Goal: Use online tool/utility: Utilize a website feature to perform a specific function

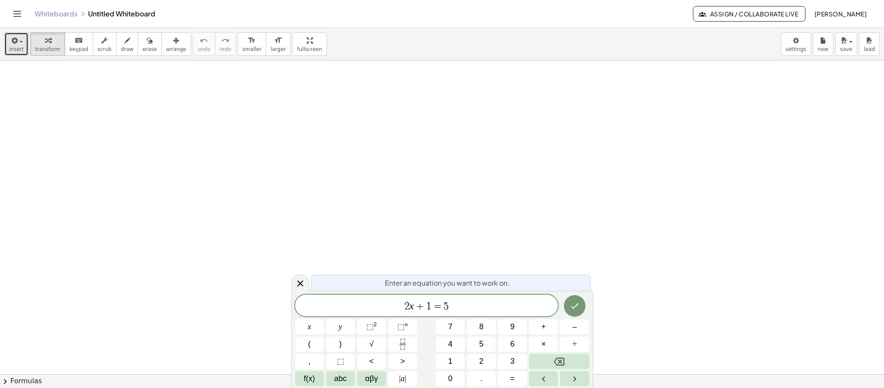
click at [16, 38] on icon "button" at bounding box center [14, 40] width 8 height 10
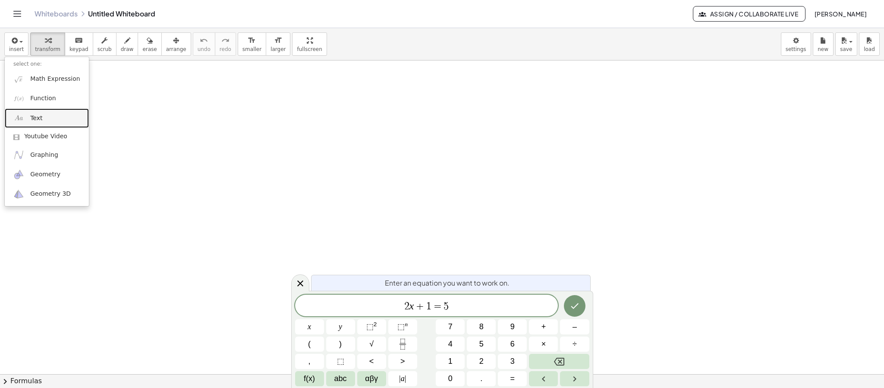
click at [47, 118] on link "Text" at bounding box center [47, 117] width 84 height 19
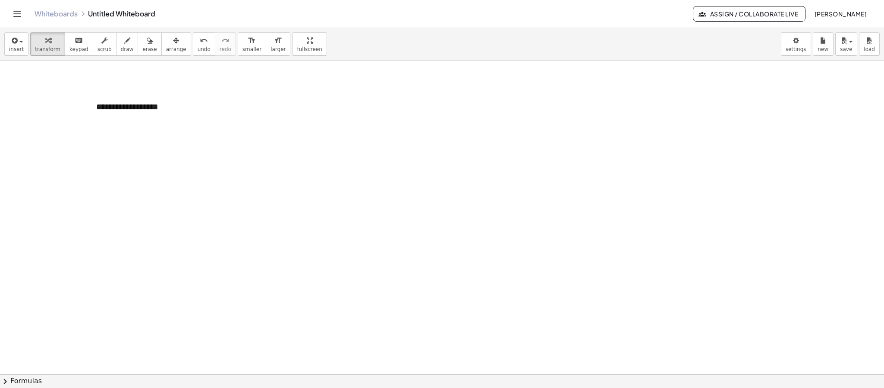
click at [174, 51] on button "arrange" at bounding box center [176, 43] width 30 height 23
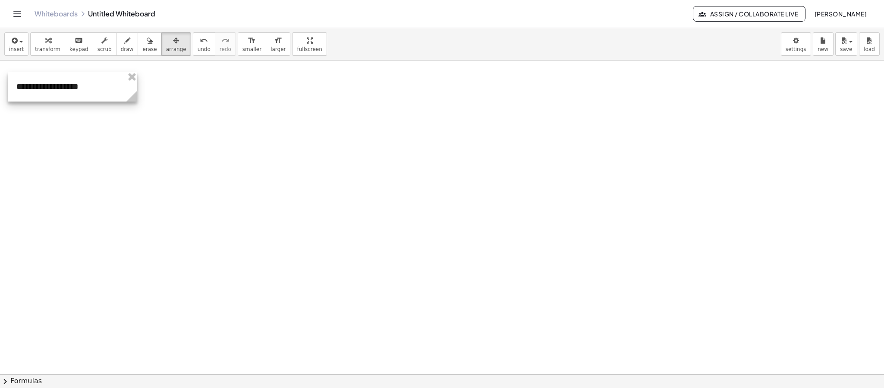
drag, startPoint x: 183, startPoint y: 115, endPoint x: 103, endPoint y: 95, distance: 82.4
click at [103, 95] on div at bounding box center [72, 87] width 129 height 30
click at [19, 44] on div "button" at bounding box center [16, 40] width 15 height 10
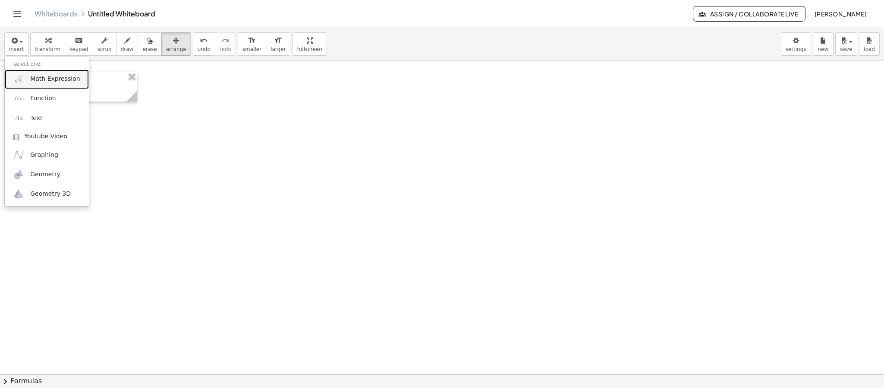
click at [36, 82] on span "Math Expression" at bounding box center [55, 79] width 50 height 9
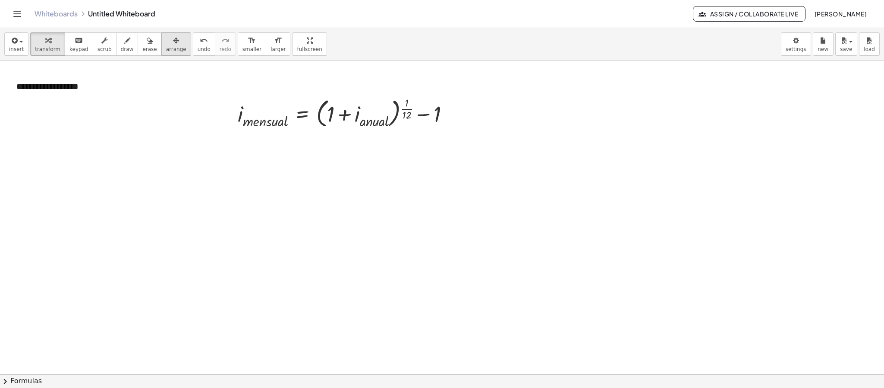
click at [174, 51] on button "arrange" at bounding box center [176, 43] width 30 height 23
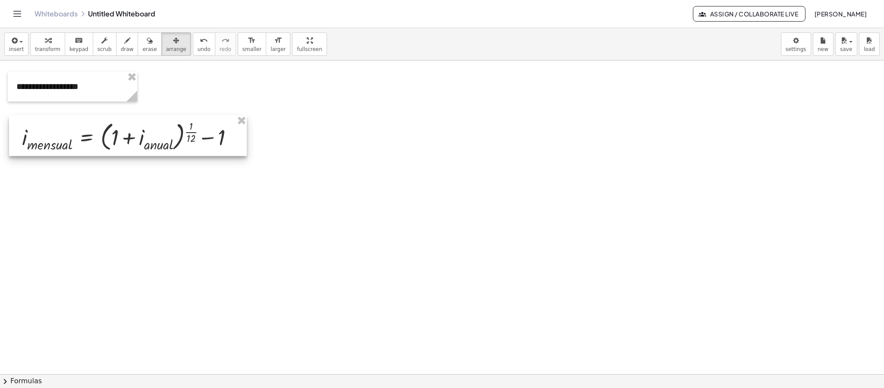
drag, startPoint x: 311, startPoint y: 107, endPoint x: 95, endPoint y: 131, distance: 217.1
click at [95, 131] on div at bounding box center [128, 135] width 238 height 41
click at [21, 49] on span "insert" at bounding box center [16, 49] width 15 height 6
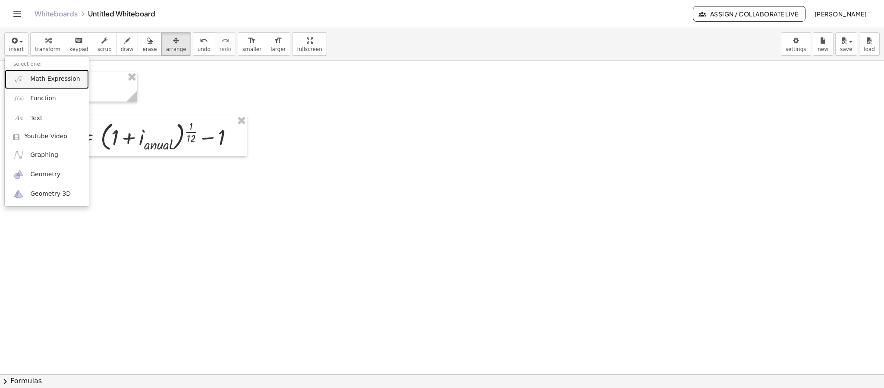
click at [30, 85] on link "Math Expression" at bounding box center [47, 78] width 84 height 19
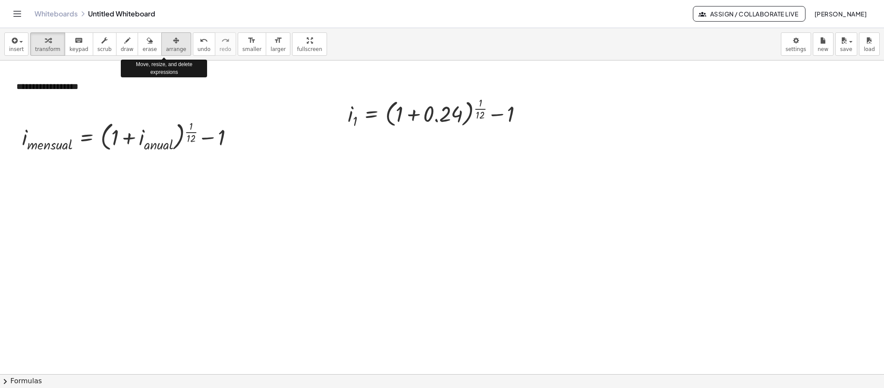
click at [161, 49] on button "arrange" at bounding box center [176, 43] width 30 height 23
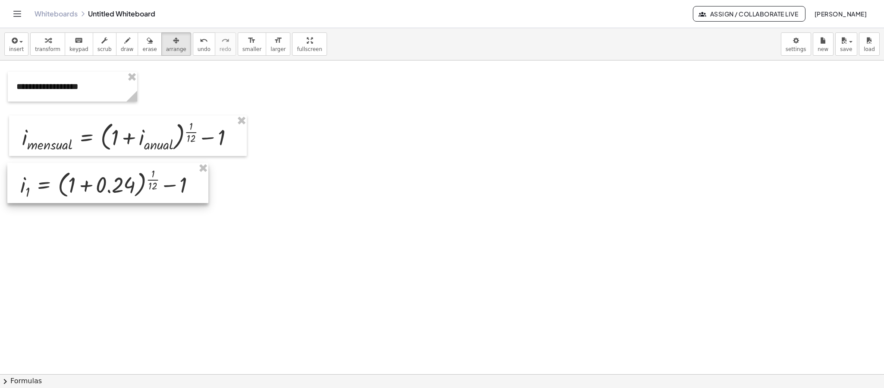
drag, startPoint x: 436, startPoint y: 115, endPoint x: 107, endPoint y: 186, distance: 335.7
click at [107, 186] on div at bounding box center [107, 183] width 201 height 40
click at [40, 51] on span "transform" at bounding box center [47, 49] width 25 height 6
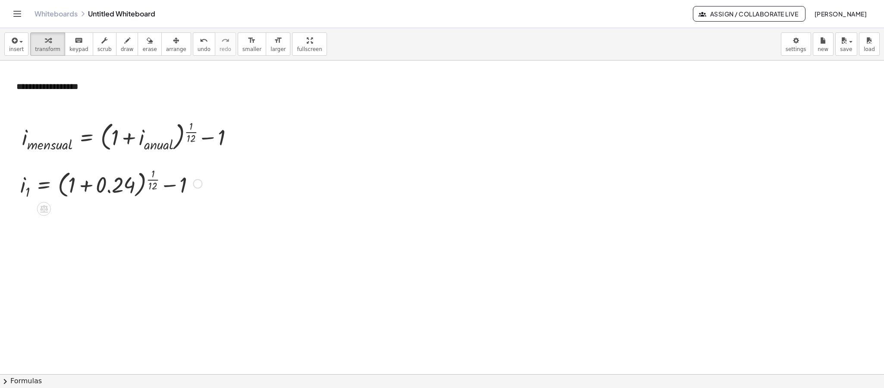
click at [87, 186] on div at bounding box center [111, 183] width 190 height 36
click at [96, 215] on div at bounding box center [111, 219] width 190 height 36
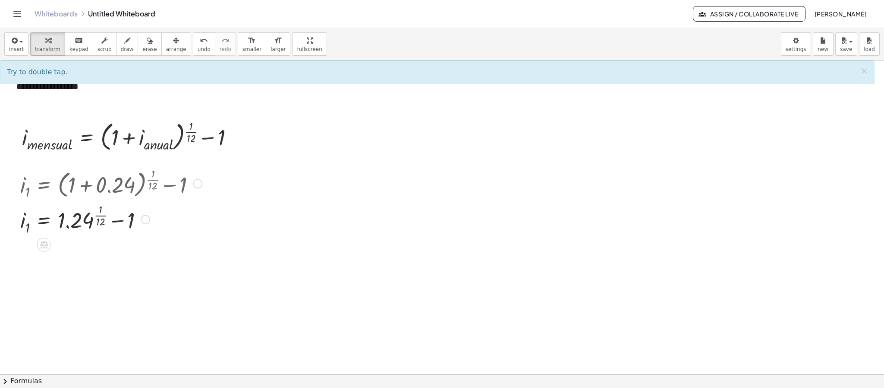
click at [97, 218] on div at bounding box center [111, 219] width 190 height 36
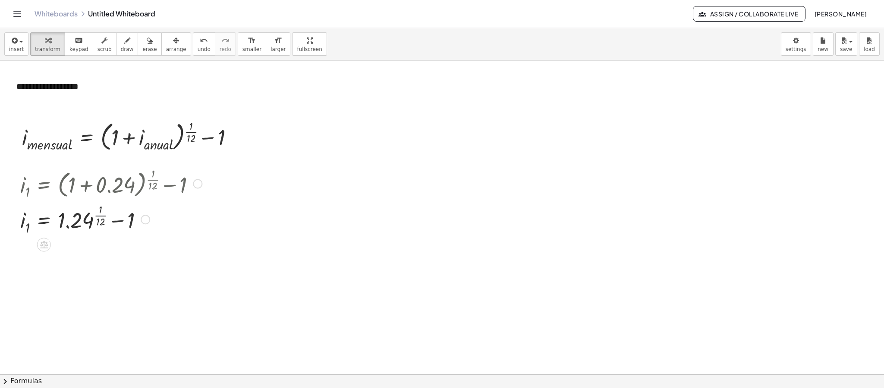
click at [97, 218] on div at bounding box center [111, 219] width 190 height 36
click at [94, 249] on div at bounding box center [111, 253] width 190 height 32
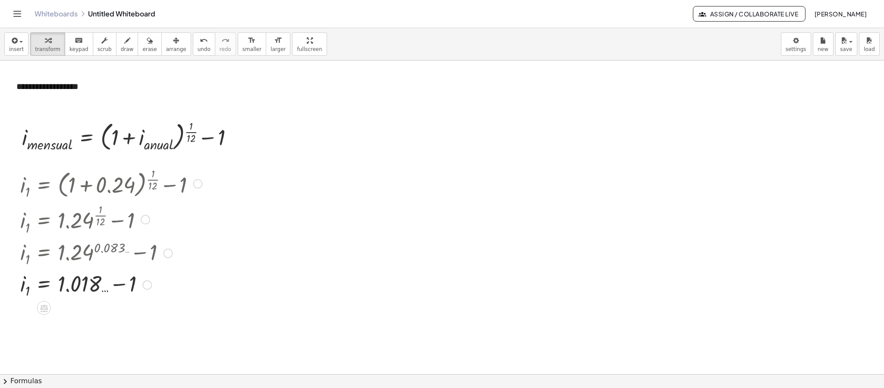
click at [117, 284] on div at bounding box center [111, 284] width 190 height 32
click at [800, 52] on body "**********" at bounding box center [442, 194] width 884 height 388
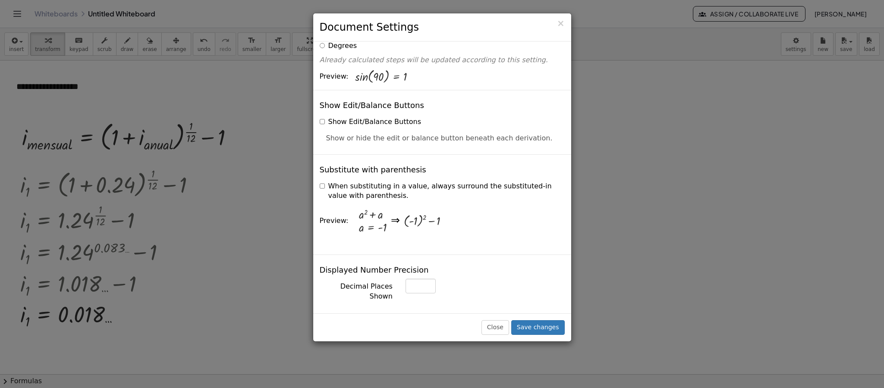
scroll to position [194, 0]
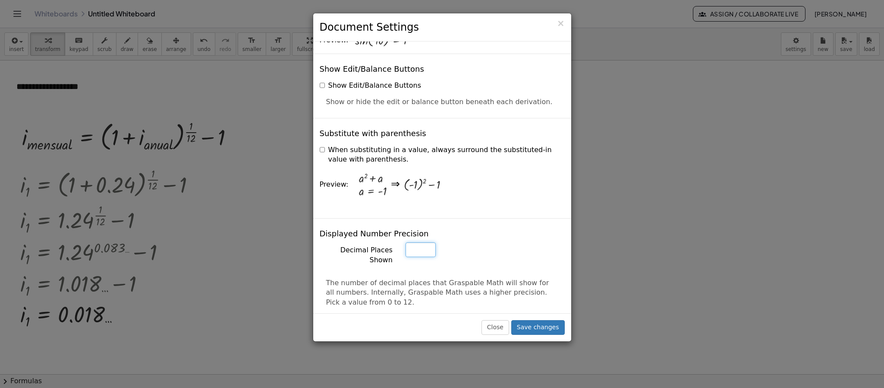
click at [423, 242] on input "*" at bounding box center [421, 249] width 30 height 15
type input "*"
click at [426, 242] on input "*" at bounding box center [421, 249] width 30 height 15
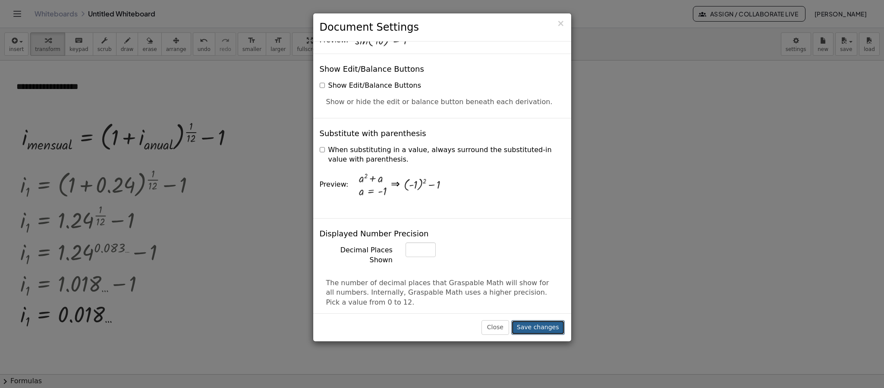
click at [551, 324] on button "Save changes" at bounding box center [538, 327] width 54 height 15
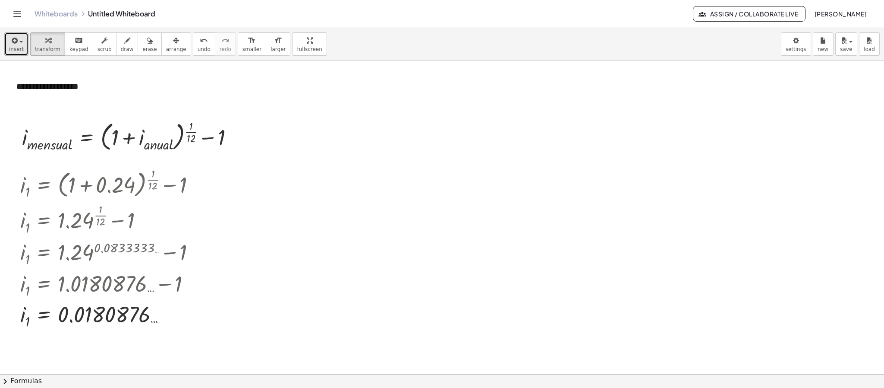
click at [9, 51] on span "insert" at bounding box center [16, 49] width 15 height 6
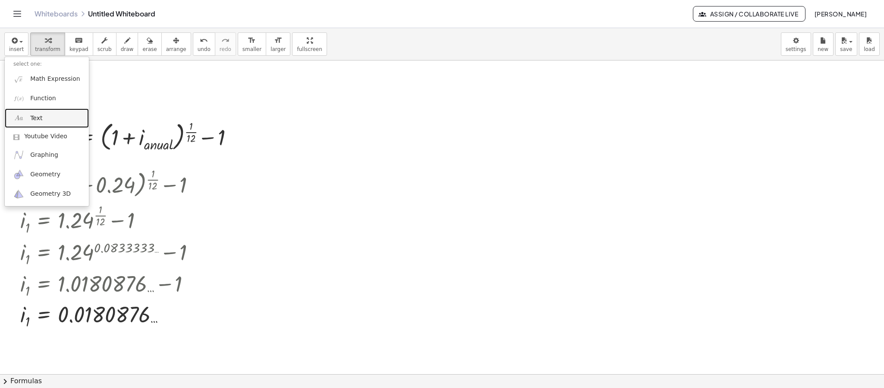
click at [28, 119] on link "Text" at bounding box center [47, 117] width 84 height 19
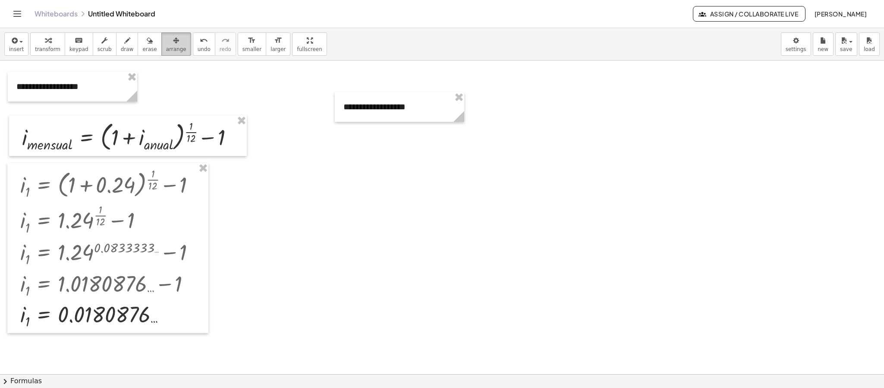
click at [161, 45] on button "arrange" at bounding box center [176, 43] width 30 height 23
drag, startPoint x: 377, startPoint y: 115, endPoint x: 54, endPoint y: 120, distance: 323.3
click at [28, 45] on div "insert select one: Math Expression Function Text Youtube Video Graphing Geometr…" at bounding box center [442, 44] width 884 height 32
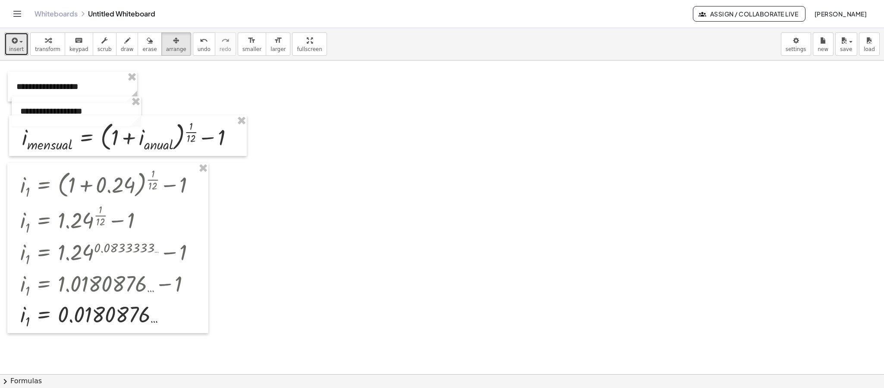
click at [20, 46] on span "insert" at bounding box center [16, 49] width 15 height 6
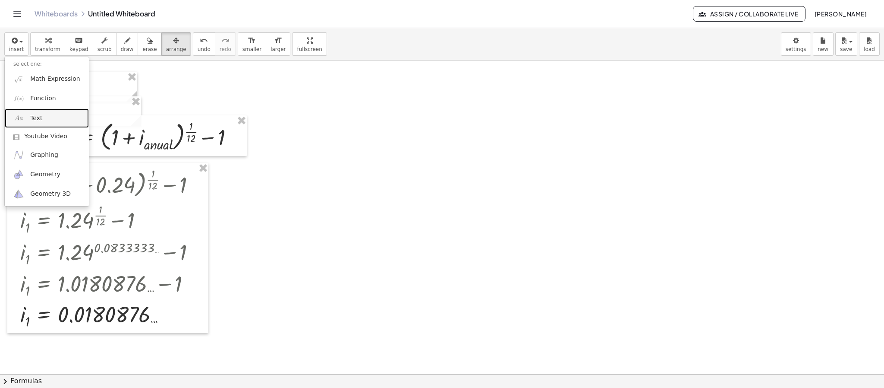
click at [48, 117] on link "Text" at bounding box center [47, 117] width 84 height 19
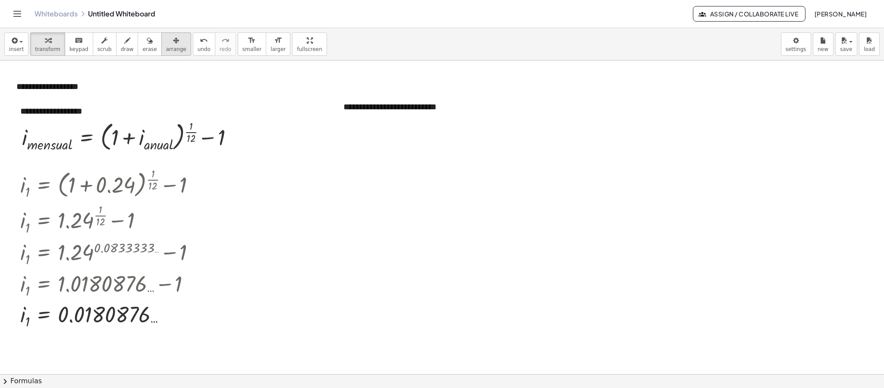
drag, startPoint x: 164, startPoint y: 40, endPoint x: 168, endPoint y: 43, distance: 5.6
click at [173, 41] on icon "button" at bounding box center [176, 40] width 6 height 10
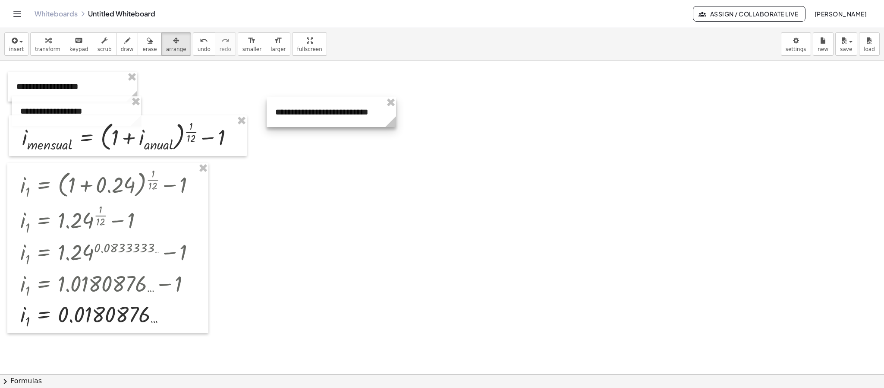
drag, startPoint x: 385, startPoint y: 110, endPoint x: 316, endPoint y: 116, distance: 68.4
click at [316, 116] on div at bounding box center [331, 112] width 129 height 30
click at [13, 49] on span "insert" at bounding box center [16, 49] width 15 height 6
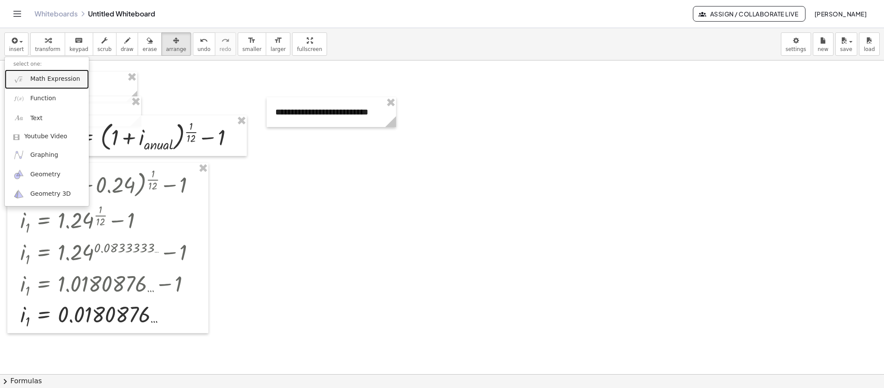
click at [41, 78] on span "Math Expression" at bounding box center [55, 79] width 50 height 9
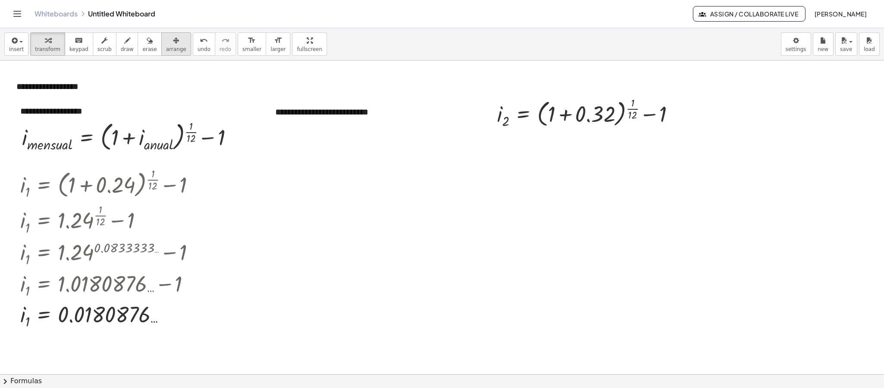
click at [166, 46] on span "arrange" at bounding box center [176, 49] width 20 height 6
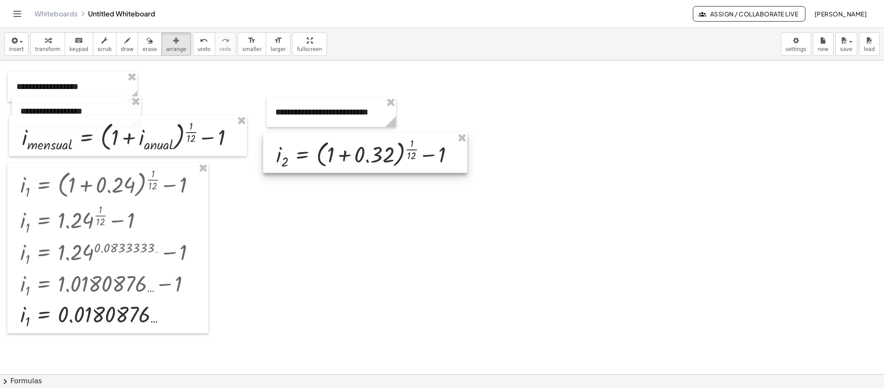
drag, startPoint x: 597, startPoint y: 120, endPoint x: 376, endPoint y: 161, distance: 225.2
click at [376, 161] on div at bounding box center [365, 153] width 204 height 40
click at [49, 36] on div "button" at bounding box center [47, 40] width 25 height 10
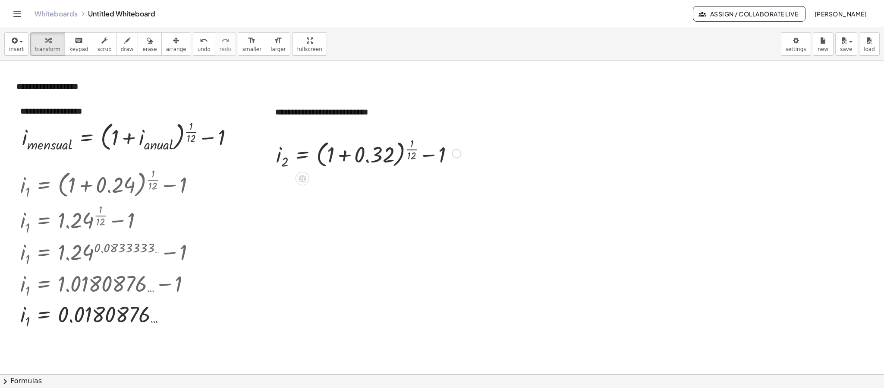
click at [344, 155] on div at bounding box center [368, 153] width 193 height 36
click at [356, 185] on div at bounding box center [368, 188] width 193 height 36
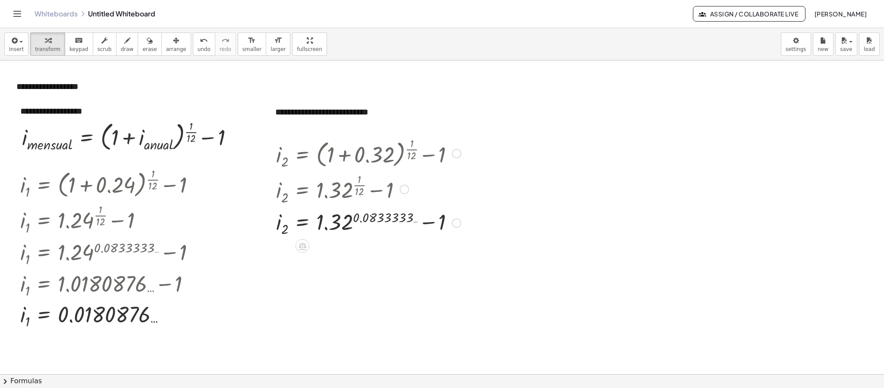
click at [349, 215] on div at bounding box center [368, 222] width 193 height 32
drag, startPoint x: 349, startPoint y: 215, endPoint x: 362, endPoint y: 218, distance: 13.1
click at [350, 215] on div at bounding box center [368, 222] width 193 height 32
click at [421, 256] on div at bounding box center [368, 254] width 193 height 32
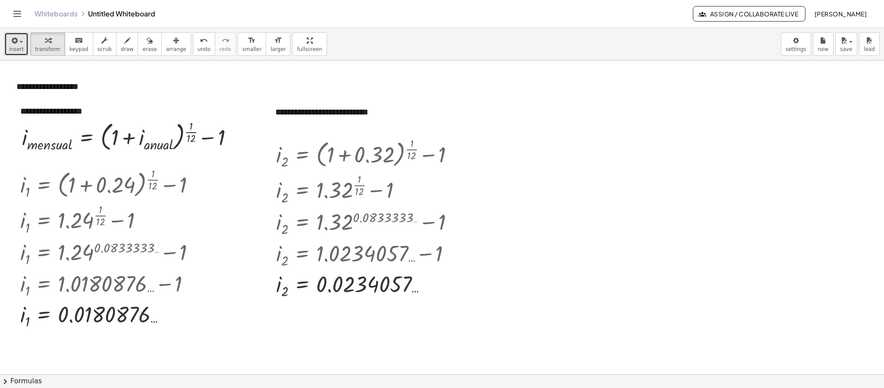
click at [22, 44] on button "insert" at bounding box center [16, 43] width 24 height 23
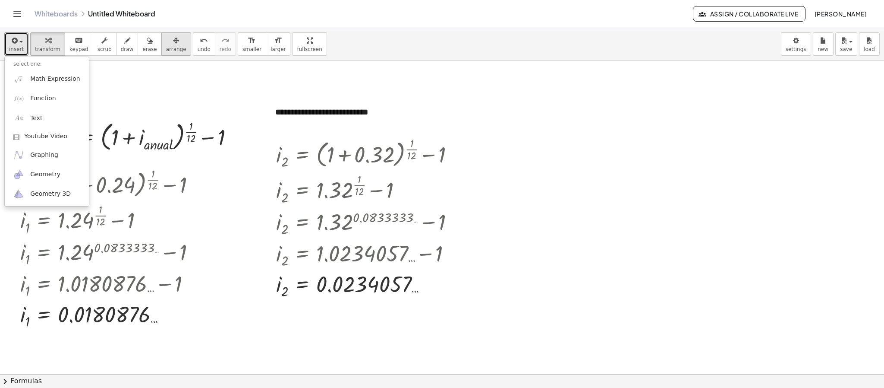
click at [175, 39] on button "arrange" at bounding box center [176, 43] width 30 height 23
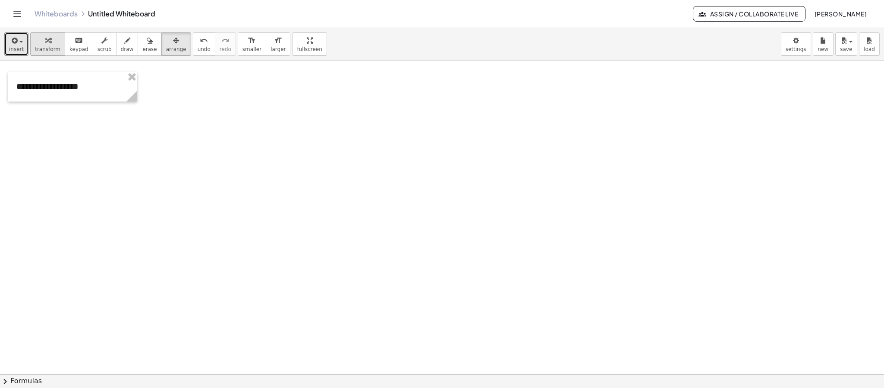
click at [46, 48] on span "transform" at bounding box center [47, 49] width 25 height 6
click at [168, 47] on span "arrange" at bounding box center [176, 49] width 20 height 6
click at [66, 88] on div at bounding box center [72, 87] width 129 height 30
click at [57, 41] on button "transform" at bounding box center [47, 43] width 35 height 23
click at [73, 85] on div "**********" at bounding box center [72, 87] width 129 height 30
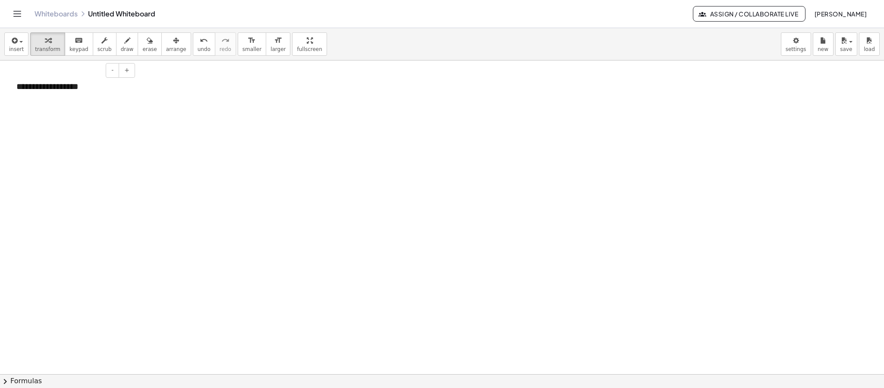
click at [84, 87] on div "**********" at bounding box center [72, 87] width 129 height 30
click at [107, 90] on div "**********" at bounding box center [72, 87] width 129 height 30
click at [12, 41] on icon "button" at bounding box center [14, 40] width 8 height 10
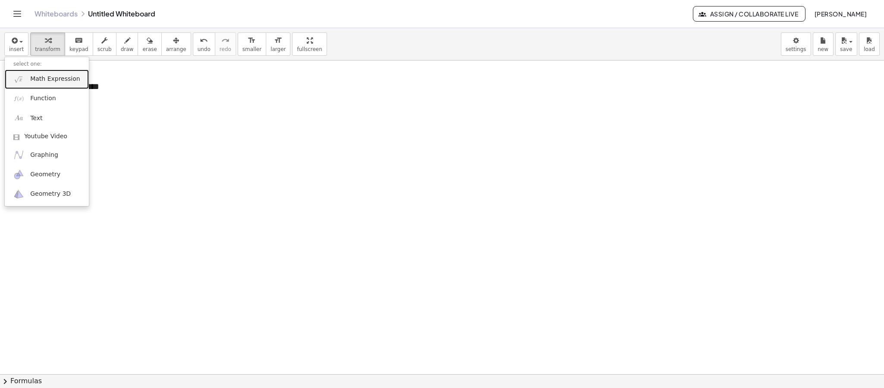
click at [30, 83] on span "Math Expression" at bounding box center [55, 79] width 50 height 9
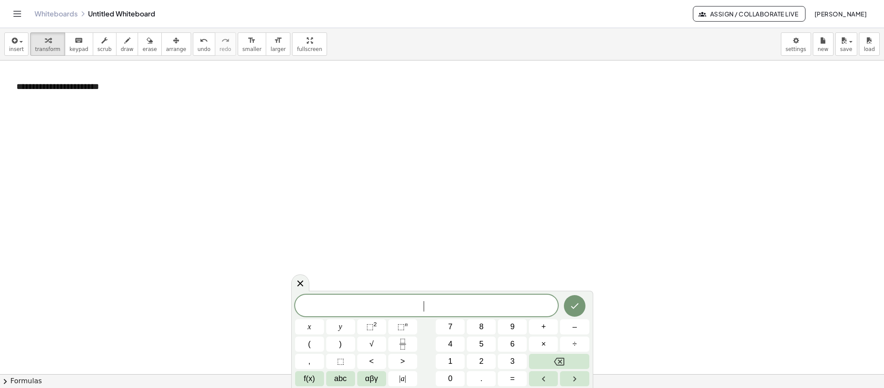
click at [379, 307] on span "​" at bounding box center [426, 306] width 263 height 12
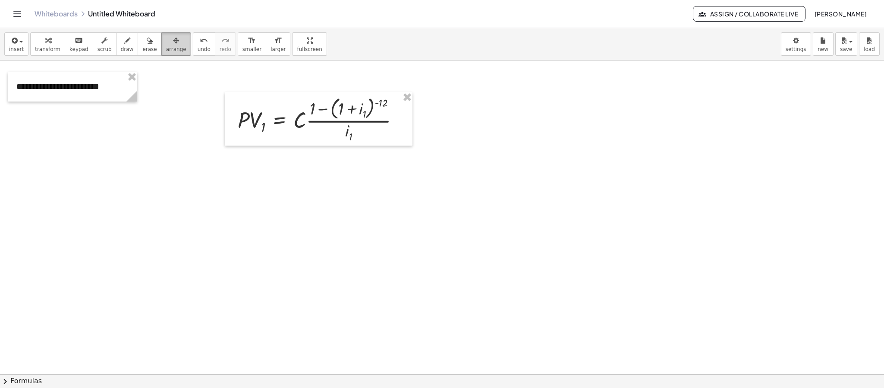
click at [161, 48] on button "arrange" at bounding box center [176, 43] width 30 height 23
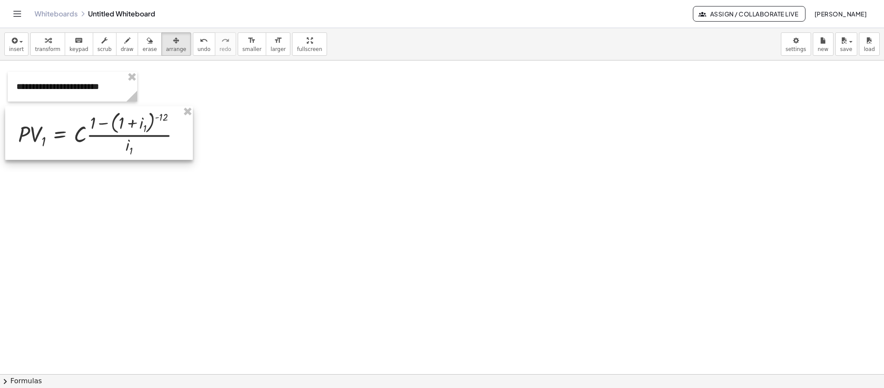
drag, startPoint x: 334, startPoint y: 136, endPoint x: 122, endPoint y: 147, distance: 212.2
click at [122, 147] on div at bounding box center [99, 133] width 188 height 54
click at [26, 47] on button "insert" at bounding box center [16, 43] width 24 height 23
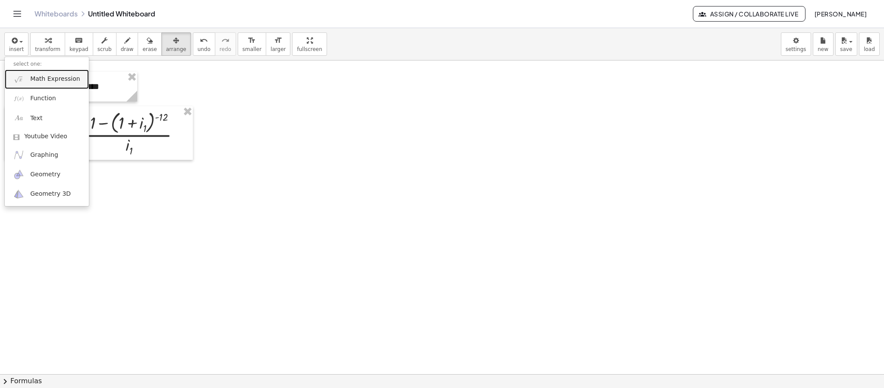
click at [55, 77] on span "Math Expression" at bounding box center [55, 79] width 50 height 9
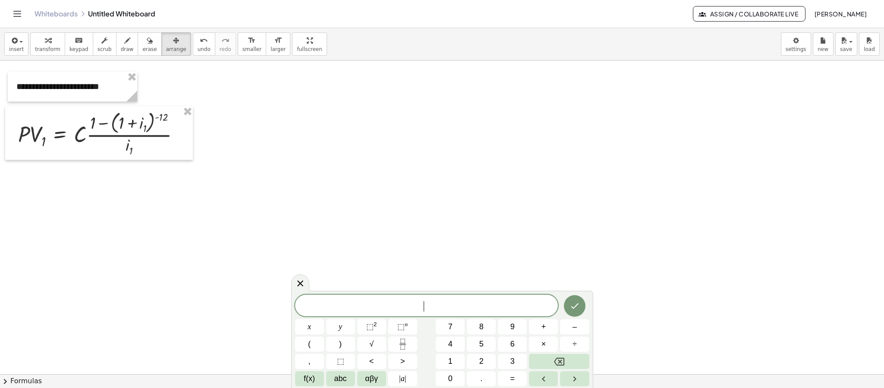
click at [477, 306] on span "​" at bounding box center [426, 306] width 263 height 12
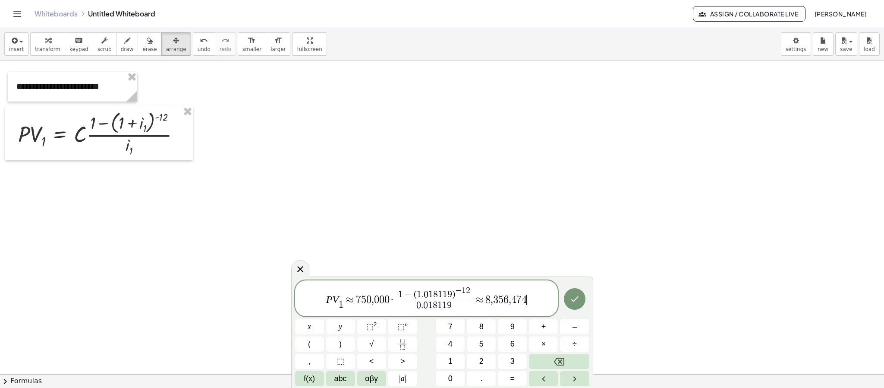
click at [354, 303] on span "P V 1 ​ ≈ 7 5 0 , 0 0 0 · 1 − ( 1 . 0 1 8 1 1 9 ) − 1 2 0 . 0 1 8 1 1 9 ​ ≈ 8 ,…" at bounding box center [426, 298] width 263 height 27
click at [373, 303] on span "P V 1 ​ = 7 5 0 , ​ 0 0 0 · 1 − ( 1 . 0 1 8 1 1 9 ) − 1 2 0 . 0 1 8 1 1 9 ​ ≈ 8…" at bounding box center [426, 298] width 263 height 27
click at [532, 298] on span "P V 1 ​ = 7 5 0 0 0 0 · 1 − ( 1 . 0 1 8 1 1 9 ) − 1 2 0 . 0 1 8 1 1 9 ​ ≈ 8 , 3…" at bounding box center [426, 298] width 263 height 27
click at [443, 295] on span "1 − ( 1 . ​ 0 1 8 1 1 9 ) − 1 2" at bounding box center [454, 292] width 74 height 13
click at [443, 294] on span "0" at bounding box center [444, 294] width 5 height 9
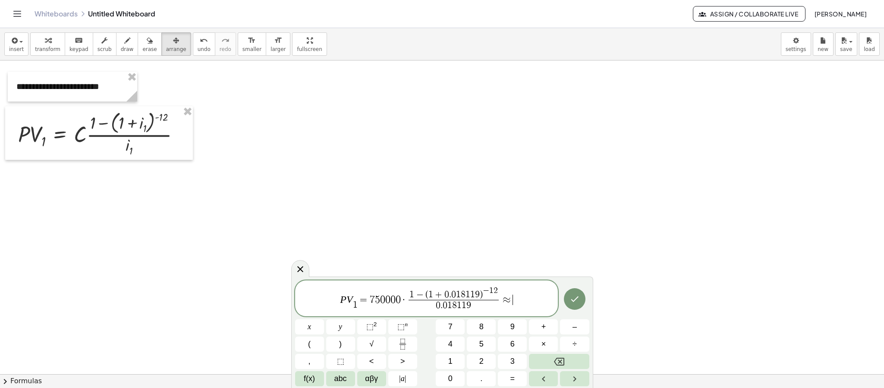
click at [524, 307] on span "P V 1 ​ = 7 5 0 0 0 0 · 1 − ( 1 + 0 . 0 1 8 1 1 9 ) − 1 2 0 . 0 1 8 1 1 9 ​ ≈ ​" at bounding box center [426, 298] width 263 height 27
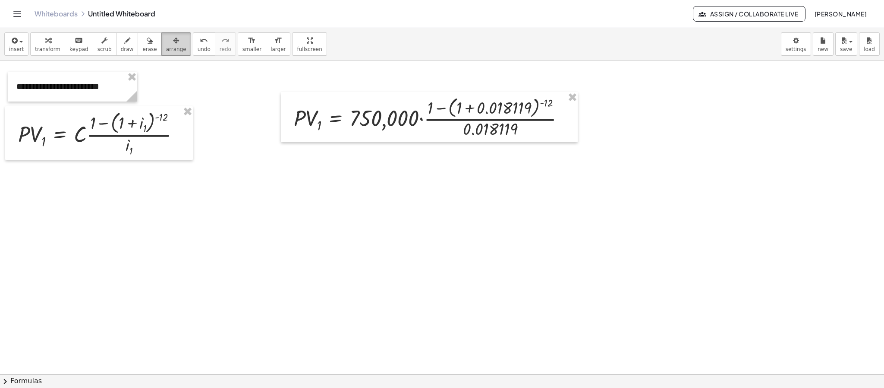
click at [177, 49] on button "arrange" at bounding box center [176, 43] width 30 height 23
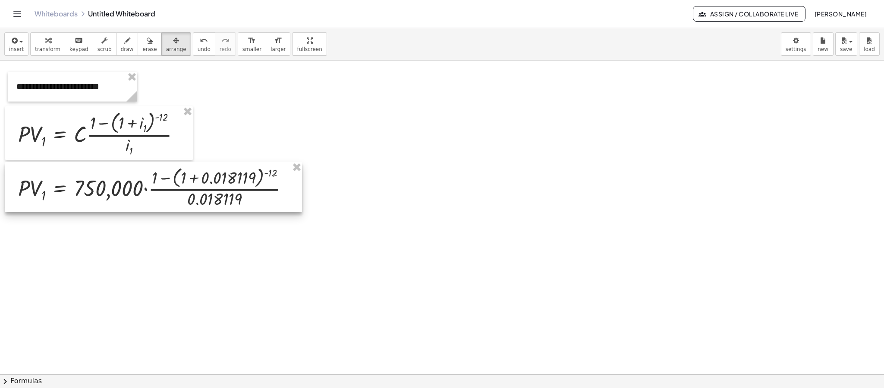
drag, startPoint x: 386, startPoint y: 122, endPoint x: 110, endPoint y: 192, distance: 284.6
click at [110, 192] on div at bounding box center [153, 187] width 297 height 50
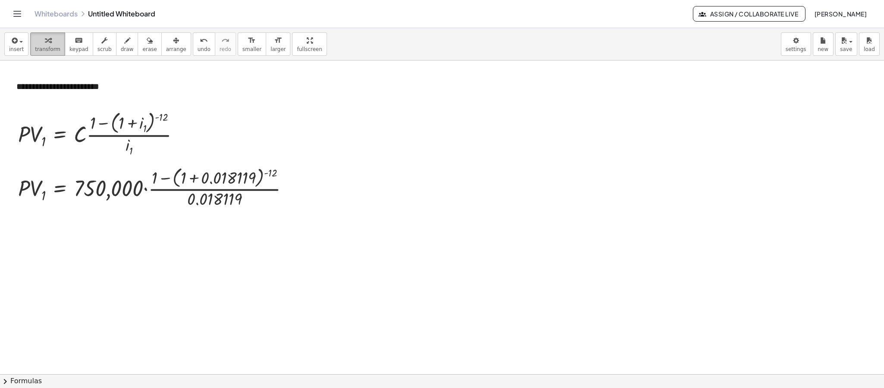
click at [46, 47] on span "transform" at bounding box center [47, 49] width 25 height 6
click at [191, 180] on div at bounding box center [157, 187] width 286 height 46
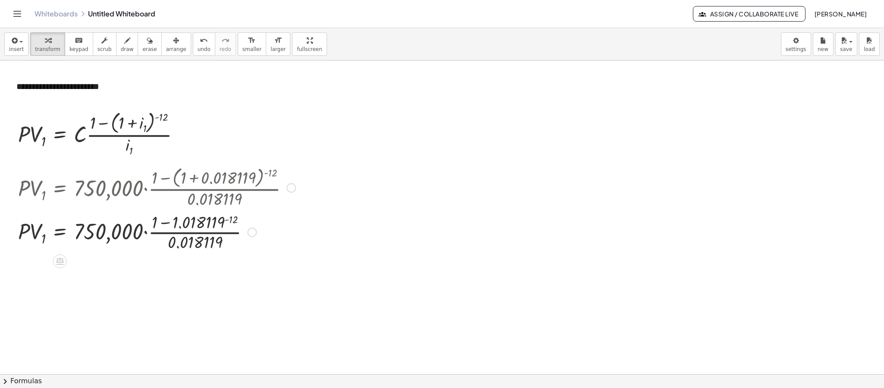
click at [232, 218] on div at bounding box center [157, 231] width 286 height 43
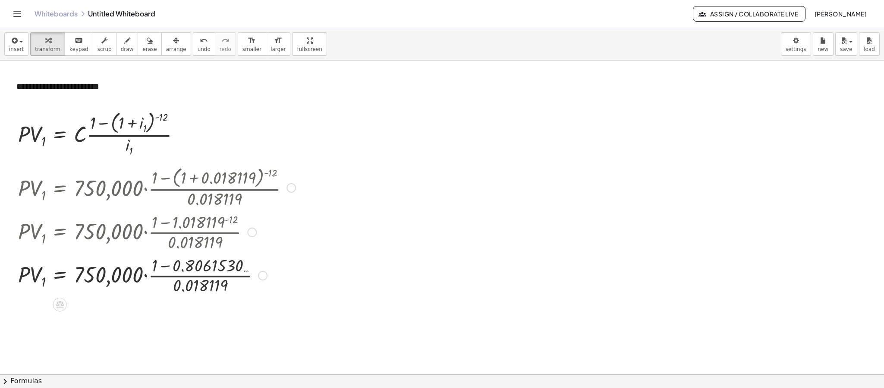
click at [167, 268] on div at bounding box center [157, 274] width 286 height 43
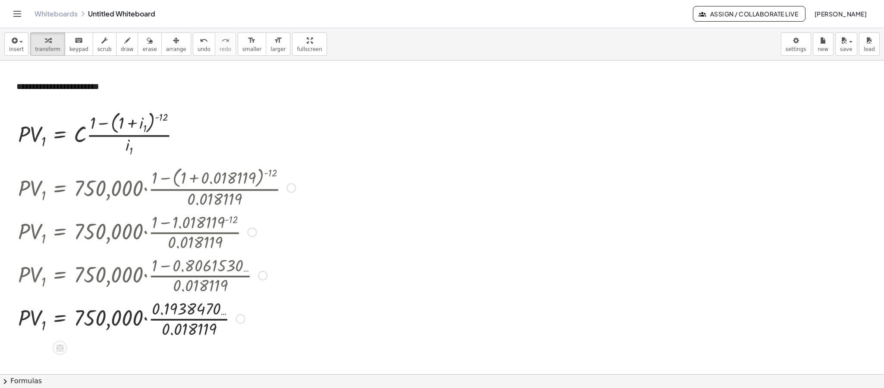
click at [196, 322] on div at bounding box center [157, 317] width 286 height 43
click at [196, 322] on div at bounding box center [157, 318] width 286 height 32
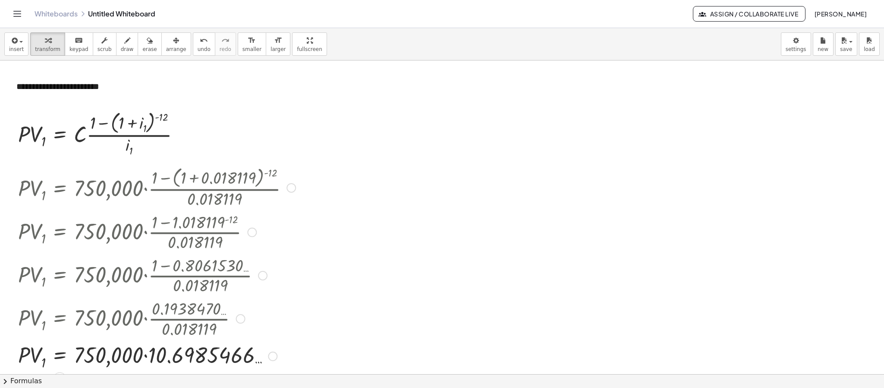
click at [145, 359] on div at bounding box center [157, 356] width 286 height 32
click at [22, 37] on button "insert" at bounding box center [16, 43] width 24 height 23
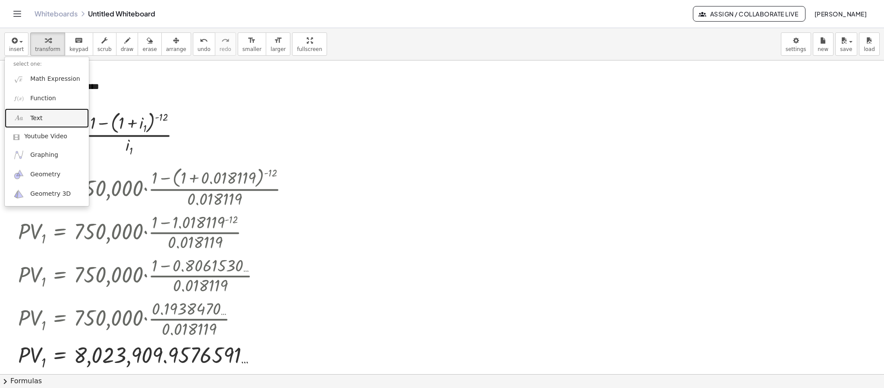
click at [54, 119] on link "Text" at bounding box center [47, 117] width 84 height 19
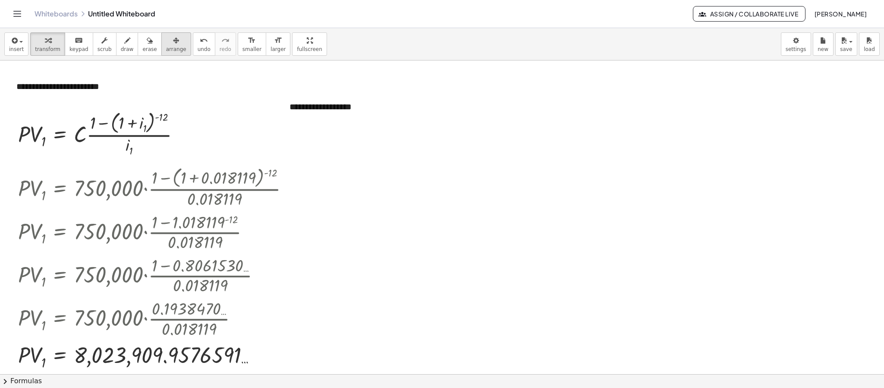
click at [173, 43] on icon "button" at bounding box center [176, 40] width 6 height 10
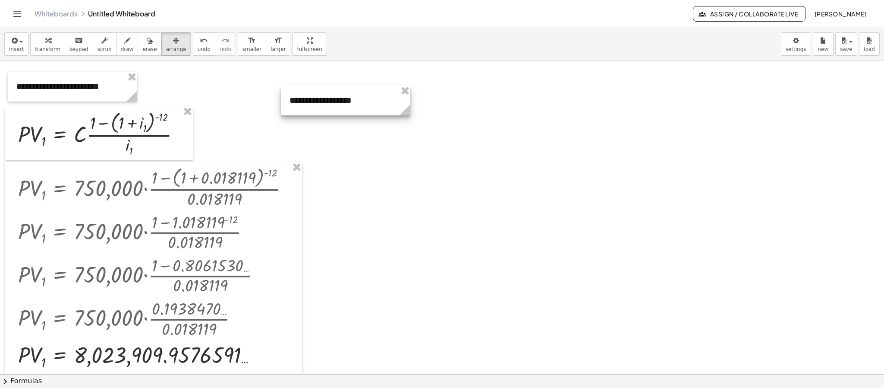
click at [349, 114] on div at bounding box center [345, 100] width 129 height 30
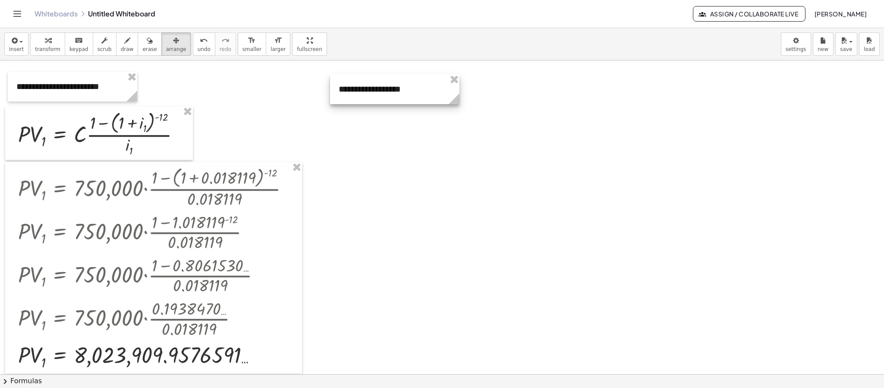
drag, startPoint x: 349, startPoint y: 114, endPoint x: 398, endPoint y: 104, distance: 50.3
click at [398, 104] on div at bounding box center [394, 89] width 129 height 30
drag, startPoint x: 19, startPoint y: 44, endPoint x: 33, endPoint y: 52, distance: 15.5
click at [21, 44] on div "button" at bounding box center [16, 40] width 15 height 10
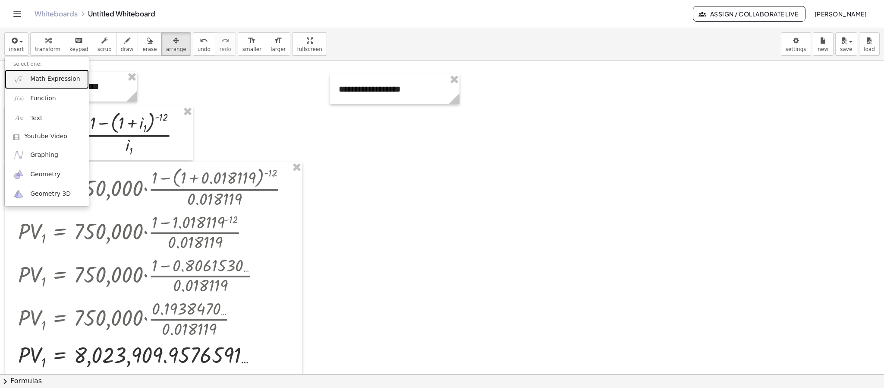
drag, startPoint x: 43, startPoint y: 85, endPoint x: 118, endPoint y: 83, distance: 74.7
click at [45, 83] on link "Math Expression" at bounding box center [47, 78] width 84 height 19
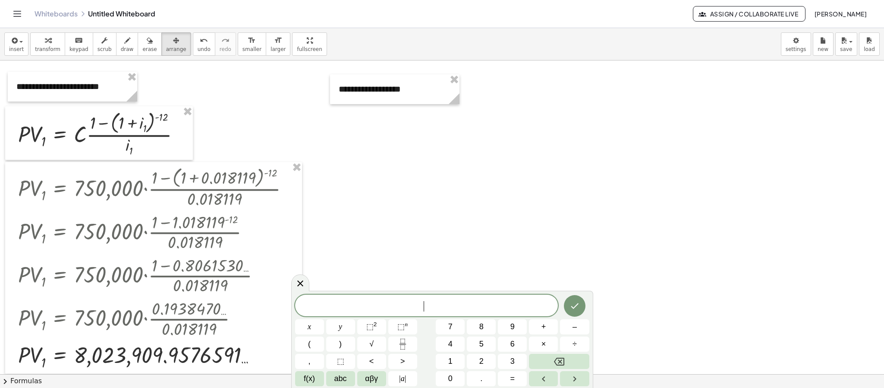
click at [378, 296] on div "​" at bounding box center [426, 305] width 263 height 22
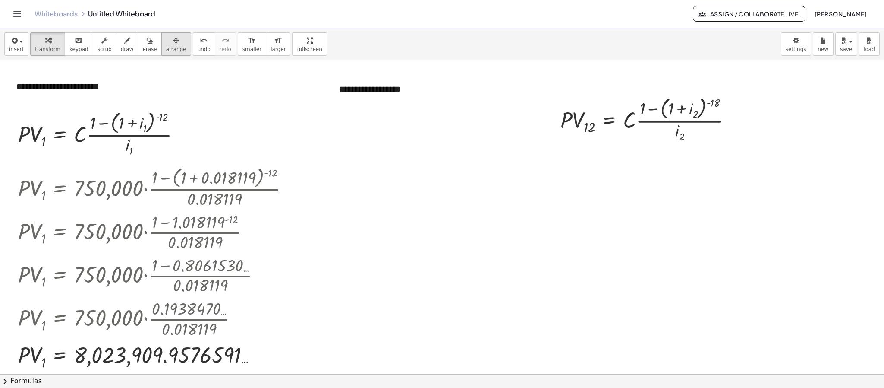
click at [174, 46] on button "arrange" at bounding box center [176, 43] width 30 height 23
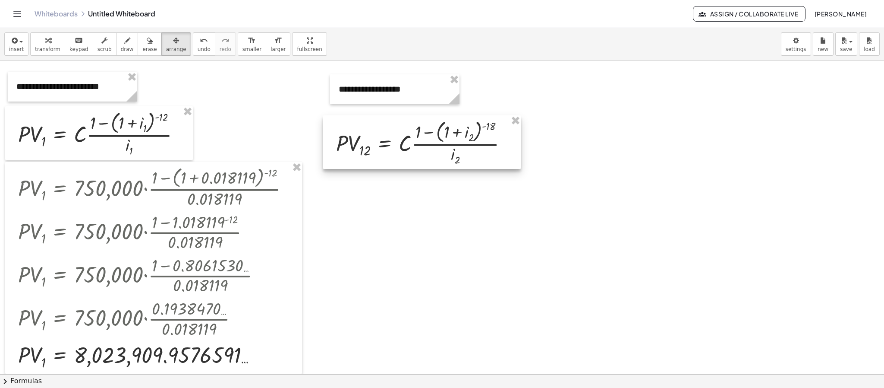
drag, startPoint x: 616, startPoint y: 121, endPoint x: 391, endPoint y: 144, distance: 225.2
click at [391, 144] on div at bounding box center [422, 142] width 198 height 54
click at [19, 54] on button "insert" at bounding box center [16, 43] width 24 height 23
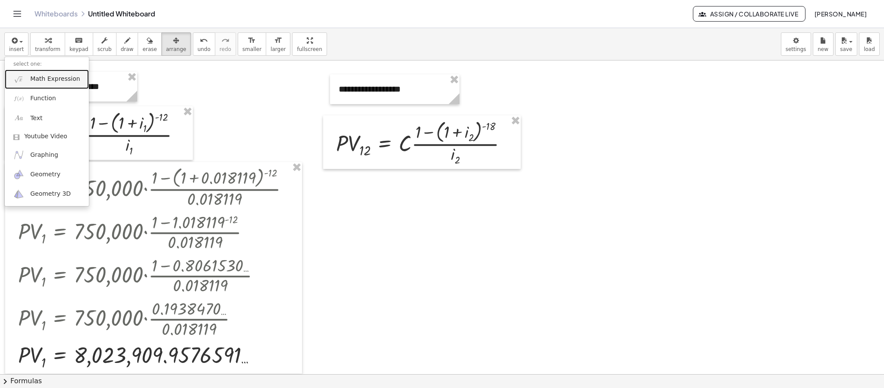
click at [51, 85] on link "Math Expression" at bounding box center [47, 78] width 84 height 19
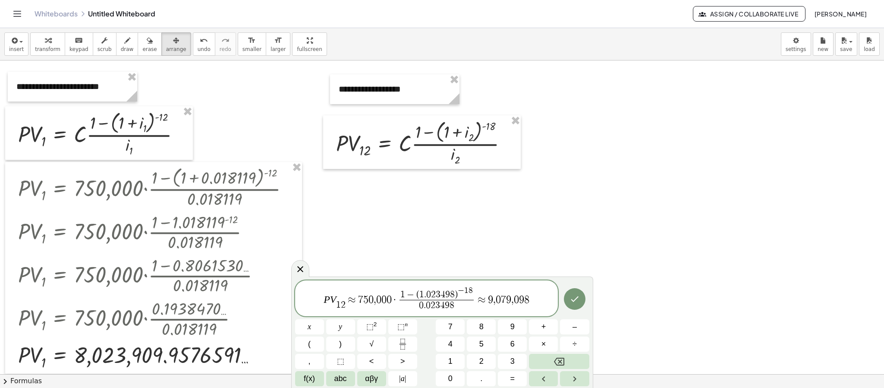
click at [351, 297] on span "≈" at bounding box center [352, 299] width 13 height 10
click at [360, 302] on span "7" at bounding box center [360, 299] width 5 height 10
click at [530, 303] on span "P V 1 2 ​ = 7 5 0 , 0 0 0 · 1 − ( 1 . 0 2 3 4 9 8 ) − 1 8 0 . 0 2 3 4 9 8 ​ ≈ 9…" at bounding box center [426, 298] width 263 height 27
click at [454, 293] on span "0" at bounding box center [455, 294] width 5 height 9
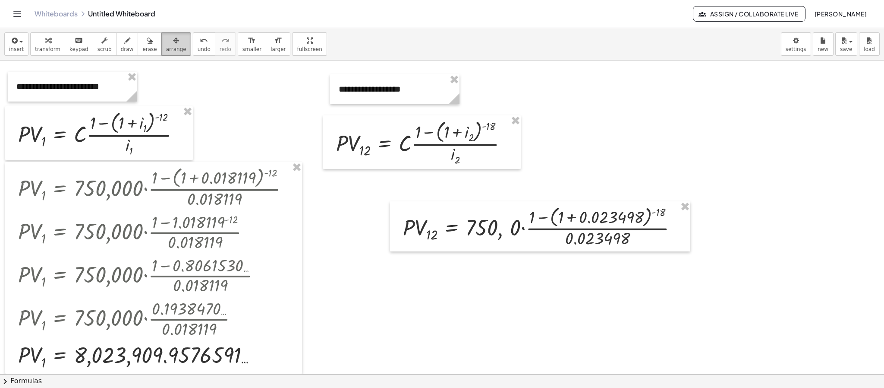
click at [167, 48] on span "arrange" at bounding box center [176, 49] width 20 height 6
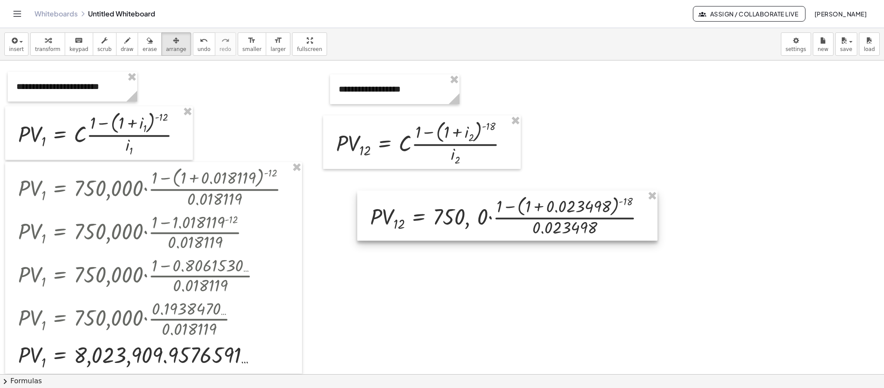
drag, startPoint x: 521, startPoint y: 236, endPoint x: 470, endPoint y: 217, distance: 54.1
click at [470, 217] on div at bounding box center [507, 215] width 300 height 50
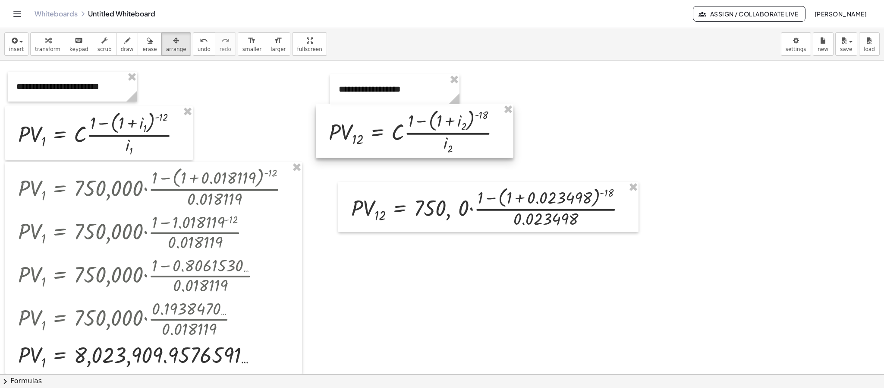
drag, startPoint x: 408, startPoint y: 132, endPoint x: 407, endPoint y: 125, distance: 7.4
click at [407, 125] on div at bounding box center [415, 131] width 198 height 54
click at [404, 111] on div at bounding box center [418, 134] width 198 height 54
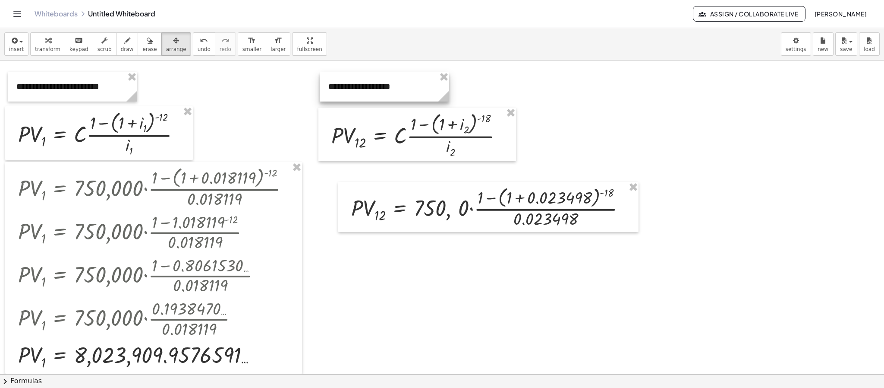
drag, startPoint x: 398, startPoint y: 89, endPoint x: 387, endPoint y: 87, distance: 10.7
click at [387, 87] on div at bounding box center [384, 87] width 129 height 30
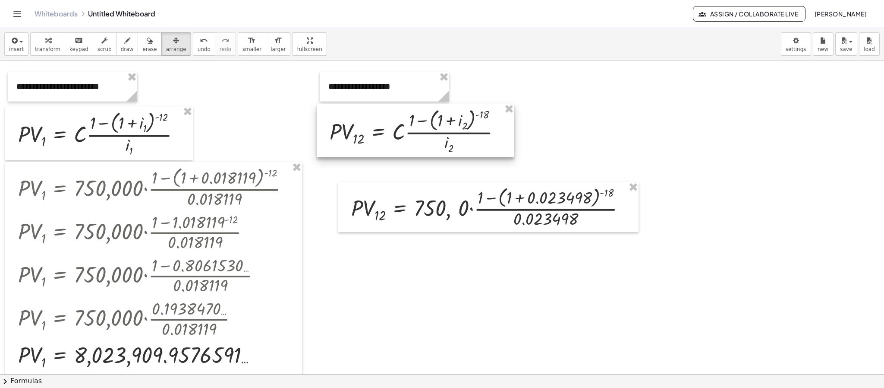
click at [394, 118] on div at bounding box center [416, 131] width 198 height 54
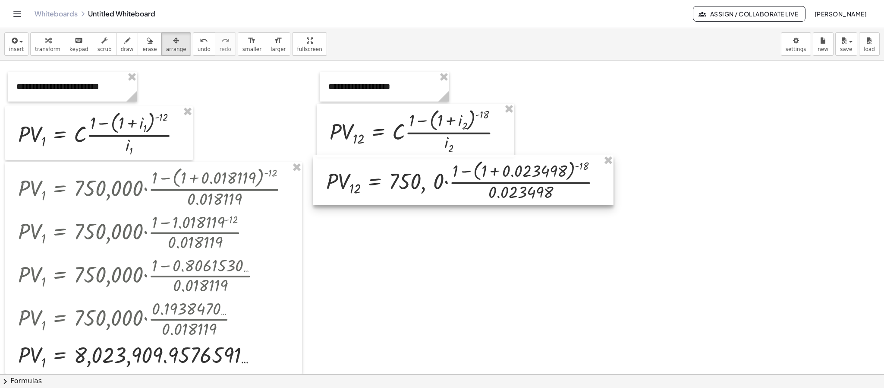
drag, startPoint x: 398, startPoint y: 196, endPoint x: 385, endPoint y: 174, distance: 25.4
click at [385, 174] on div at bounding box center [463, 180] width 300 height 50
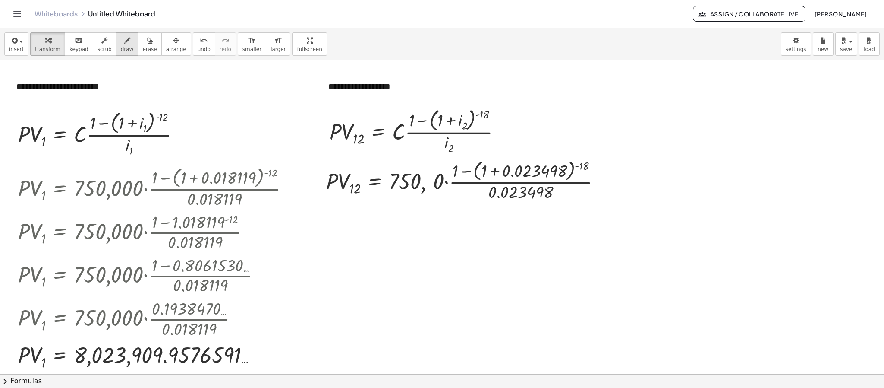
drag, startPoint x: 51, startPoint y: 42, endPoint x: 112, endPoint y: 48, distance: 61.6
click at [52, 43] on div "button" at bounding box center [47, 40] width 25 height 10
click at [494, 171] on div at bounding box center [467, 180] width 290 height 46
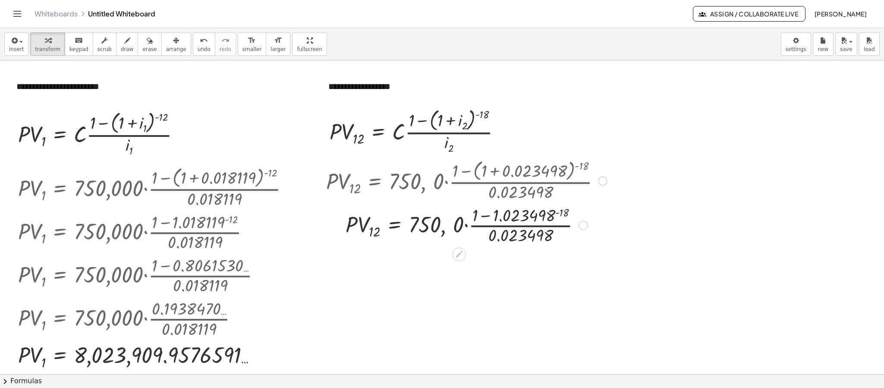
click at [556, 216] on div at bounding box center [467, 224] width 290 height 43
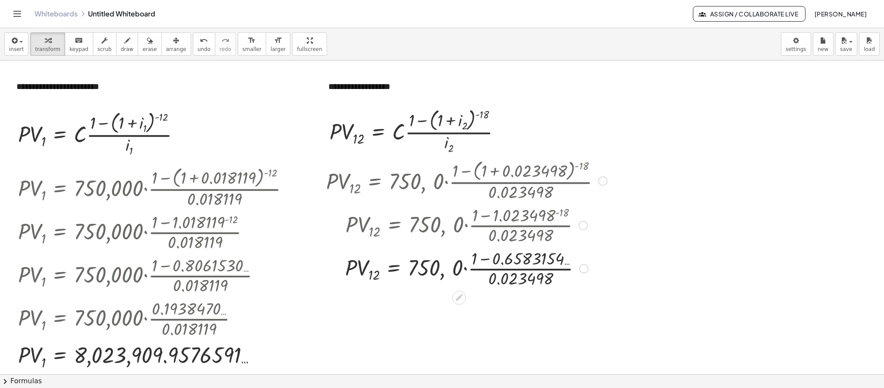
click at [489, 258] on div at bounding box center [467, 267] width 290 height 43
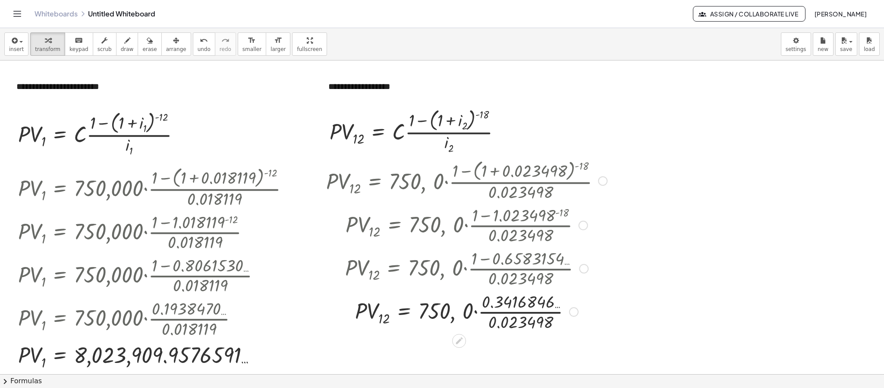
click at [521, 313] on div at bounding box center [467, 310] width 290 height 43
click at [521, 313] on div at bounding box center [467, 311] width 290 height 32
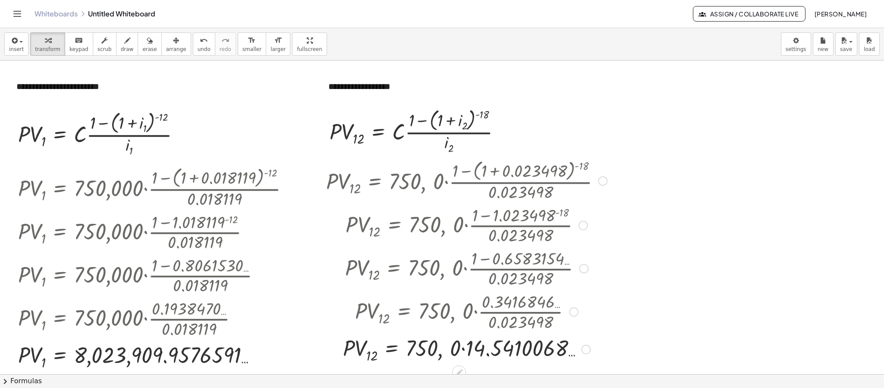
click at [463, 346] on div at bounding box center [467, 349] width 290 height 32
click at [600, 187] on div at bounding box center [467, 180] width 290 height 46
click at [603, 184] on div at bounding box center [602, 180] width 9 height 9
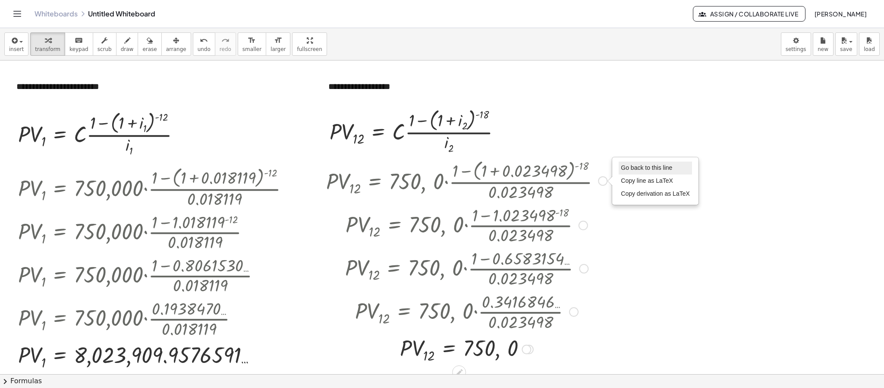
click at [628, 166] on span "Go back to this line" at bounding box center [646, 167] width 51 height 7
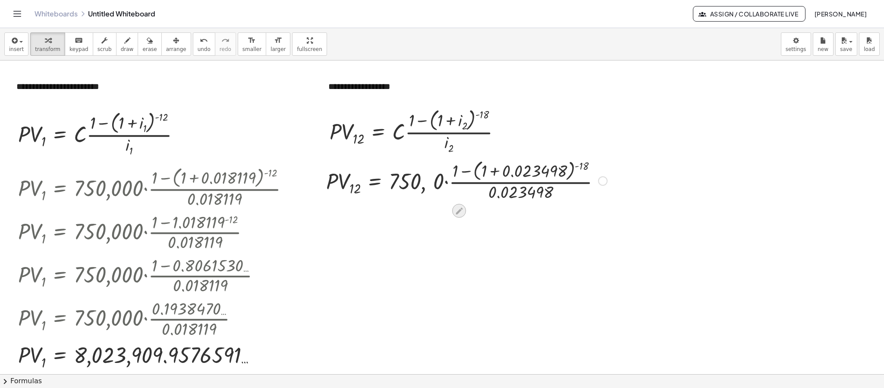
click at [456, 213] on icon at bounding box center [459, 210] width 9 height 9
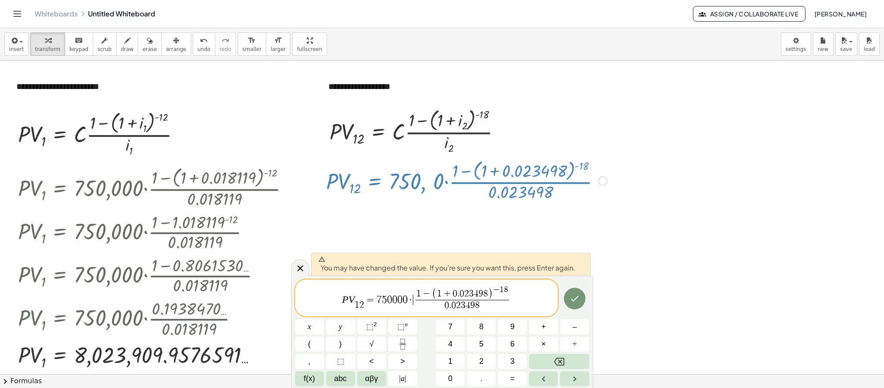
click at [414, 306] on span "1 − ( 1 + 0 . 0 2 3 4 9 8 ) − 1 8 0 . 0 2 3 4 9 8 ​" at bounding box center [462, 298] width 98 height 26
click at [579, 300] on icon "Done" at bounding box center [575, 298] width 10 height 10
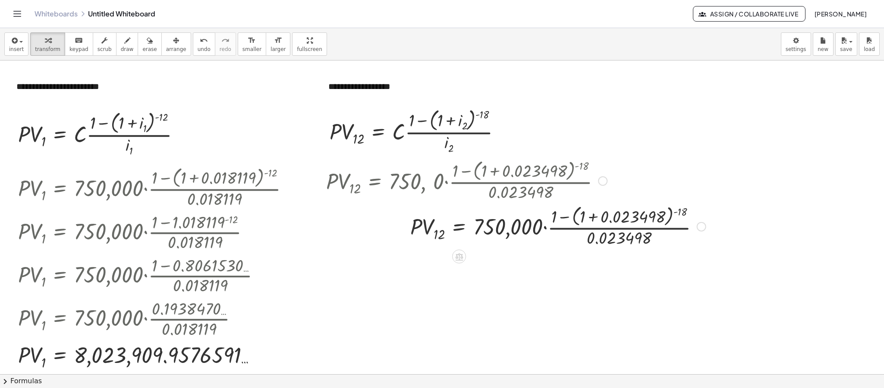
click at [516, 194] on div at bounding box center [516, 180] width 388 height 46
click at [477, 186] on div at bounding box center [516, 180] width 388 height 46
click at [388, 200] on div at bounding box center [516, 180] width 388 height 46
click at [502, 227] on div at bounding box center [516, 226] width 388 height 46
click at [380, 208] on div at bounding box center [516, 226] width 388 height 46
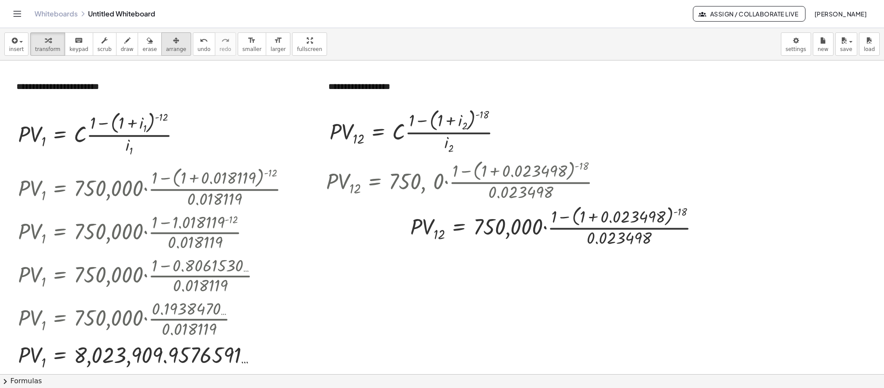
click at [173, 44] on icon "button" at bounding box center [176, 40] width 6 height 10
click at [51, 48] on span "transform" at bounding box center [47, 49] width 25 height 6
click at [702, 228] on div "Go back to this line Copy line as LaTeX Copy derivation as LaTeX" at bounding box center [701, 226] width 9 height 9
click at [732, 225] on li "Copy line as LaTeX" at bounding box center [754, 220] width 73 height 13
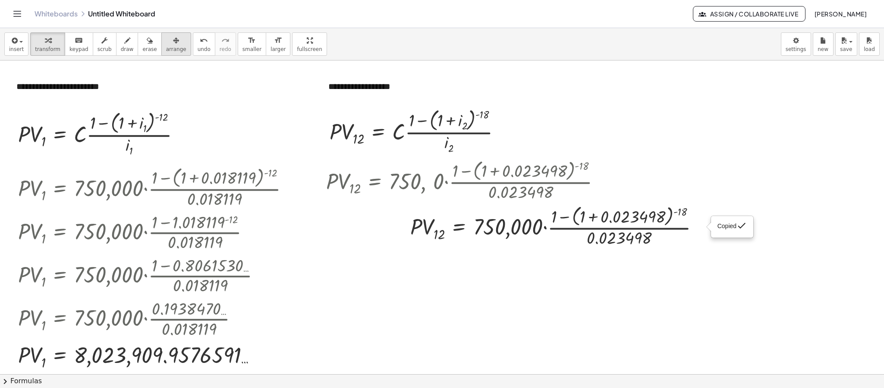
click at [167, 46] on span "arrange" at bounding box center [176, 49] width 20 height 6
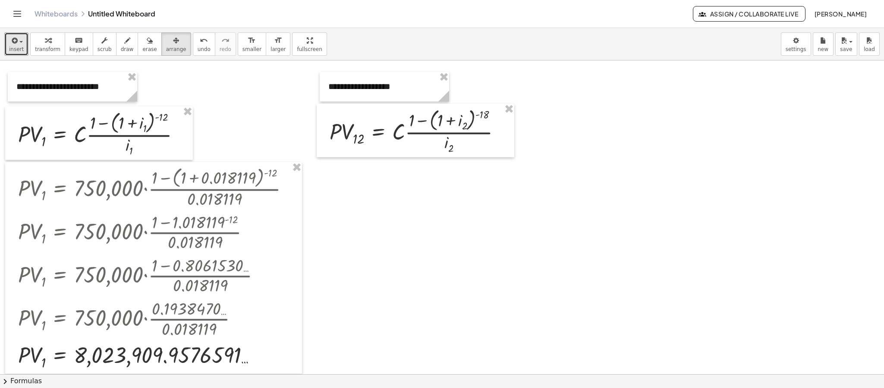
drag, startPoint x: 17, startPoint y: 46, endPoint x: 43, endPoint y: 85, distance: 47.2
click at [20, 46] on span "insert" at bounding box center [16, 49] width 15 height 6
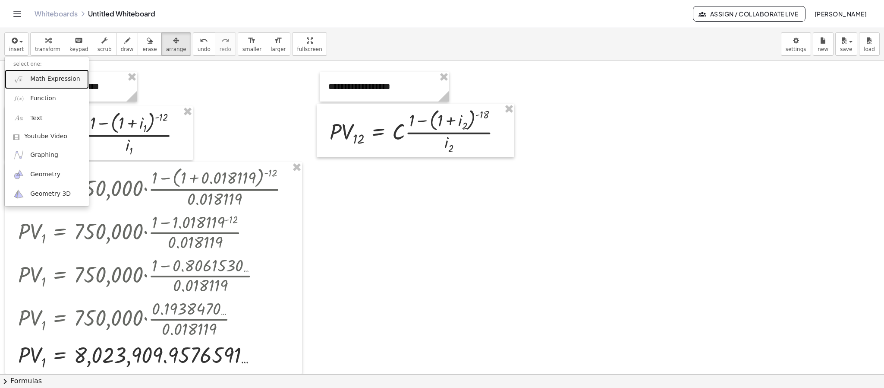
click at [60, 77] on span "Math Expression" at bounding box center [55, 79] width 50 height 9
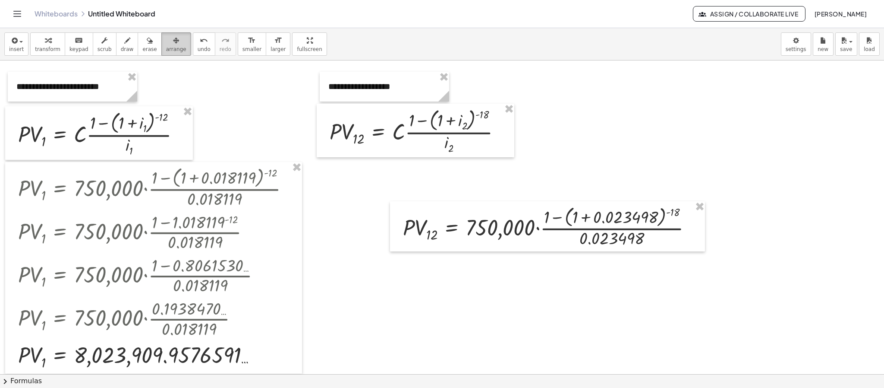
click at [174, 41] on button "arrange" at bounding box center [176, 43] width 30 height 23
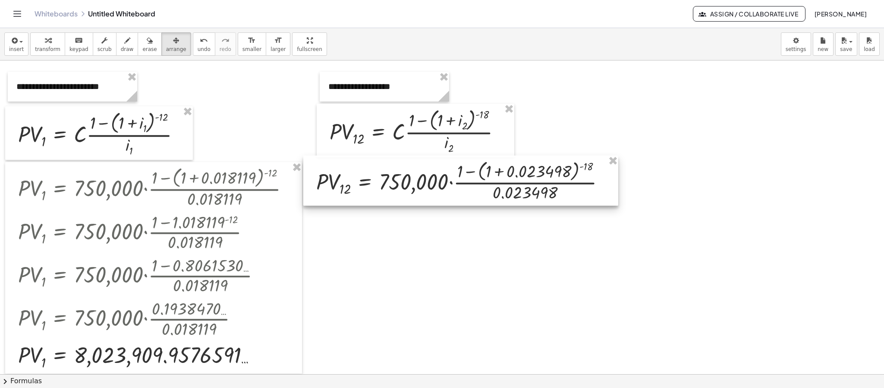
drag, startPoint x: 505, startPoint y: 244, endPoint x: 418, endPoint y: 198, distance: 98.1
click at [418, 198] on div at bounding box center [460, 180] width 315 height 50
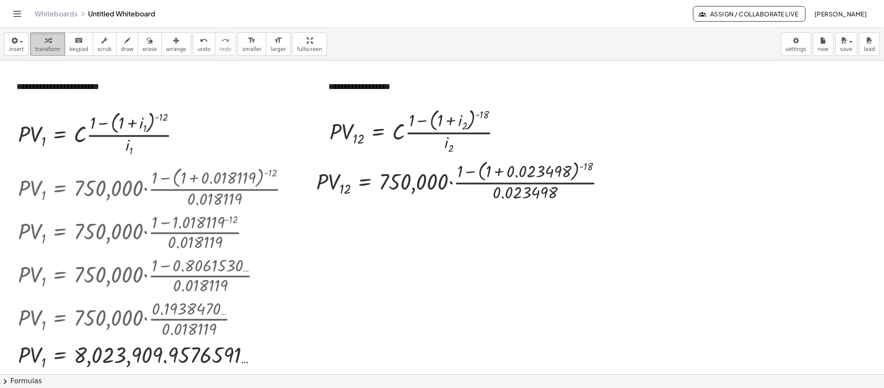
click at [52, 39] on div "button" at bounding box center [47, 40] width 25 height 10
click at [498, 174] on div at bounding box center [464, 181] width 304 height 46
click at [498, 174] on div at bounding box center [444, 180] width 265 height 43
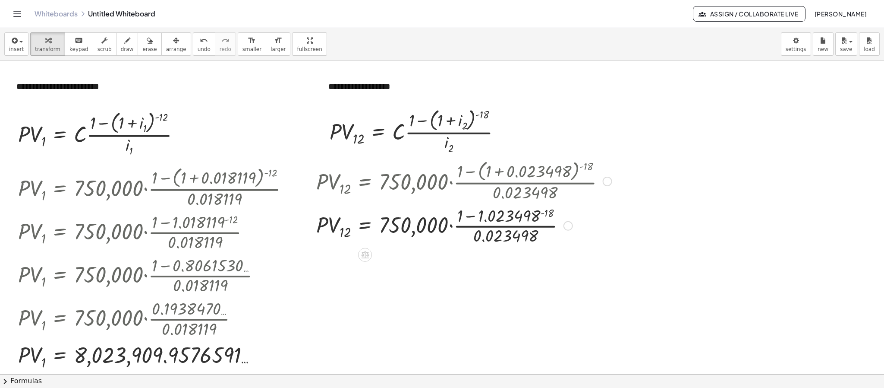
click at [544, 211] on div at bounding box center [464, 224] width 304 height 43
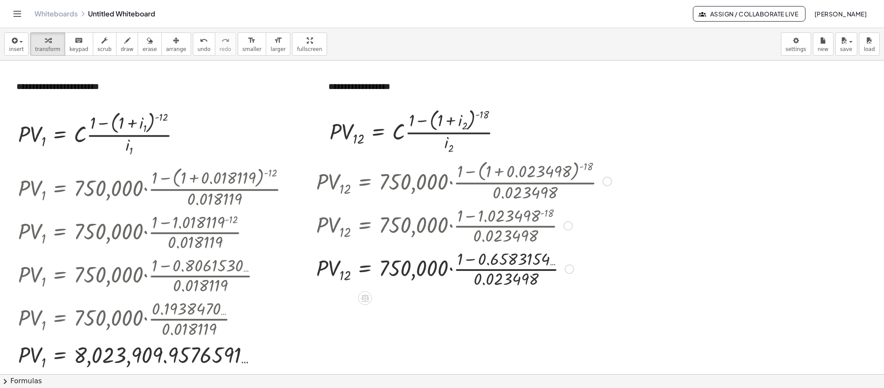
click at [470, 259] on div at bounding box center [464, 267] width 304 height 43
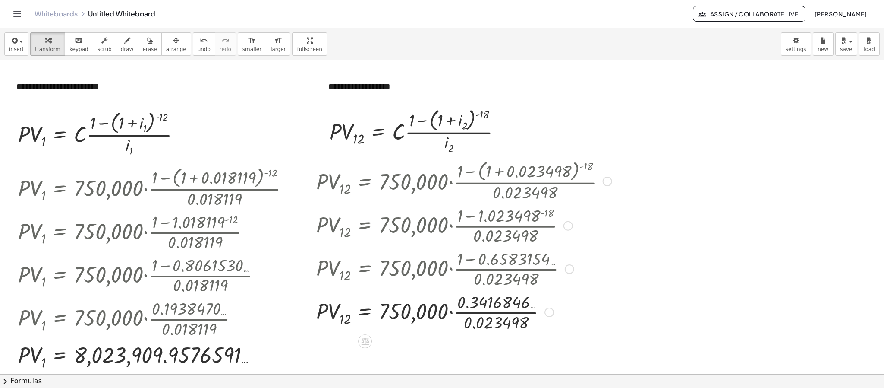
click at [492, 314] on div at bounding box center [464, 311] width 304 height 43
click at [492, 314] on div at bounding box center [464, 312] width 304 height 32
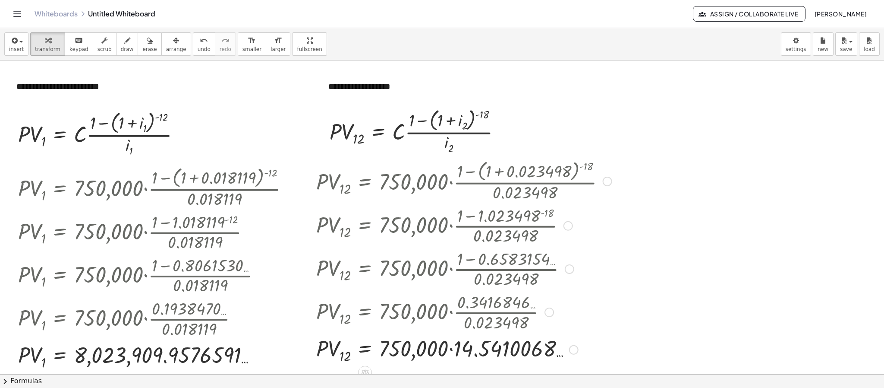
click at [451, 346] on div at bounding box center [464, 349] width 304 height 32
click at [568, 227] on div at bounding box center [568, 225] width 9 height 9
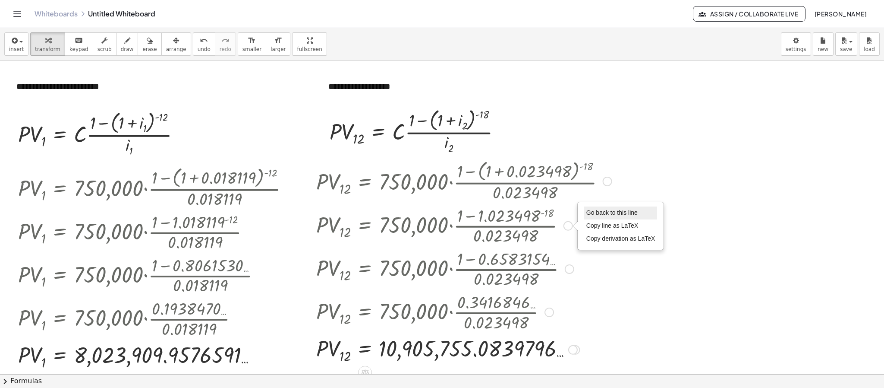
click at [608, 215] on span "Go back to this line" at bounding box center [612, 212] width 51 height 7
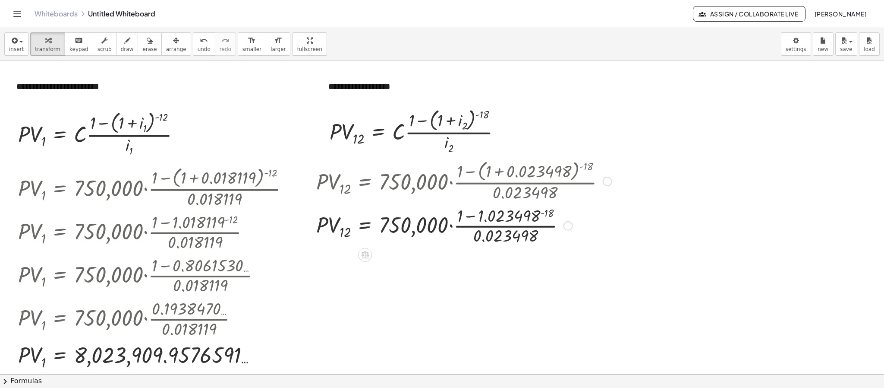
click at [528, 221] on div at bounding box center [464, 224] width 304 height 43
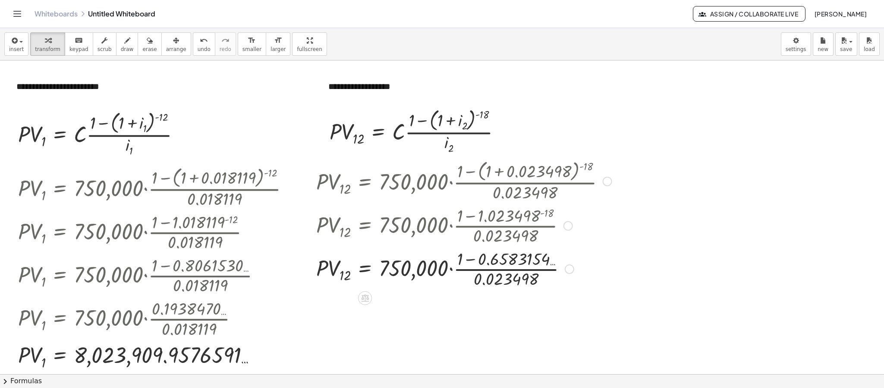
click at [474, 261] on div at bounding box center [464, 267] width 304 height 43
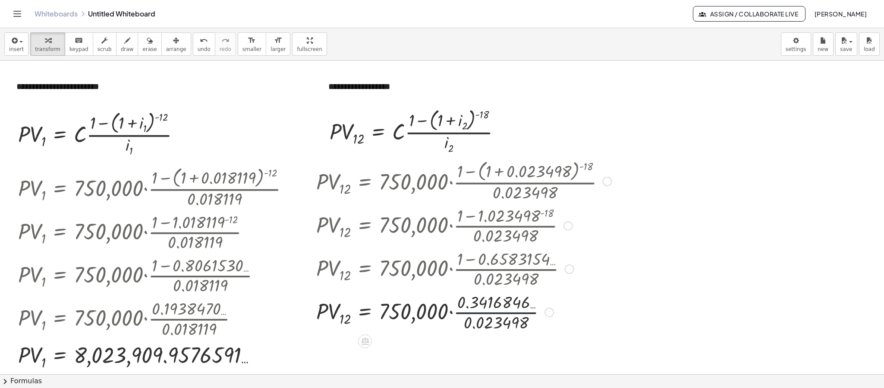
click at [480, 312] on div at bounding box center [464, 311] width 304 height 43
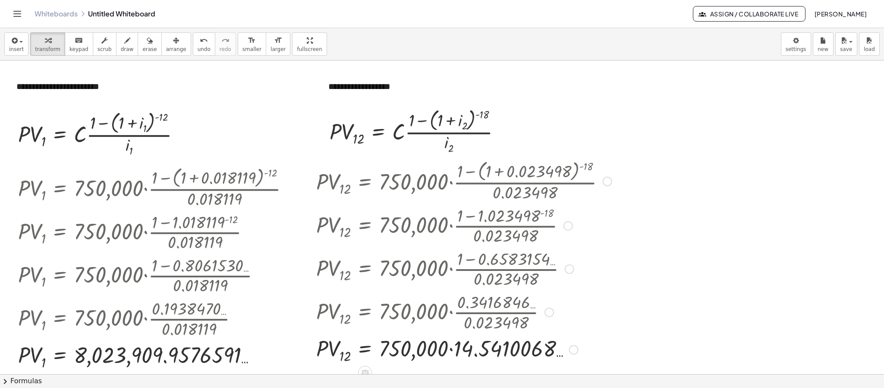
click at [451, 350] on div at bounding box center [464, 349] width 304 height 32
click at [570, 230] on div at bounding box center [568, 225] width 9 height 9
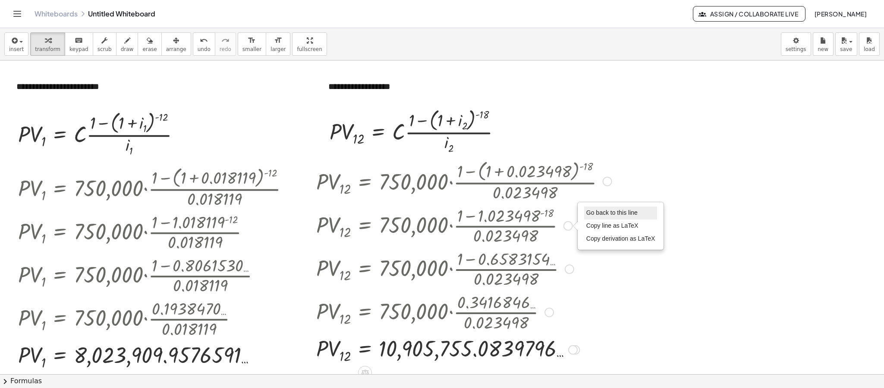
click at [603, 216] on span "Go back to this line" at bounding box center [612, 212] width 51 height 7
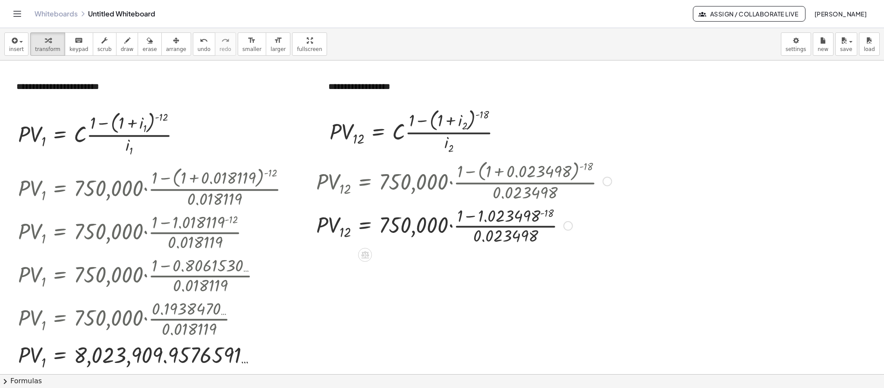
click at [451, 229] on div at bounding box center [464, 224] width 304 height 43
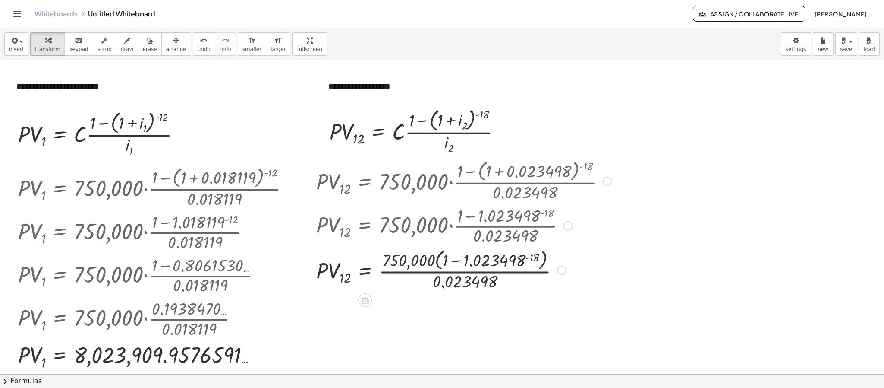
click at [459, 263] on div at bounding box center [464, 269] width 304 height 46
click at [523, 259] on div at bounding box center [464, 269] width 304 height 46
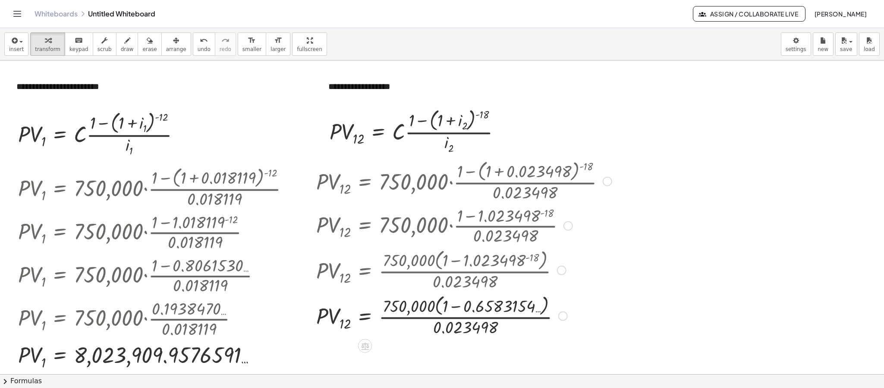
click at [460, 306] on div at bounding box center [464, 315] width 304 height 46
click at [434, 308] on div at bounding box center [464, 315] width 304 height 43
click at [434, 306] on div at bounding box center [464, 315] width 304 height 43
click at [436, 307] on div at bounding box center [464, 315] width 304 height 43
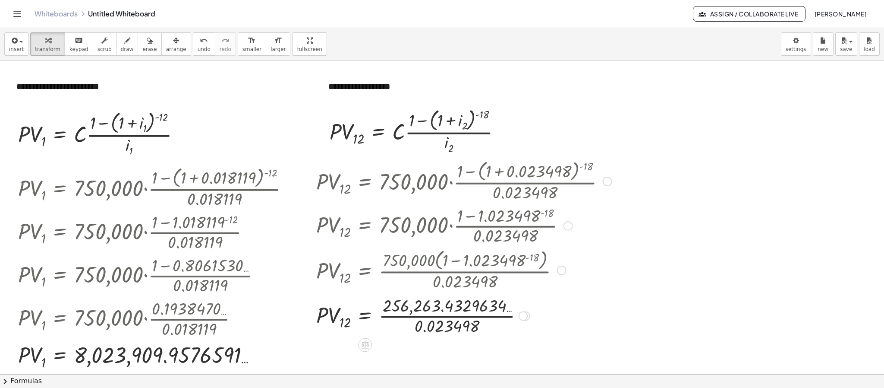
click at [442, 319] on div at bounding box center [464, 315] width 304 height 43
click at [442, 319] on div at bounding box center [464, 315] width 304 height 32
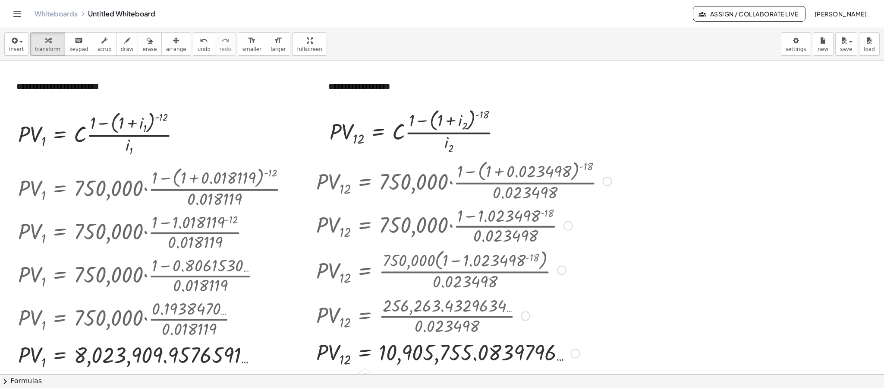
click at [611, 173] on div at bounding box center [464, 181] width 304 height 46
click at [607, 184] on div at bounding box center [607, 181] width 9 height 9
click at [639, 170] on span "Go back to this line" at bounding box center [651, 167] width 51 height 7
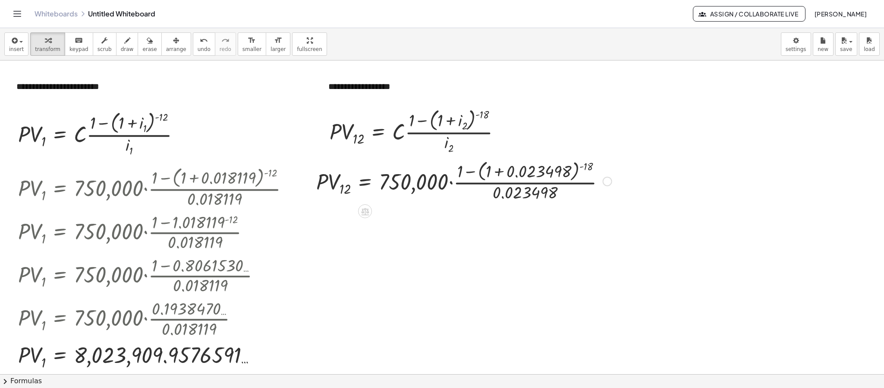
click at [607, 183] on div "Go back to this line Copy line as LaTeX Copy derivation as LaTeX" at bounding box center [607, 181] width 9 height 9
click at [633, 155] on span "Fix a mistake" at bounding box center [643, 155] width 35 height 7
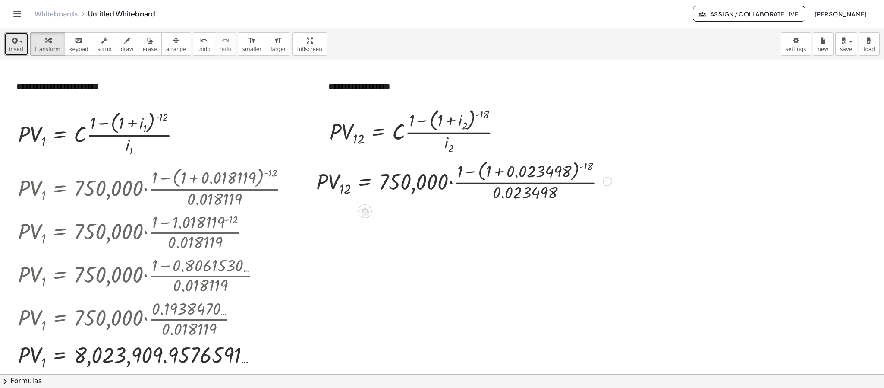
click at [18, 41] on span "button" at bounding box center [19, 41] width 2 height 6
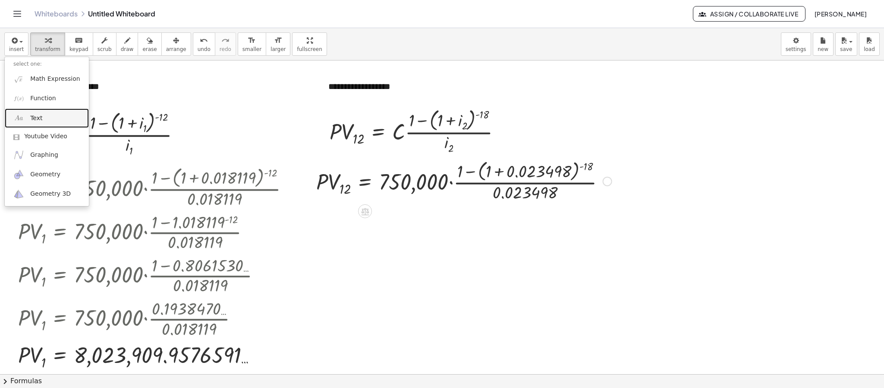
click at [22, 113] on link "Text" at bounding box center [47, 117] width 84 height 19
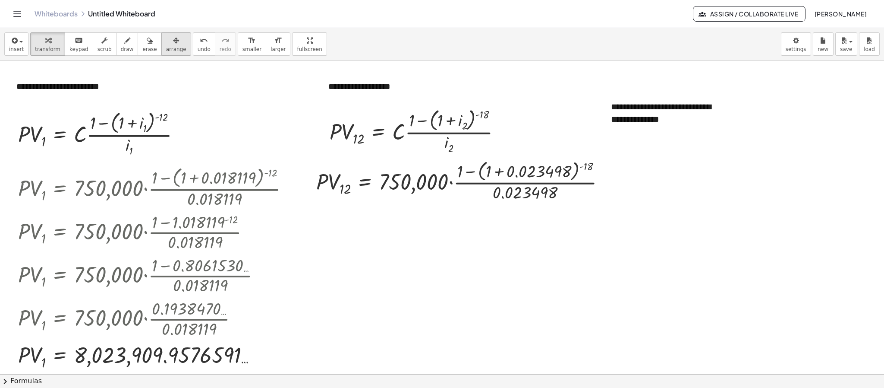
click at [166, 50] on span "arrange" at bounding box center [176, 49] width 20 height 6
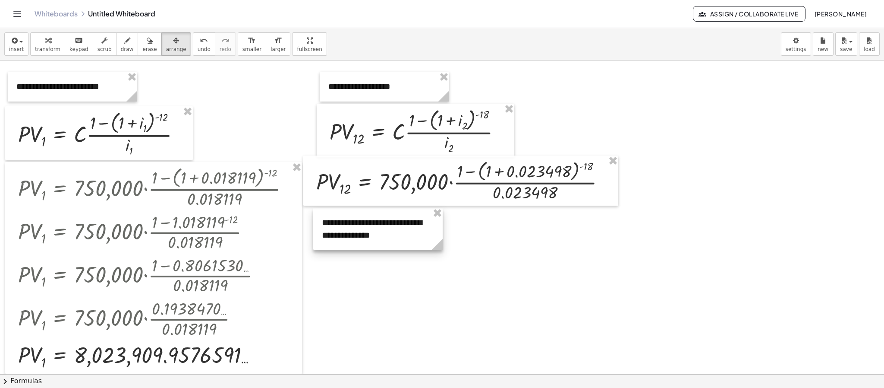
drag, startPoint x: 676, startPoint y: 120, endPoint x: 387, endPoint y: 236, distance: 311.3
click at [387, 236] on div at bounding box center [377, 229] width 129 height 42
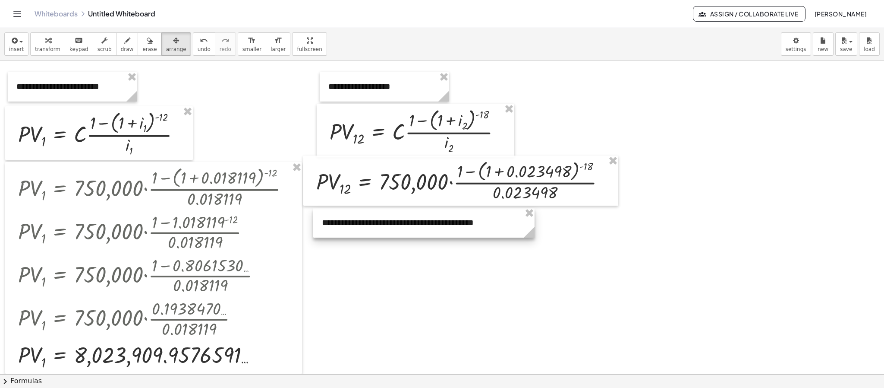
drag, startPoint x: 438, startPoint y: 248, endPoint x: 530, endPoint y: 243, distance: 92.1
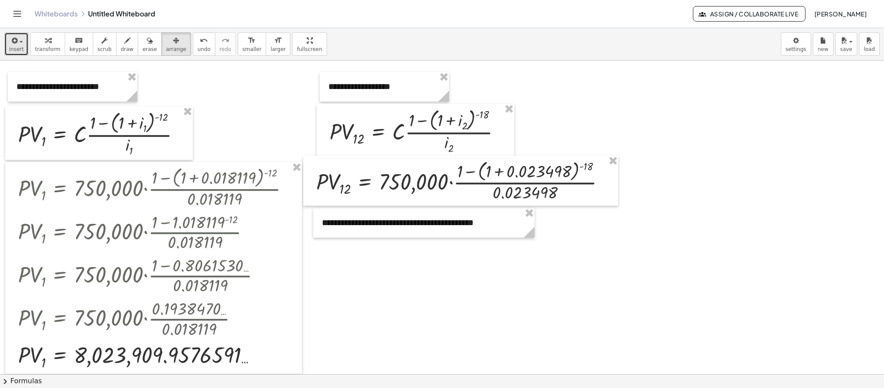
click at [8, 42] on button "insert" at bounding box center [16, 43] width 24 height 23
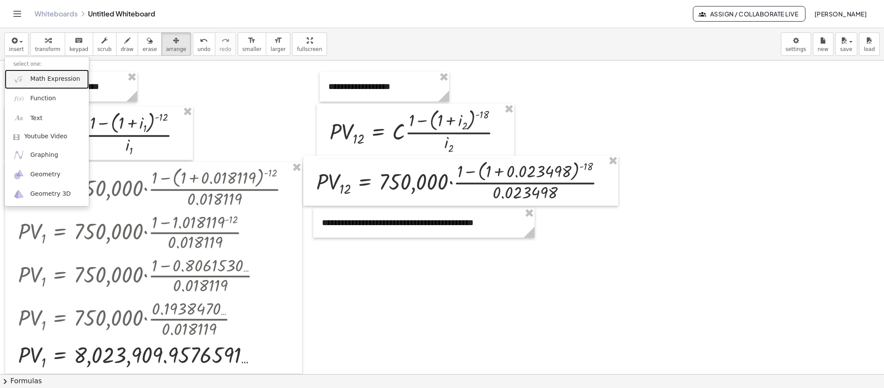
click at [38, 78] on span "Math Expression" at bounding box center [55, 79] width 50 height 9
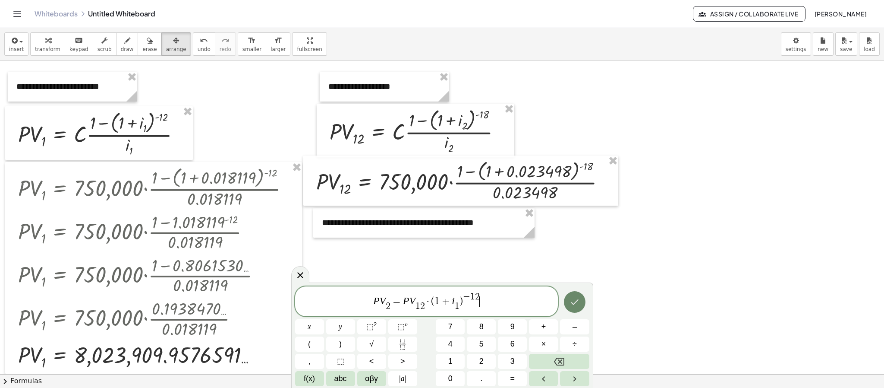
click at [580, 299] on button "Done" at bounding box center [575, 302] width 22 height 22
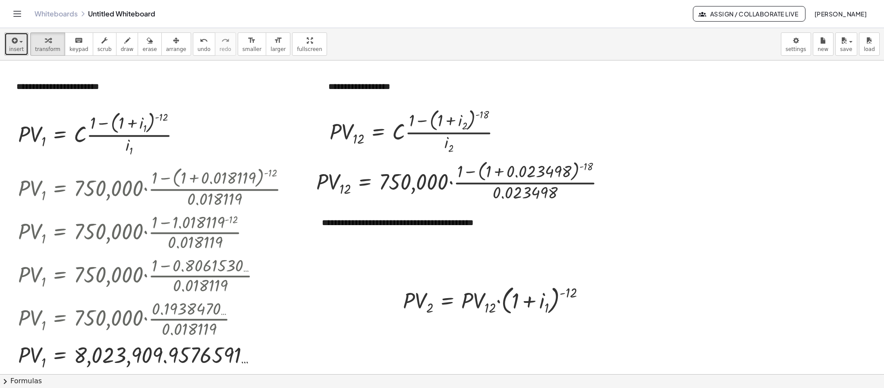
click at [5, 44] on button "insert" at bounding box center [16, 43] width 24 height 23
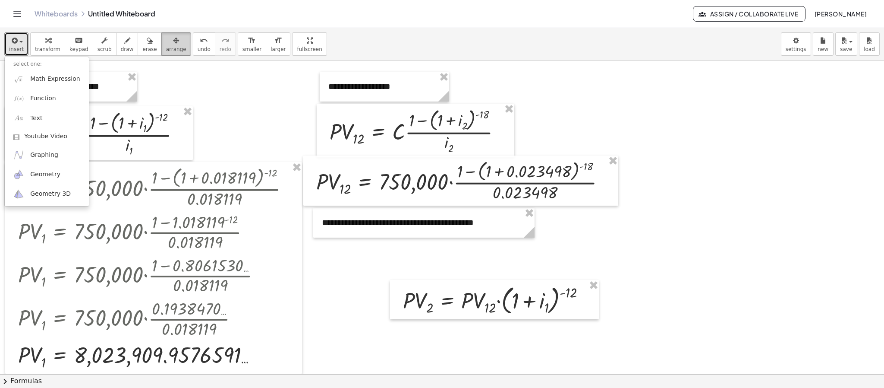
click at [167, 48] on span "arrange" at bounding box center [176, 49] width 20 height 6
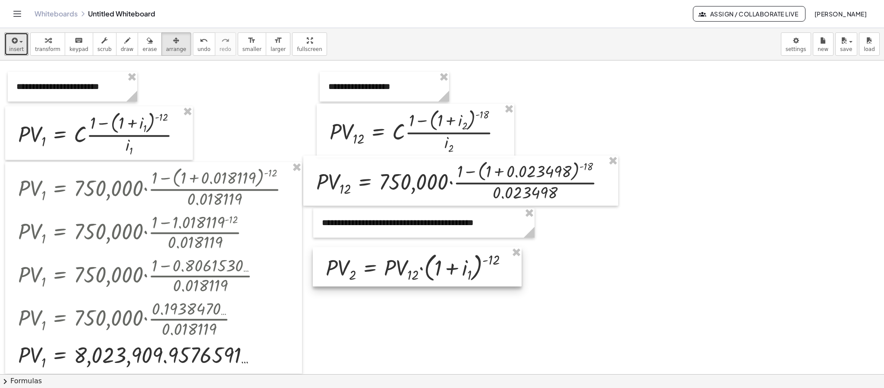
drag, startPoint x: 445, startPoint y: 299, endPoint x: 368, endPoint y: 267, distance: 83.8
click at [368, 267] on div at bounding box center [417, 266] width 209 height 39
click at [17, 47] on span "insert" at bounding box center [16, 49] width 15 height 6
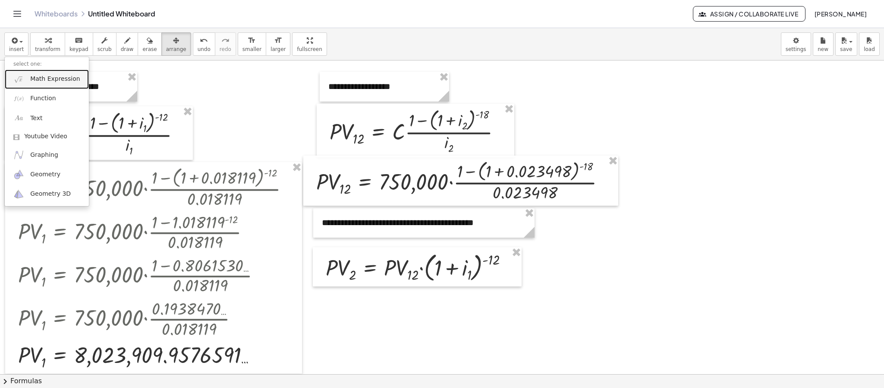
click at [39, 83] on span "Math Expression" at bounding box center [55, 79] width 50 height 9
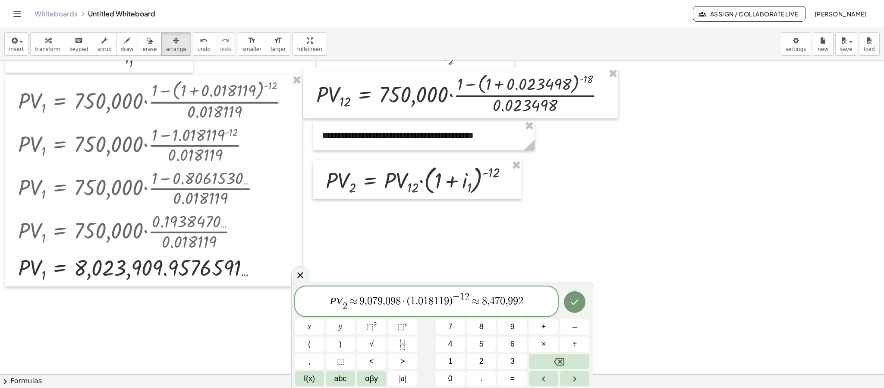
scroll to position [65, 0]
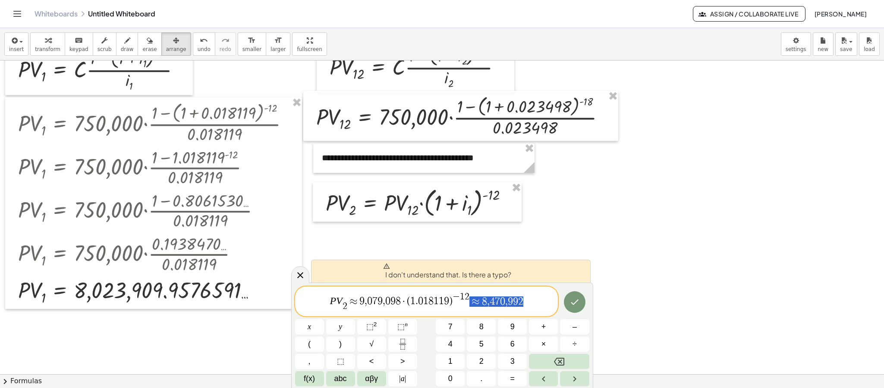
drag, startPoint x: 530, startPoint y: 304, endPoint x: 471, endPoint y: 302, distance: 58.8
click at [471, 302] on span "P V 2 ​ ≈ 9 , 0 7 9 , 0 9 8 · ( 1 . 0 1 8 1 1 9 ) − 1 2 ≈ 8 , 4 7 0 , 9 9 2" at bounding box center [426, 301] width 263 height 21
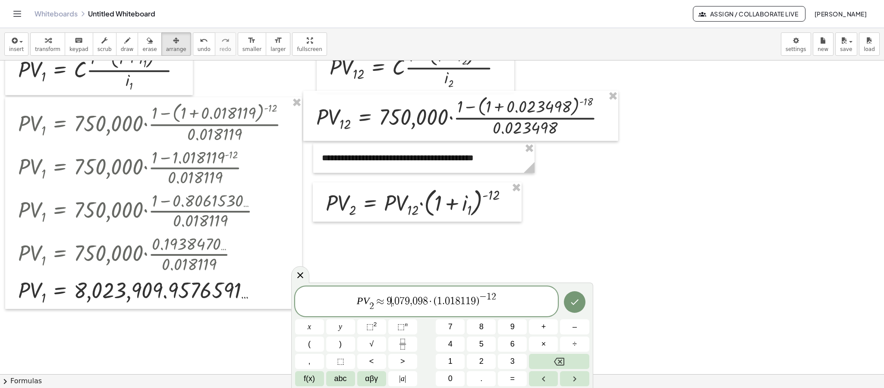
click at [388, 306] on span "9" at bounding box center [389, 301] width 5 height 10
click at [387, 306] on span "9" at bounding box center [389, 301] width 5 height 10
click at [579, 298] on icon "Done" at bounding box center [575, 302] width 10 height 10
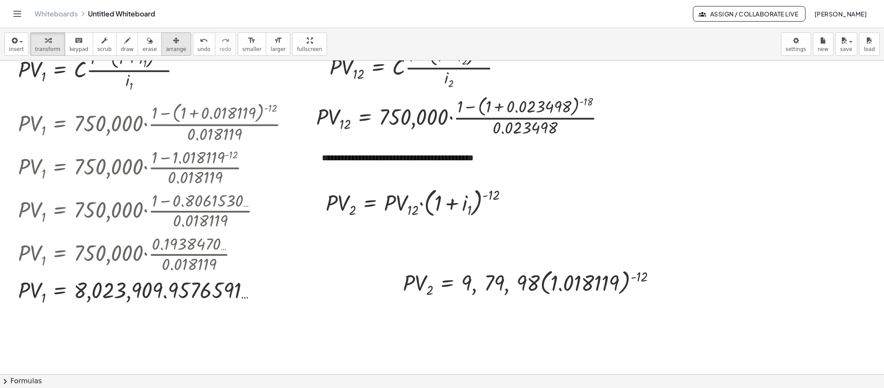
click at [168, 47] on span "arrange" at bounding box center [176, 49] width 20 height 6
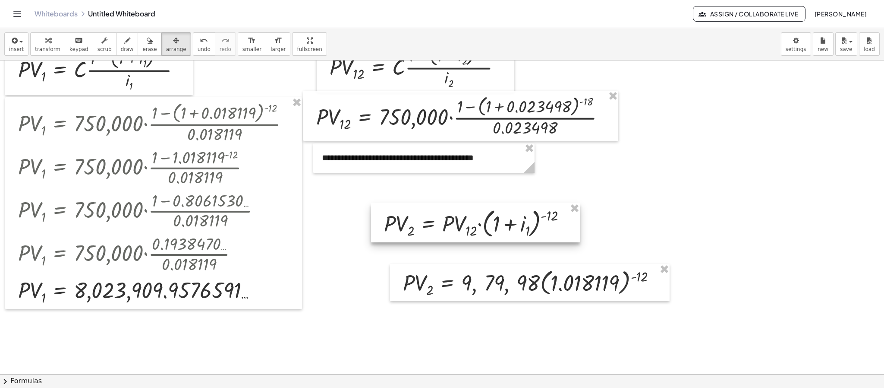
drag, startPoint x: 399, startPoint y: 213, endPoint x: 488, endPoint y: 243, distance: 94.2
click at [487, 242] on div at bounding box center [475, 222] width 209 height 39
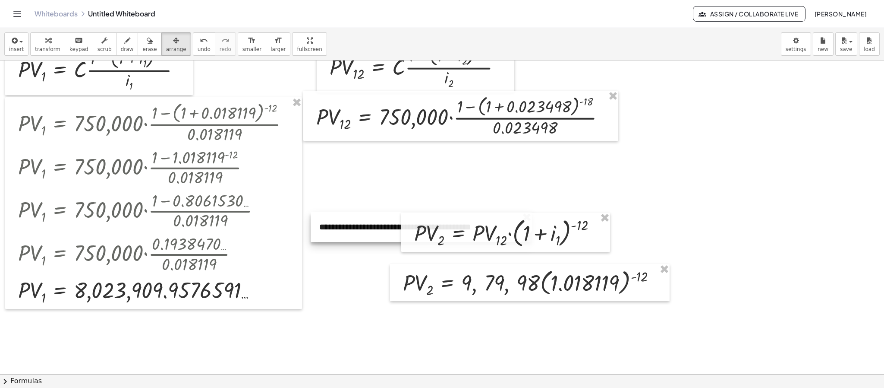
drag, startPoint x: 400, startPoint y: 182, endPoint x: 400, endPoint y: 227, distance: 44.9
click at [400, 229] on div at bounding box center [421, 227] width 221 height 30
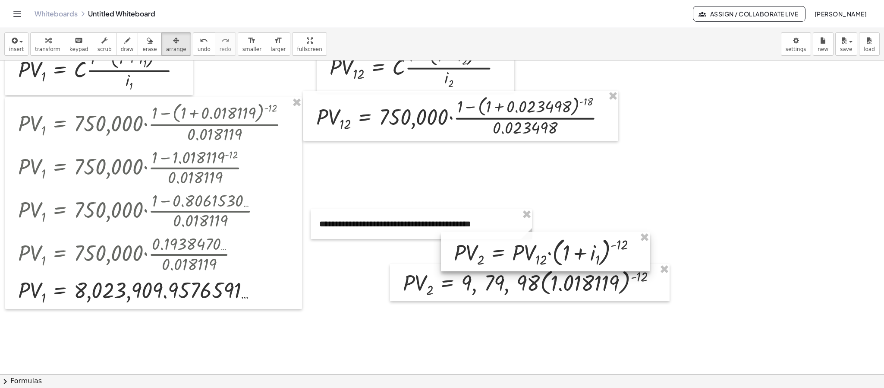
click at [515, 260] on div at bounding box center [545, 251] width 209 height 39
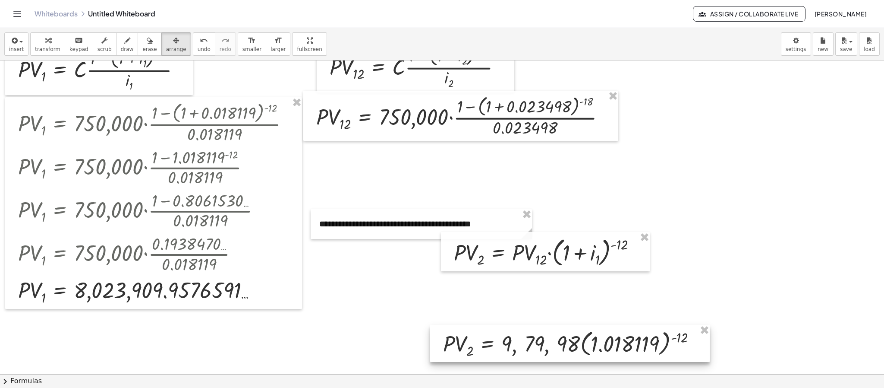
drag, startPoint x: 458, startPoint y: 294, endPoint x: 499, endPoint y: 355, distance: 73.4
click at [499, 355] on div at bounding box center [570, 343] width 280 height 37
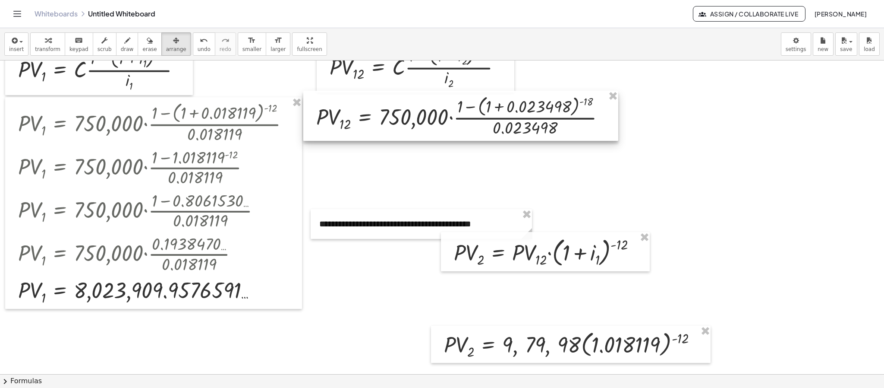
click at [516, 127] on div at bounding box center [460, 116] width 315 height 50
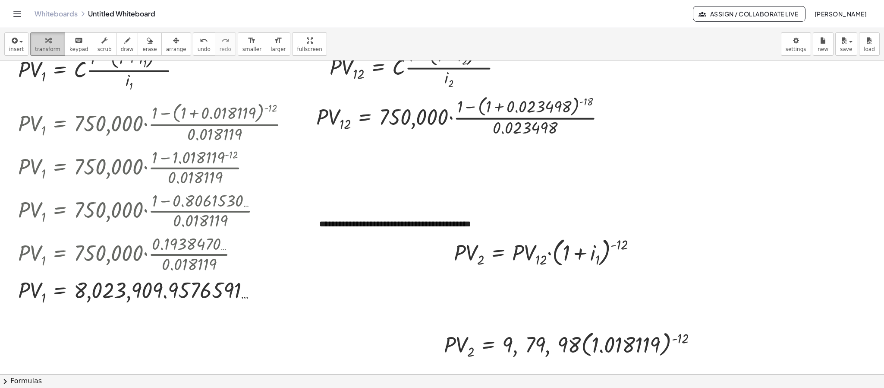
click at [40, 44] on div "button" at bounding box center [47, 40] width 25 height 10
click at [502, 109] on div at bounding box center [464, 116] width 304 height 46
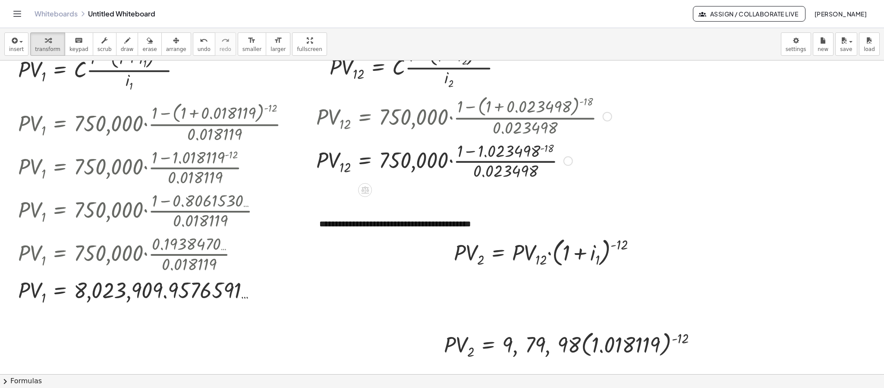
click at [546, 148] on div at bounding box center [464, 160] width 304 height 43
click at [469, 155] on div at bounding box center [464, 160] width 304 height 43
click at [485, 162] on div at bounding box center [464, 160] width 304 height 43
click at [485, 162] on div at bounding box center [464, 161] width 304 height 32
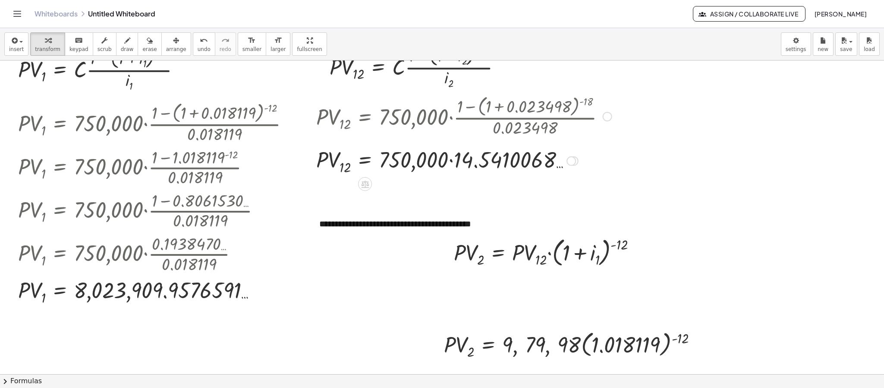
click at [452, 161] on div at bounding box center [464, 161] width 304 height 32
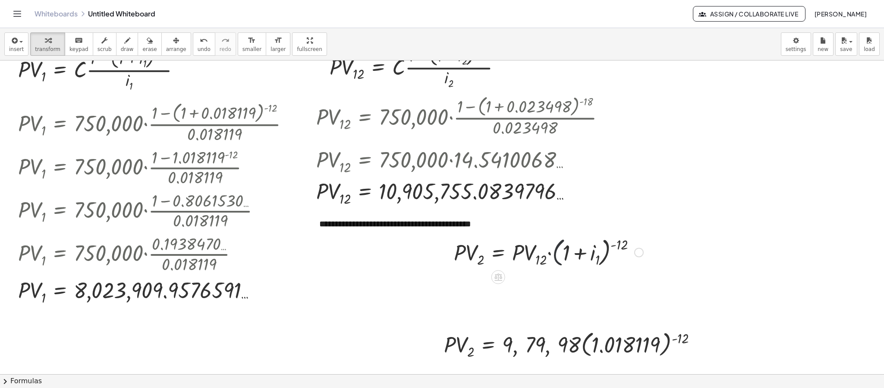
click at [558, 258] on div at bounding box center [549, 251] width 198 height 35
click at [166, 47] on span "arrange" at bounding box center [176, 49] width 20 height 6
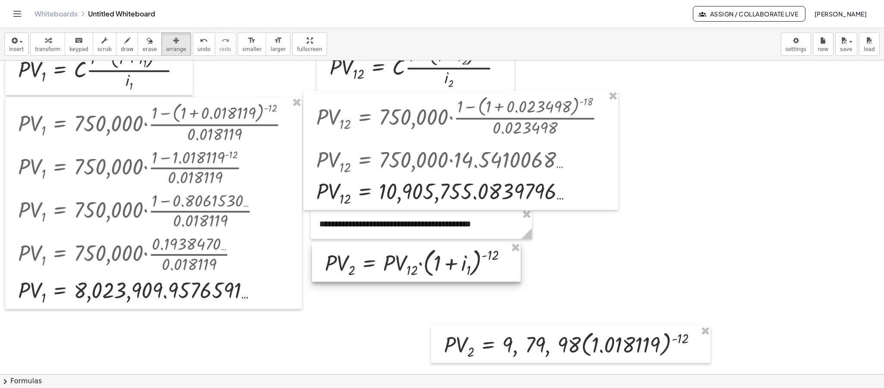
drag, startPoint x: 547, startPoint y: 268, endPoint x: 428, endPoint y: 272, distance: 119.2
click at [428, 272] on div at bounding box center [416, 261] width 209 height 39
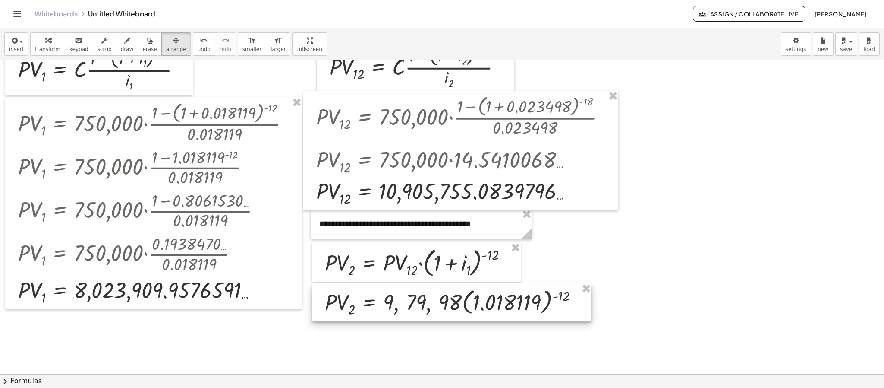
drag, startPoint x: 546, startPoint y: 342, endPoint x: 426, endPoint y: 300, distance: 126.4
click at [426, 300] on div at bounding box center [452, 301] width 280 height 37
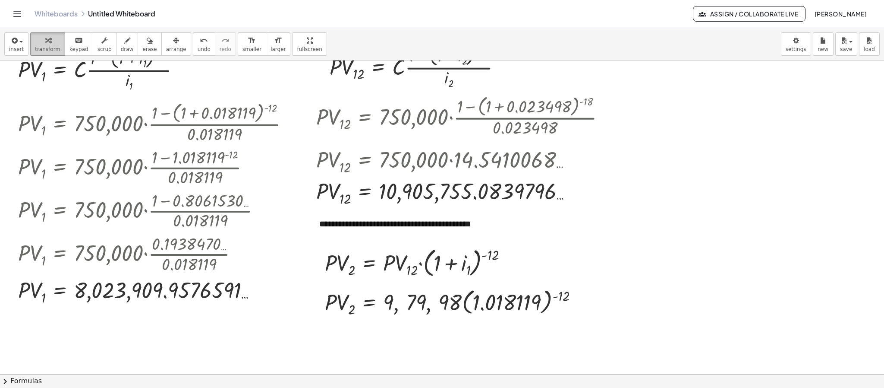
click at [43, 56] on button "transform" at bounding box center [47, 43] width 35 height 23
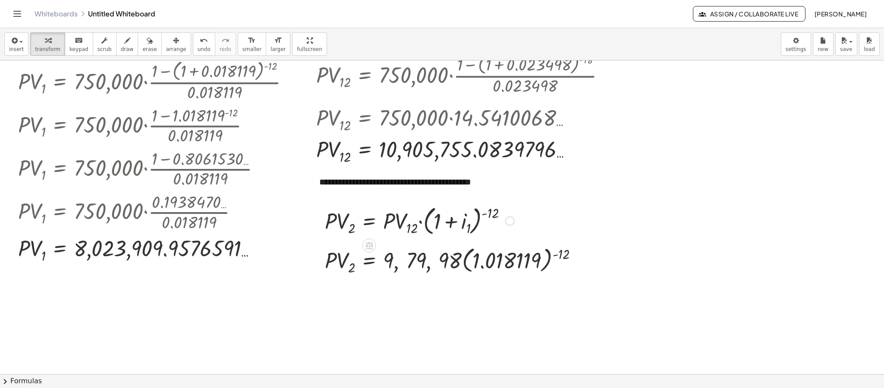
scroll to position [129, 0]
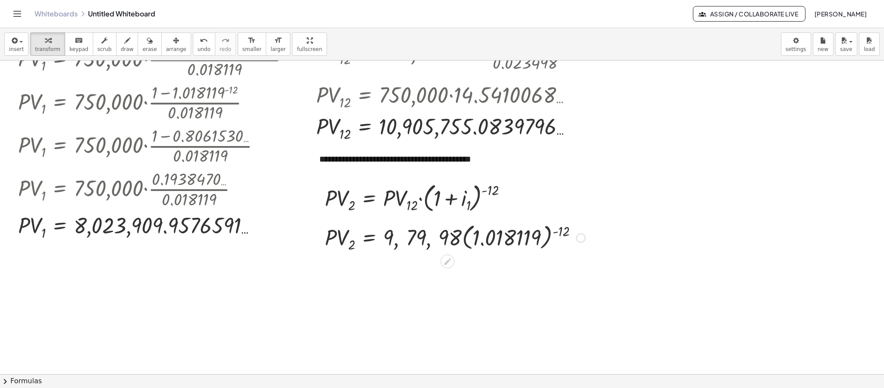
click at [581, 242] on div at bounding box center [580, 237] width 9 height 9
click at [605, 215] on li "Fix a mistake" at bounding box center [633, 211] width 73 height 13
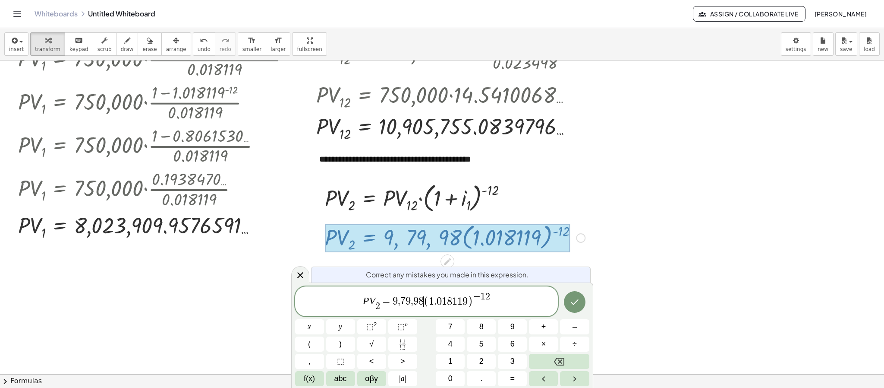
click at [422, 303] on span "8" at bounding box center [421, 301] width 5 height 10
click at [578, 302] on icon "Done" at bounding box center [575, 302] width 10 height 10
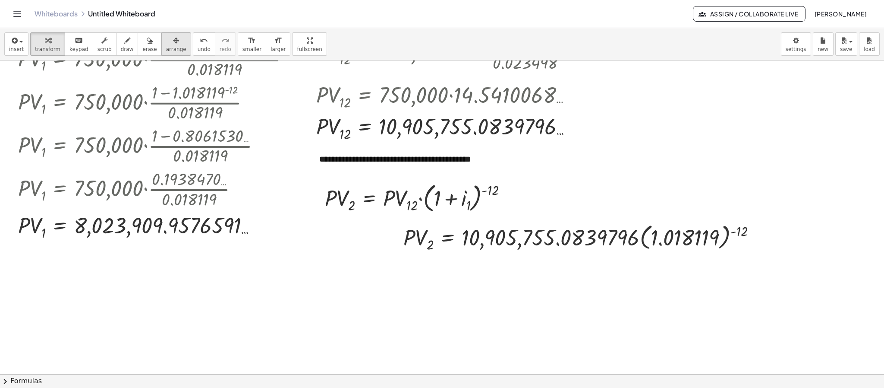
drag, startPoint x: 157, startPoint y: 38, endPoint x: 164, endPoint y: 37, distance: 7.8
click at [166, 36] on div "button" at bounding box center [176, 40] width 20 height 10
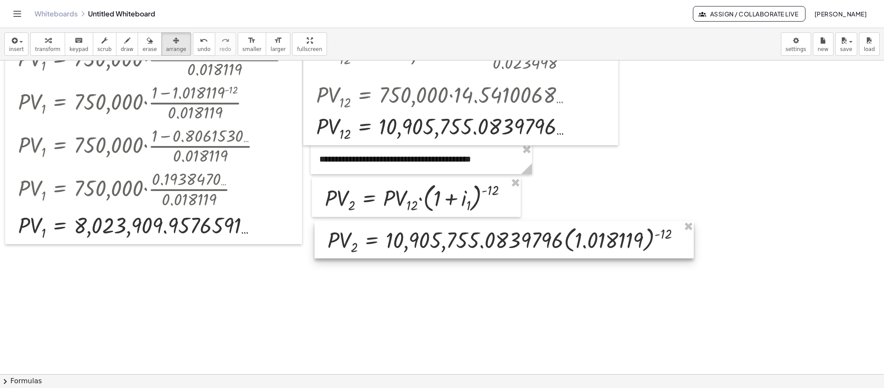
drag, startPoint x: 530, startPoint y: 249, endPoint x: 459, endPoint y: 251, distance: 71.3
click at [459, 251] on div at bounding box center [504, 239] width 379 height 37
click at [656, 236] on div at bounding box center [504, 239] width 379 height 37
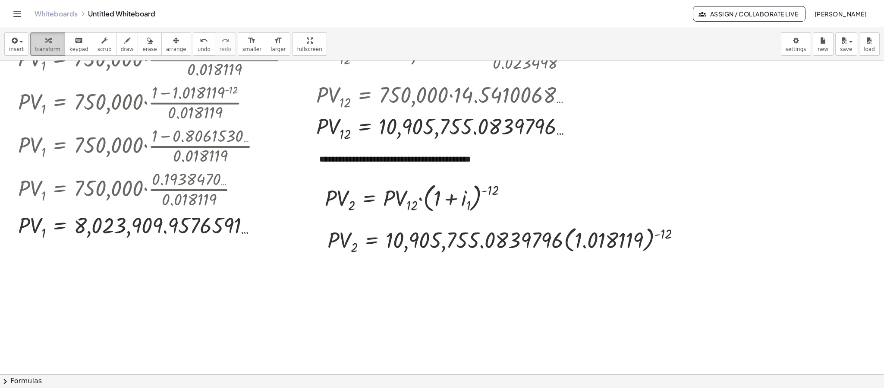
click at [56, 43] on button "transform" at bounding box center [47, 43] width 35 height 23
click at [656, 235] on div at bounding box center [507, 239] width 369 height 33
click at [656, 235] on div at bounding box center [506, 240] width 366 height 32
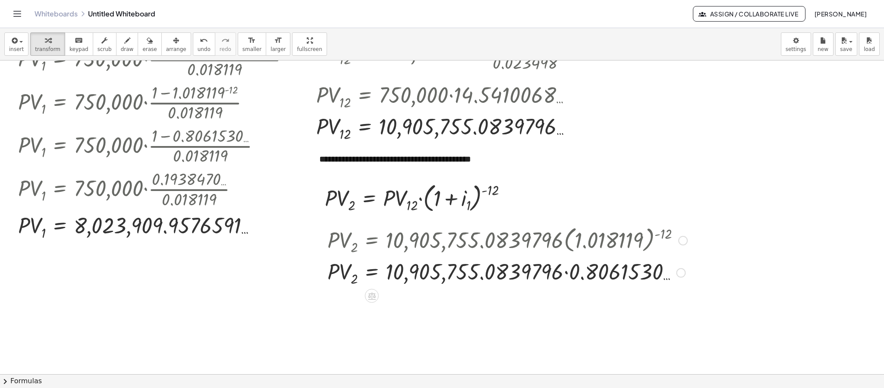
click at [567, 272] on div at bounding box center [507, 272] width 369 height 32
click at [372, 273] on div "· P · V 2 = · 10,905,755.0839796 · 0.8061530 … 8,791,707.5486792 … Fix a mistak…" at bounding box center [372, 273] width 0 height 0
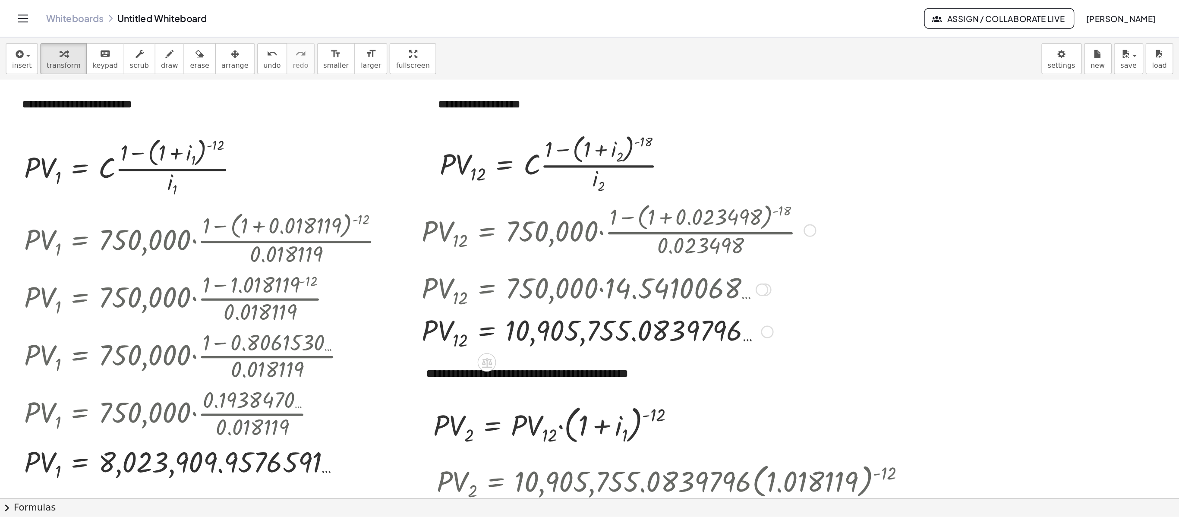
scroll to position [0, 0]
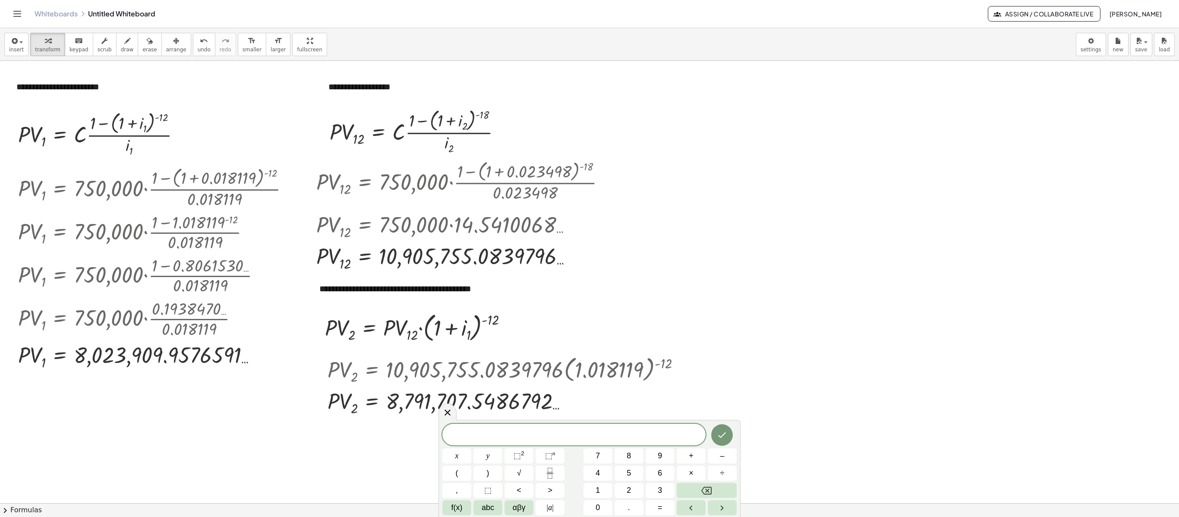
click at [881, 219] on div at bounding box center [589, 503] width 1179 height 885
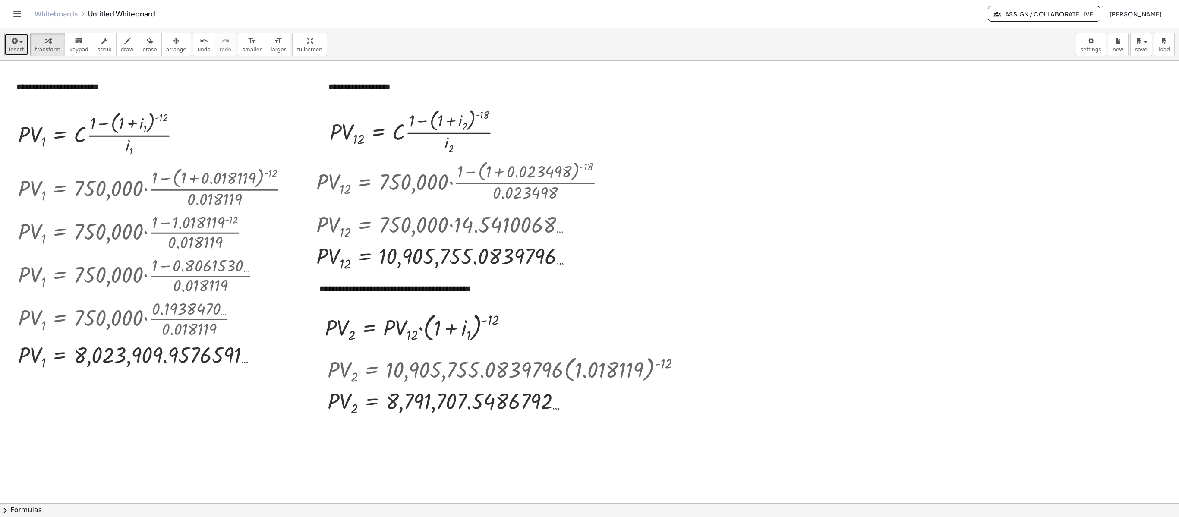
click at [22, 35] on button "insert" at bounding box center [16, 44] width 24 height 23
click at [32, 123] on span "Text" at bounding box center [36, 118] width 12 height 9
click at [767, 174] on div at bounding box center [589, 503] width 1179 height 885
click at [172, 47] on span "arrange" at bounding box center [176, 50] width 20 height 6
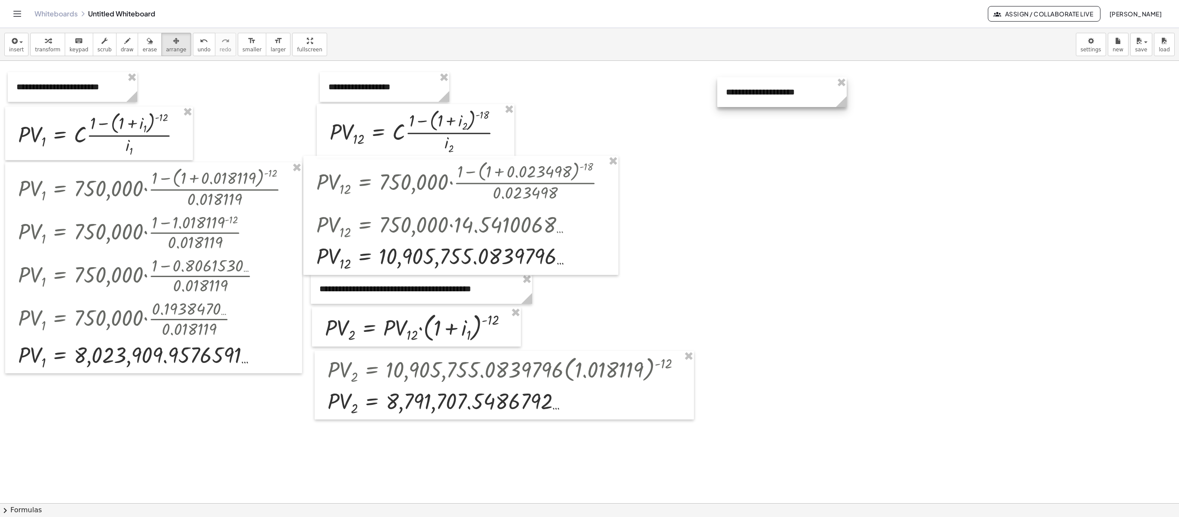
drag, startPoint x: 767, startPoint y: 123, endPoint x: 757, endPoint y: 94, distance: 30.0
click at [757, 94] on div at bounding box center [781, 92] width 129 height 30
click at [767, 138] on div at bounding box center [589, 503] width 1179 height 885
click at [22, 47] on span "insert" at bounding box center [16, 50] width 15 height 6
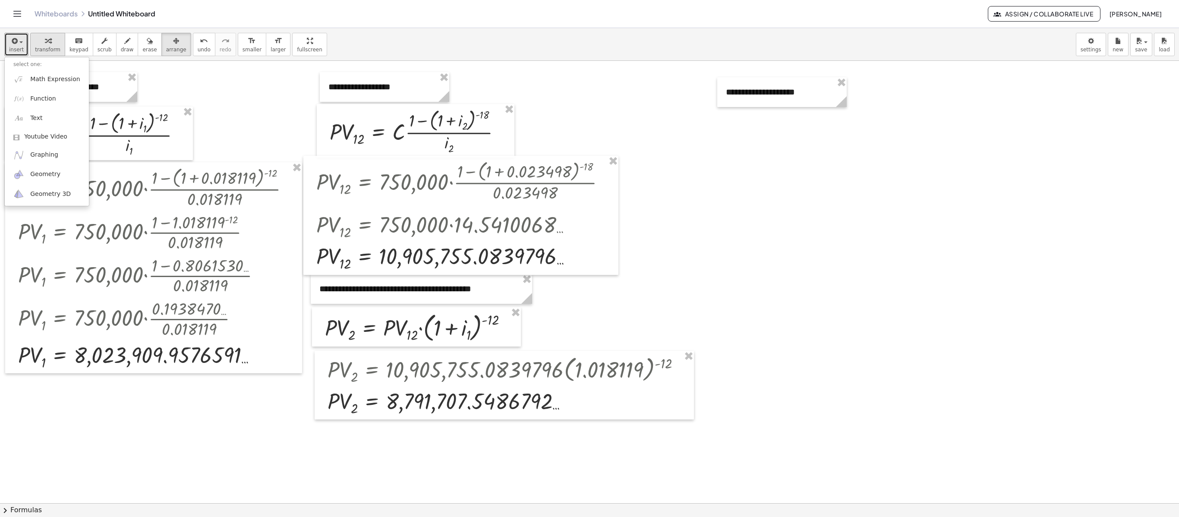
drag, startPoint x: 48, startPoint y: 49, endPoint x: 60, endPoint y: 57, distance: 13.6
click at [49, 49] on span "transform" at bounding box center [47, 50] width 25 height 6
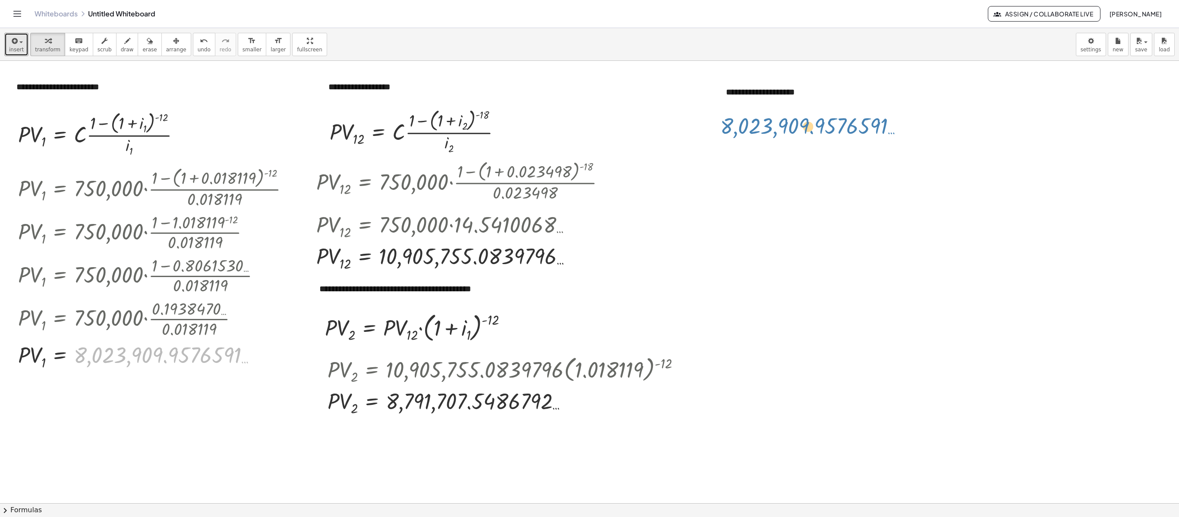
drag, startPoint x: 191, startPoint y: 357, endPoint x: 836, endPoint y: 127, distance: 685.3
click at [836, 127] on div "**********" at bounding box center [589, 503] width 1179 height 885
click at [10, 41] on icon "button" at bounding box center [14, 41] width 8 height 10
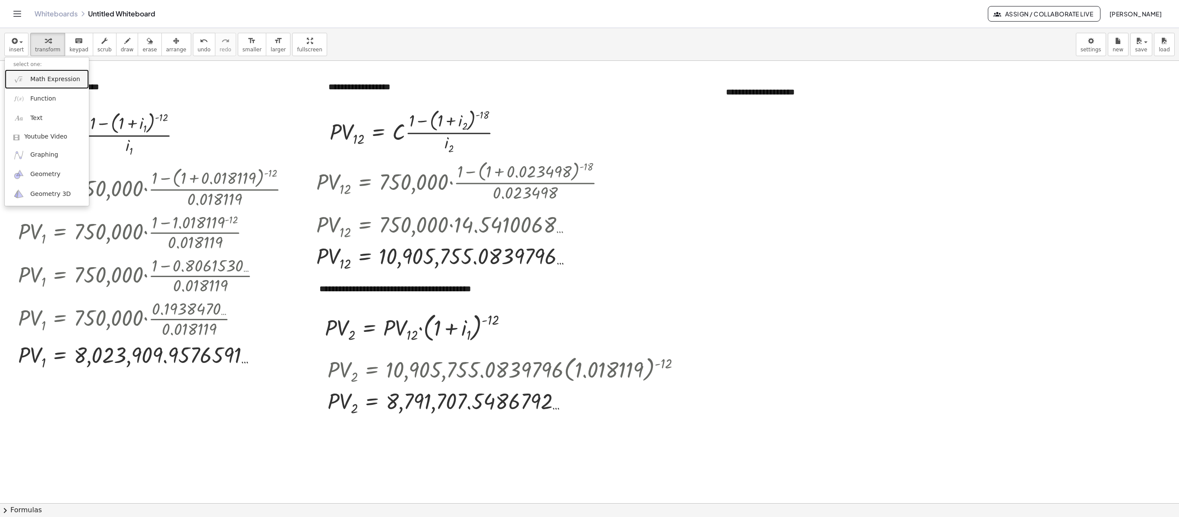
click at [63, 84] on span "Math Expression" at bounding box center [55, 79] width 50 height 9
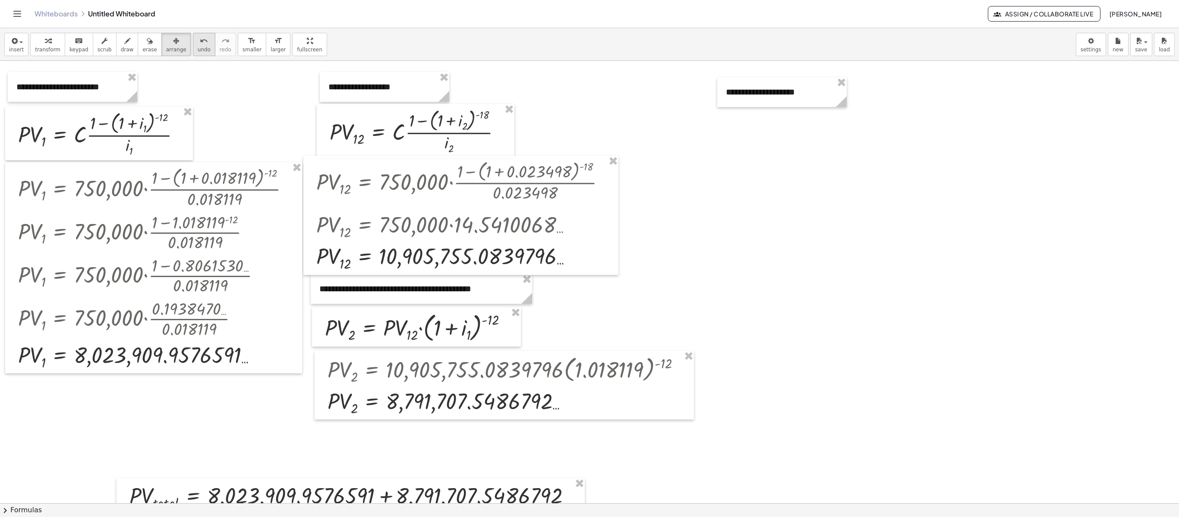
drag, startPoint x: 175, startPoint y: 38, endPoint x: 190, endPoint y: 45, distance: 16.2
click at [179, 34] on button "arrange" at bounding box center [176, 44] width 30 height 23
drag, startPoint x: 162, startPoint y: 508, endPoint x: 161, endPoint y: 500, distance: 8.0
click at [161, 387] on div "**********" at bounding box center [589, 272] width 1179 height 489
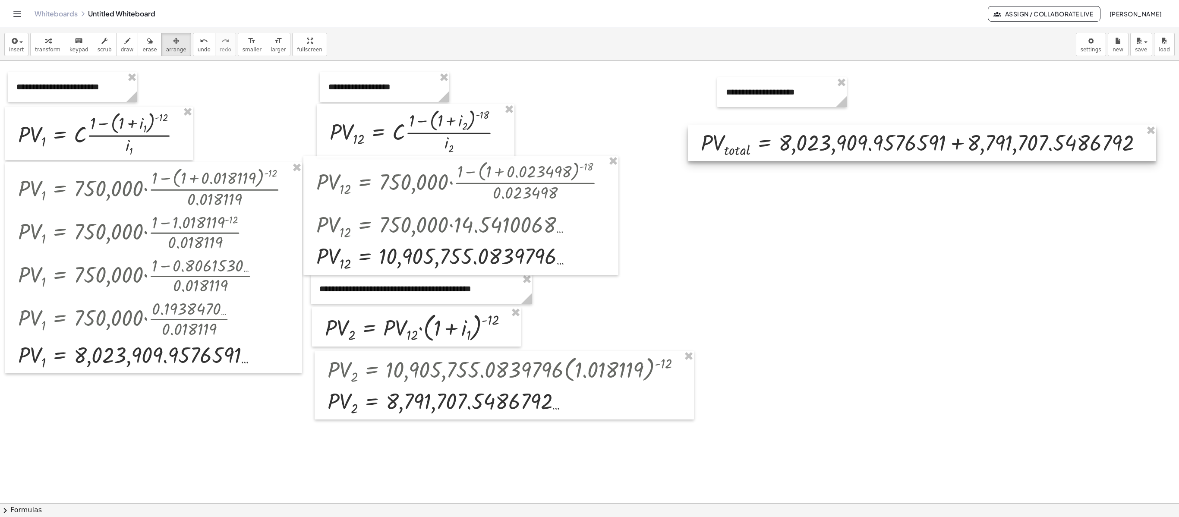
drag, startPoint x: 163, startPoint y: 491, endPoint x: 735, endPoint y: 138, distance: 671.7
click at [735, 138] on div at bounding box center [922, 143] width 468 height 36
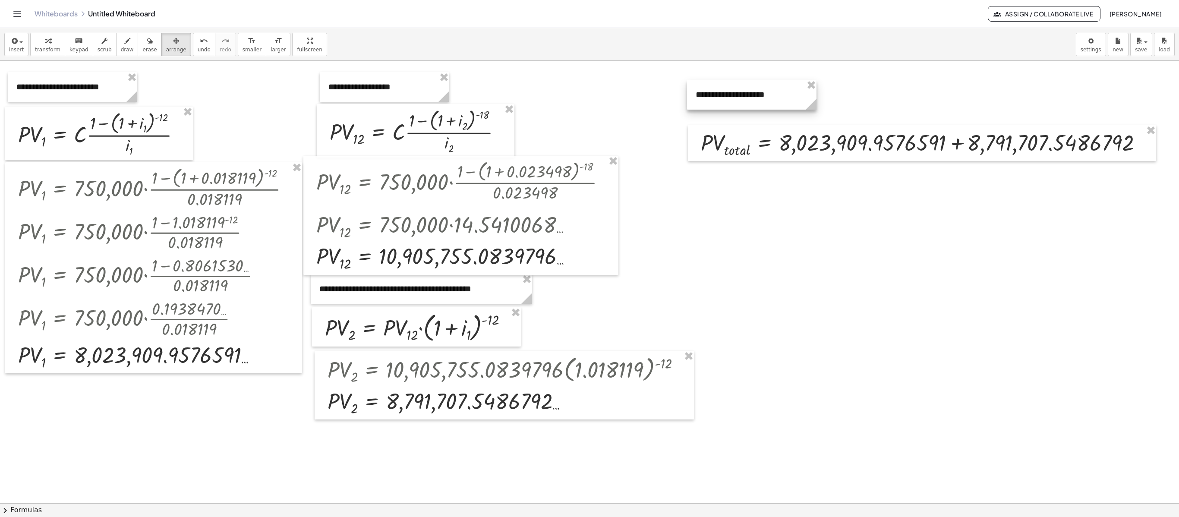
drag, startPoint x: 741, startPoint y: 94, endPoint x: 710, endPoint y: 97, distance: 30.3
click at [710, 97] on div at bounding box center [751, 95] width 129 height 30
click at [50, 47] on span "transform" at bounding box center [47, 50] width 25 height 6
click at [884, 147] on div at bounding box center [926, 143] width 458 height 32
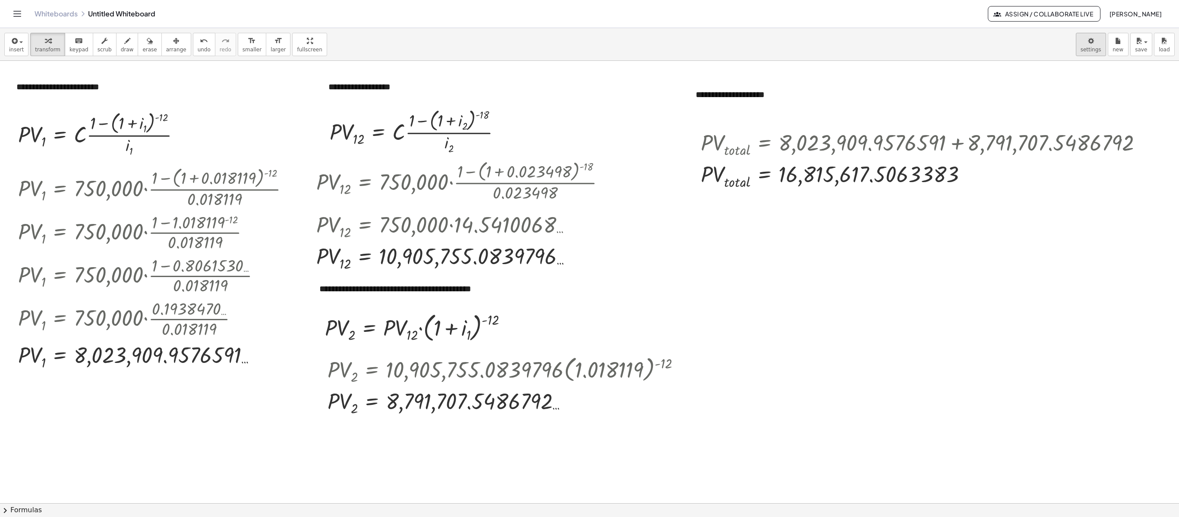
click at [884, 43] on body "**********" at bounding box center [589, 258] width 1179 height 517
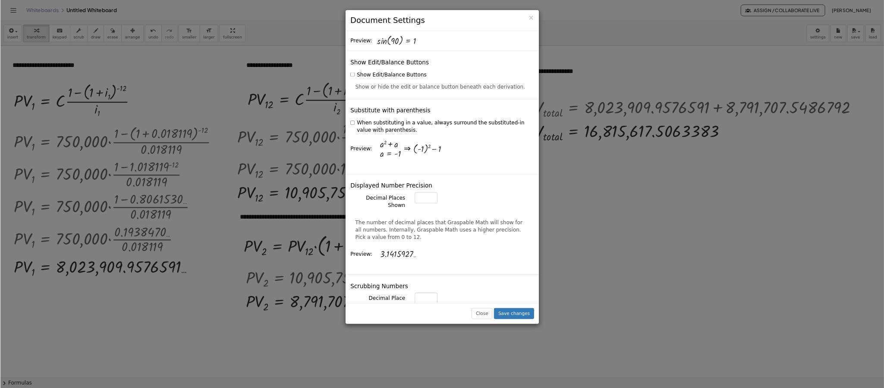
scroll to position [173, 0]
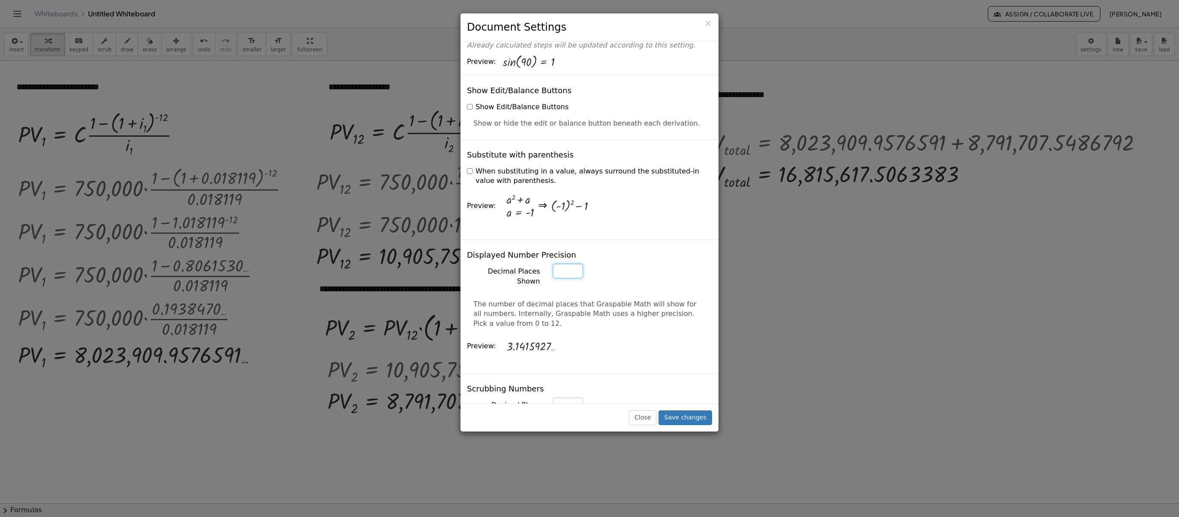
click at [571, 264] on input "*" at bounding box center [568, 271] width 30 height 15
type input "*"
click at [571, 264] on input "*" at bounding box center [568, 271] width 30 height 15
click at [679, 387] on button "Save changes" at bounding box center [686, 417] width 54 height 15
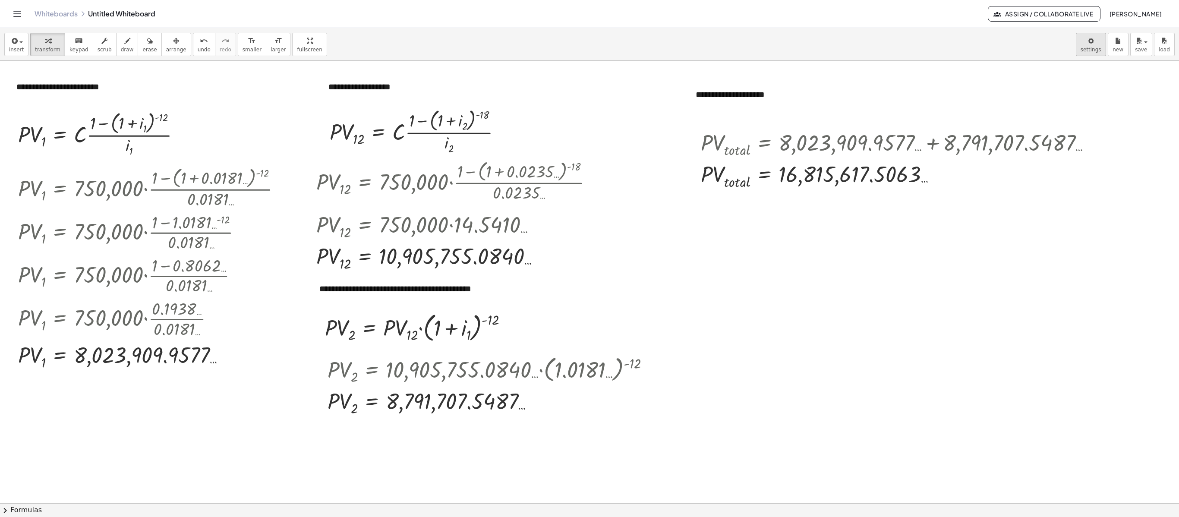
click at [884, 51] on body "**********" at bounding box center [589, 258] width 1179 height 517
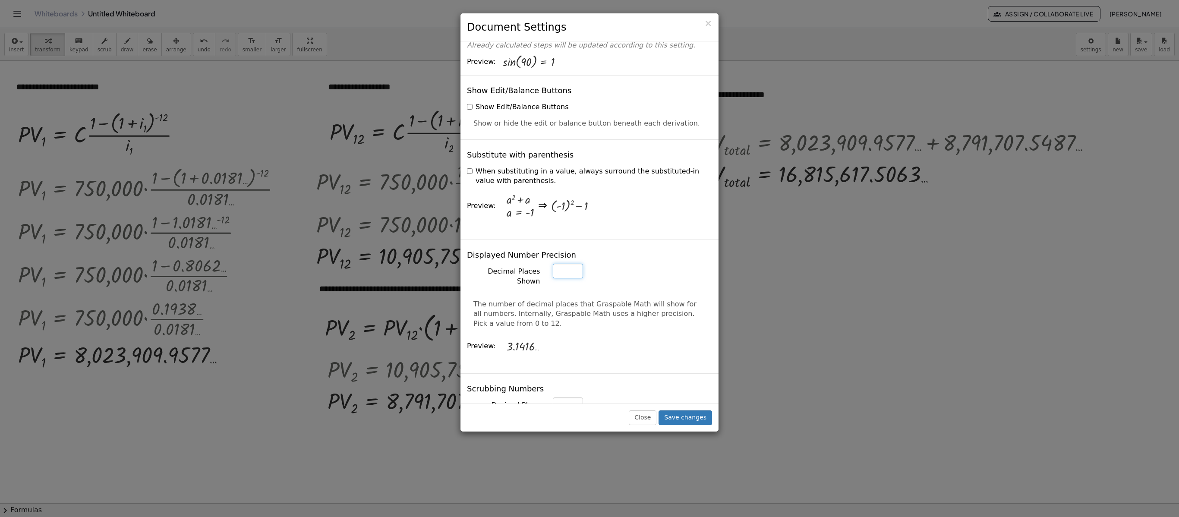
type input "*"
click at [569, 264] on input "*" at bounding box center [568, 271] width 30 height 15
click at [691, 387] on button "Save changes" at bounding box center [686, 417] width 54 height 15
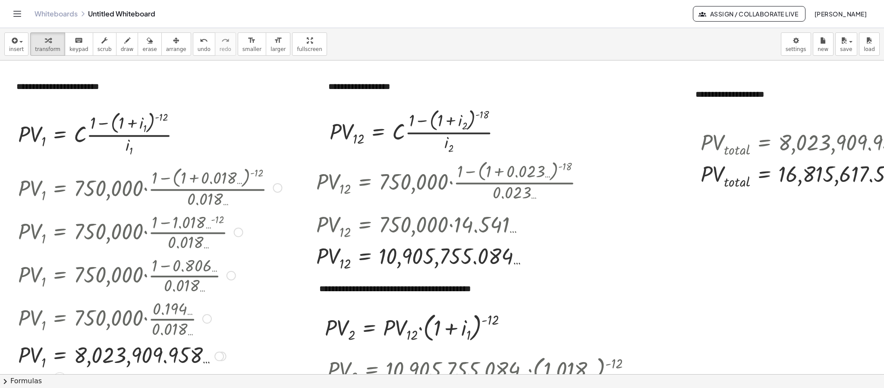
click at [275, 186] on div at bounding box center [277, 187] width 9 height 9
click at [310, 177] on span "Go back to this line" at bounding box center [321, 174] width 51 height 7
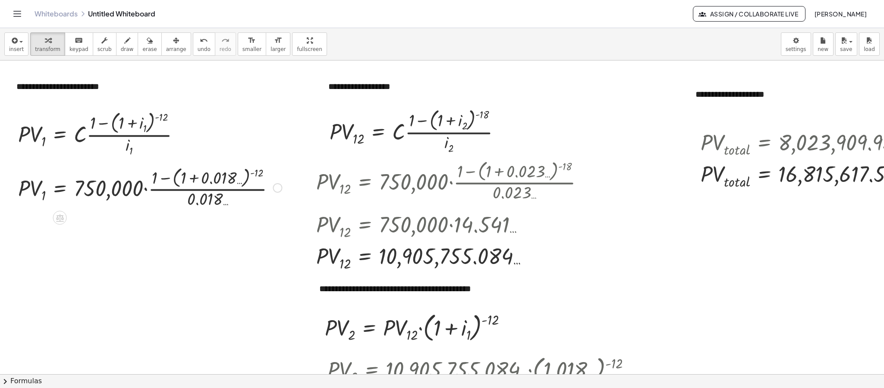
click at [190, 177] on div at bounding box center [150, 187] width 272 height 46
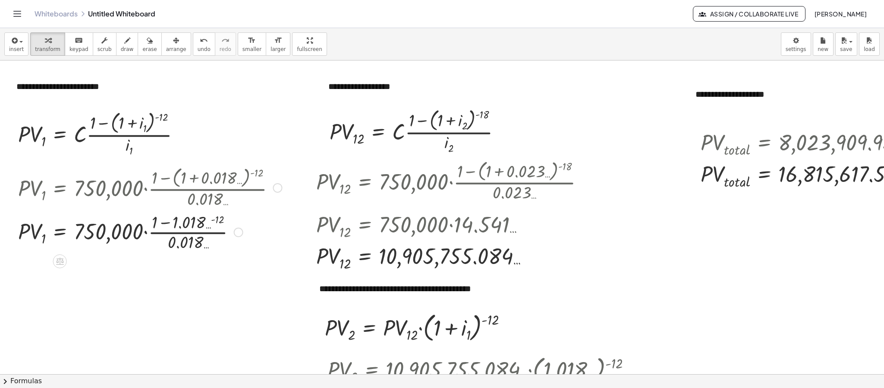
click at [214, 220] on div at bounding box center [150, 231] width 272 height 43
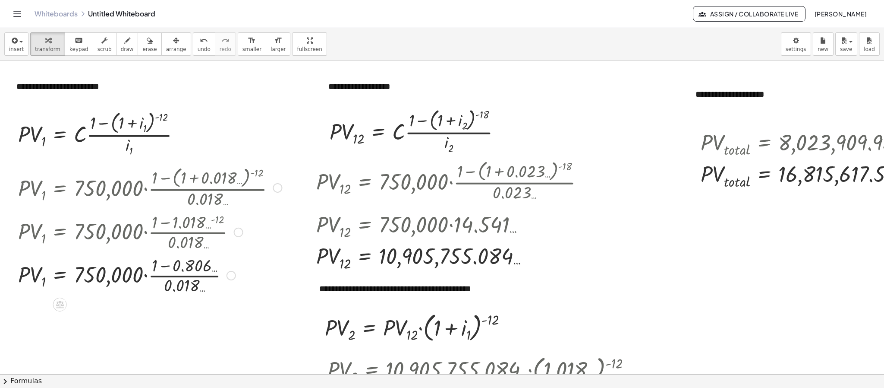
click at [167, 268] on div at bounding box center [150, 274] width 272 height 43
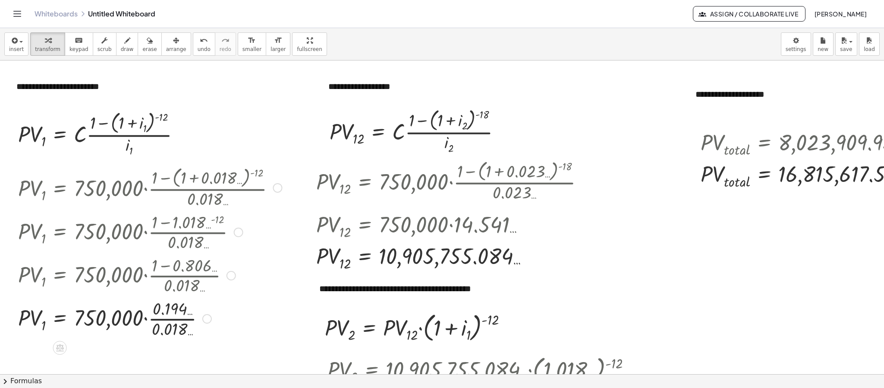
click at [162, 320] on div at bounding box center [150, 317] width 272 height 43
click at [144, 322] on div at bounding box center [150, 318] width 272 height 32
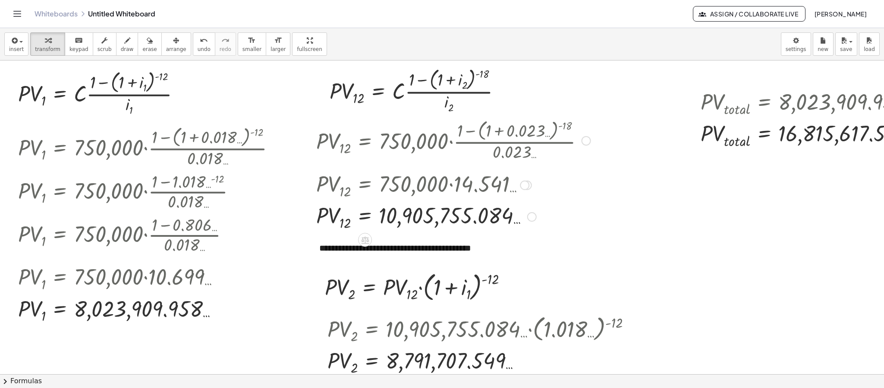
scroll to position [0, 0]
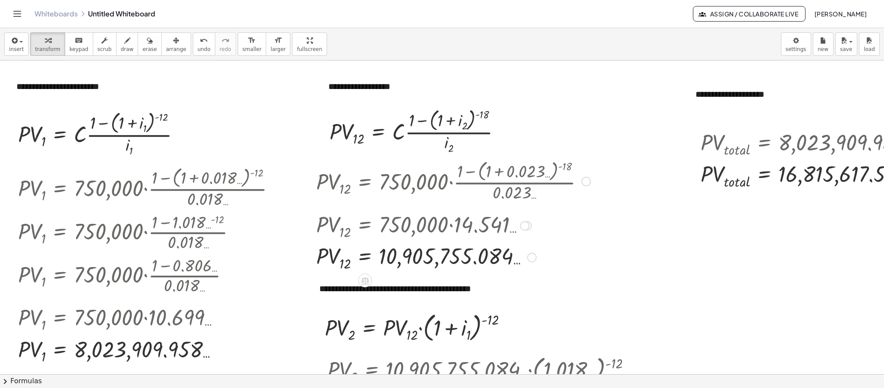
click at [586, 177] on div at bounding box center [586, 181] width 9 height 9
click at [606, 172] on li "Go back to this line" at bounding box center [639, 168] width 73 height 13
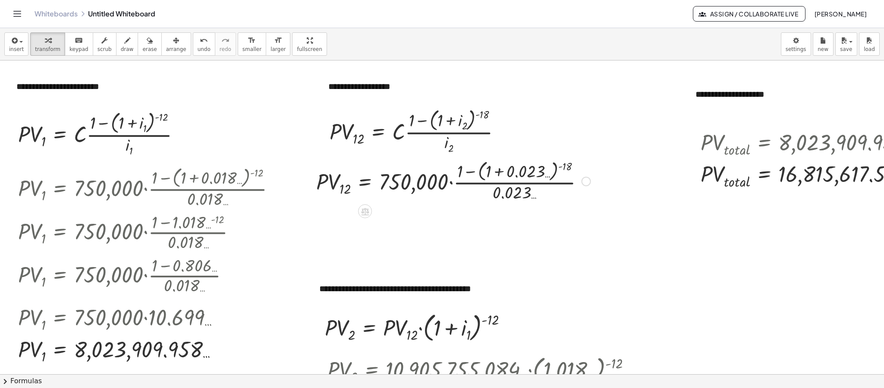
click at [496, 169] on div at bounding box center [453, 181] width 283 height 46
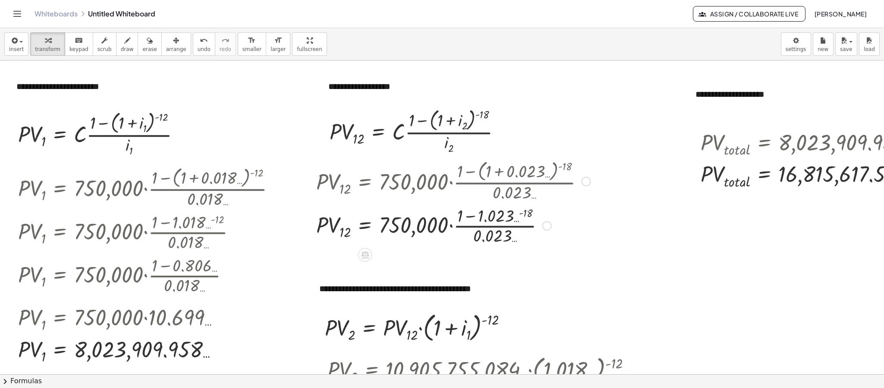
click at [519, 211] on div at bounding box center [453, 224] width 283 height 43
click at [469, 220] on div at bounding box center [453, 224] width 283 height 43
click at [471, 228] on div at bounding box center [453, 224] width 283 height 43
click at [451, 227] on div at bounding box center [453, 225] width 283 height 32
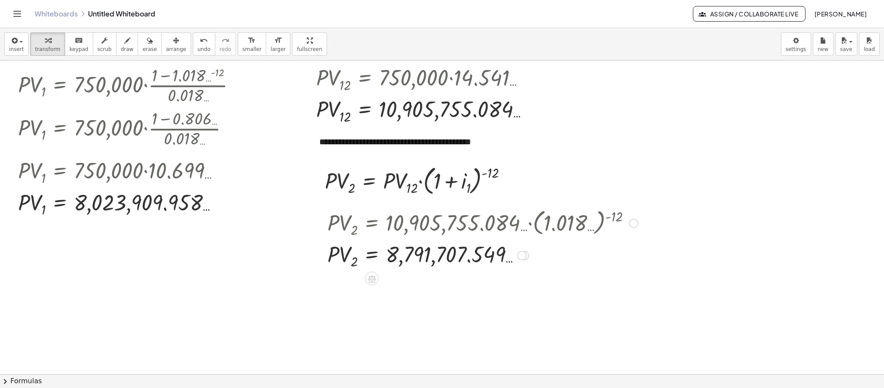
scroll to position [65, 0]
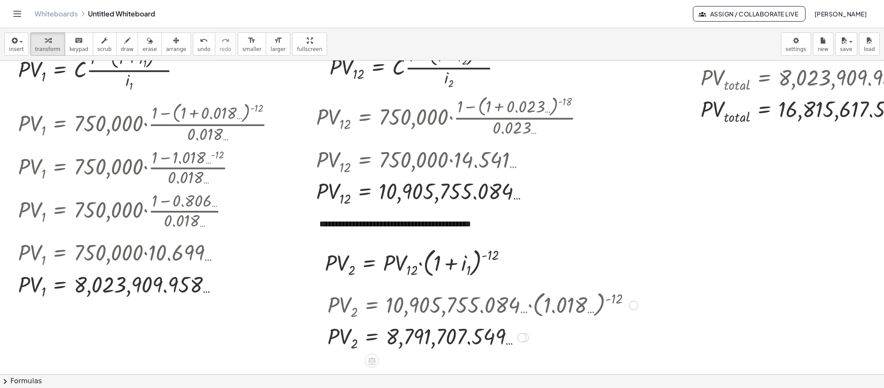
click at [456, 306] on div at bounding box center [482, 304] width 319 height 33
click at [338, 308] on div at bounding box center [482, 304] width 319 height 33
click at [494, 337] on div at bounding box center [476, 337] width 307 height 32
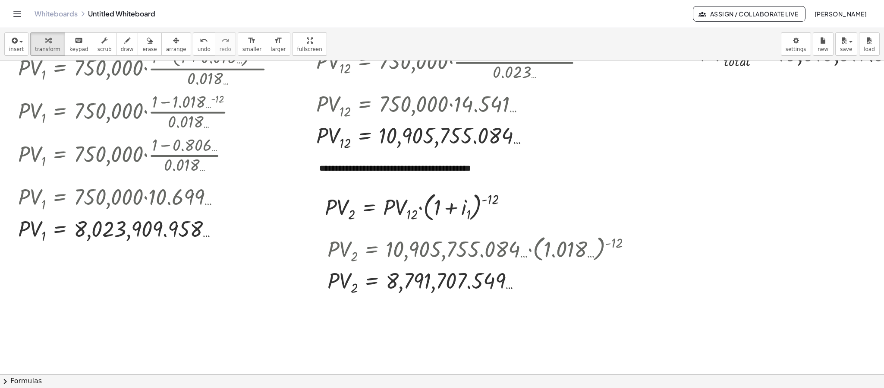
scroll to position [194, 0]
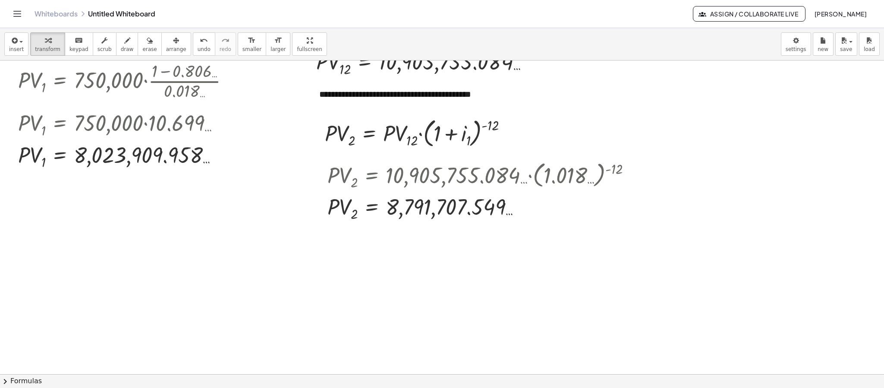
click at [509, 231] on div at bounding box center [442, 207] width 884 height 682
click at [570, 202] on div at bounding box center [476, 207] width 307 height 32
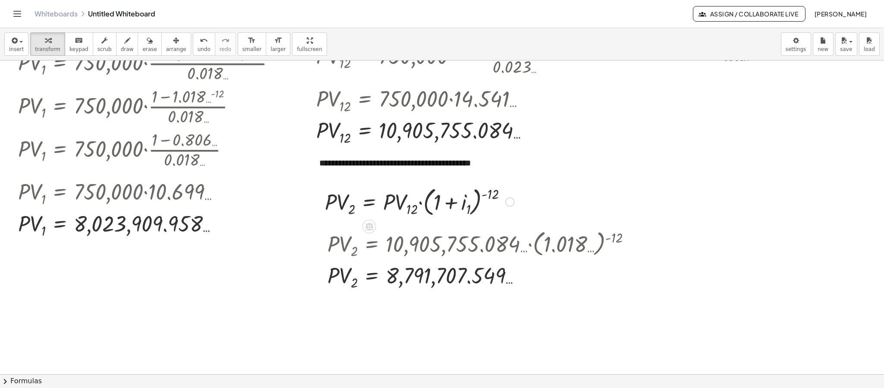
scroll to position [65, 0]
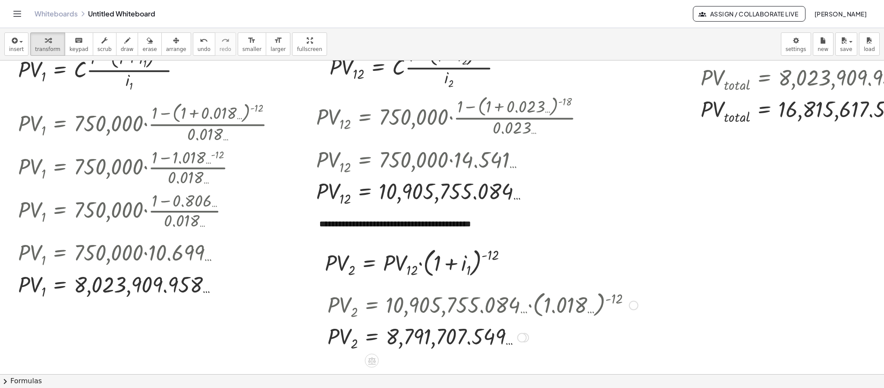
click at [522, 309] on div at bounding box center [482, 304] width 319 height 33
click at [599, 307] on div at bounding box center [482, 304] width 319 height 33
click at [629, 307] on div at bounding box center [633, 304] width 9 height 9
click at [664, 287] on li "Go back to this line" at bounding box center [686, 292] width 73 height 13
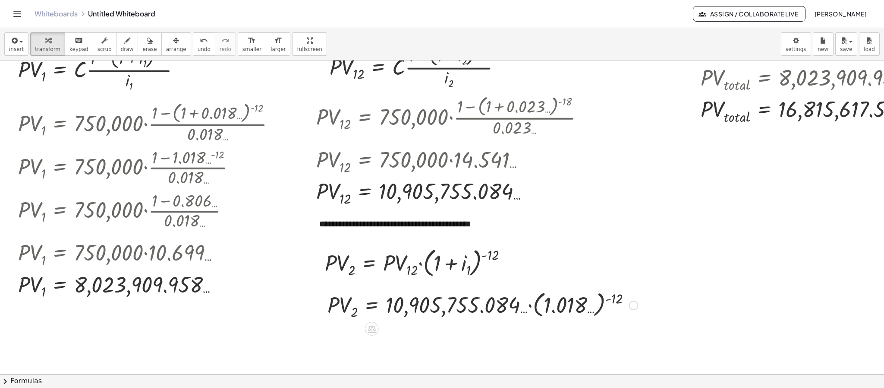
click at [574, 301] on div at bounding box center [482, 304] width 319 height 33
click at [574, 301] on div at bounding box center [472, 305] width 298 height 32
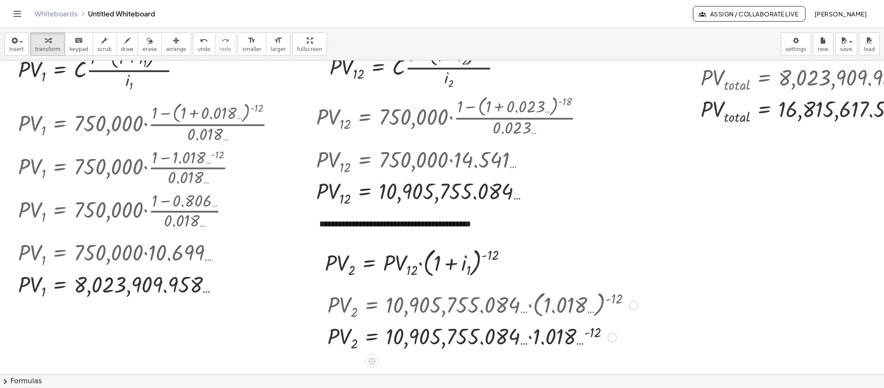
click at [592, 333] on div at bounding box center [482, 337] width 319 height 32
click at [532, 338] on div at bounding box center [482, 337] width 319 height 32
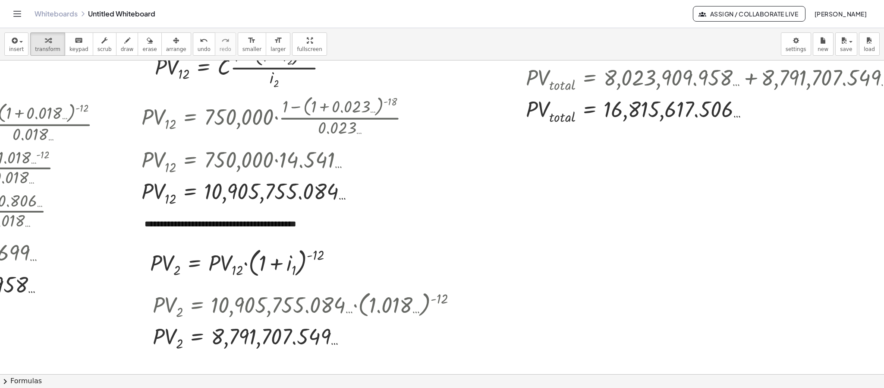
scroll to position [65, 211]
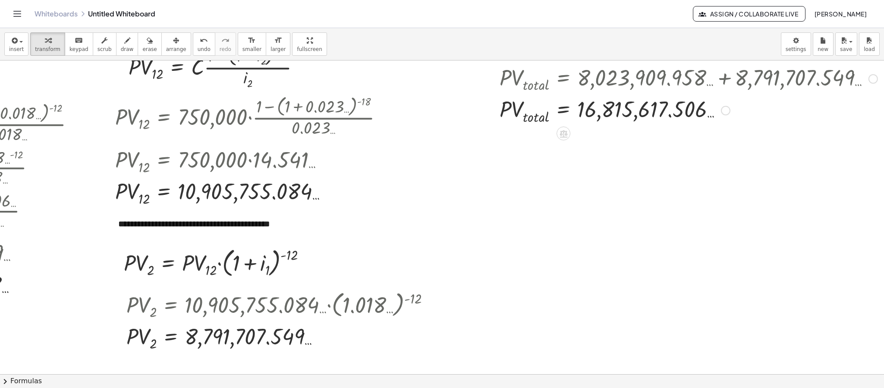
click at [869, 79] on div at bounding box center [873, 78] width 9 height 9
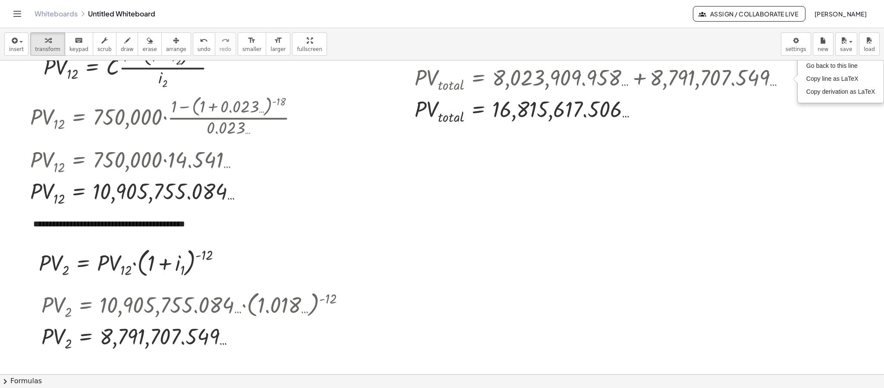
scroll to position [65, 297]
click at [825, 65] on span "Go back to this line" at bounding box center [832, 65] width 51 height 7
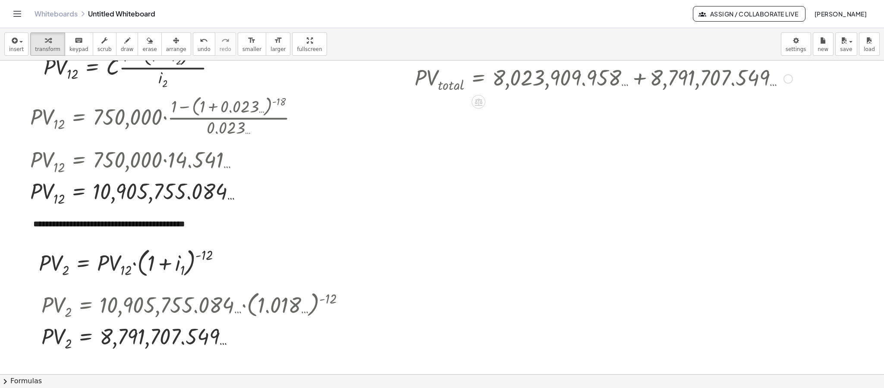
scroll to position [65, 213]
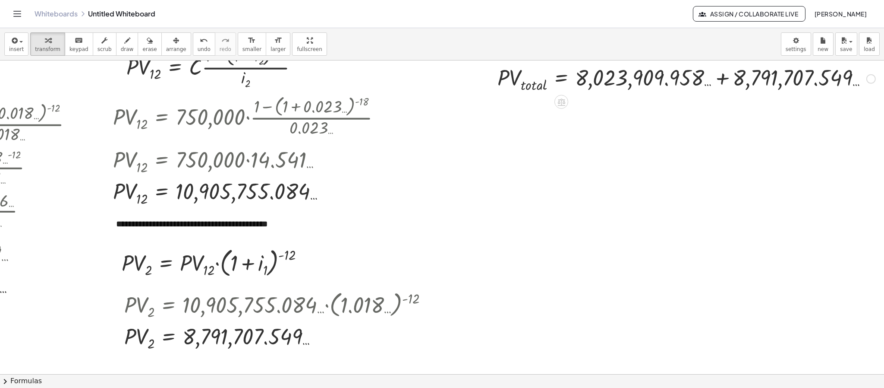
click at [718, 79] on div at bounding box center [686, 78] width 387 height 32
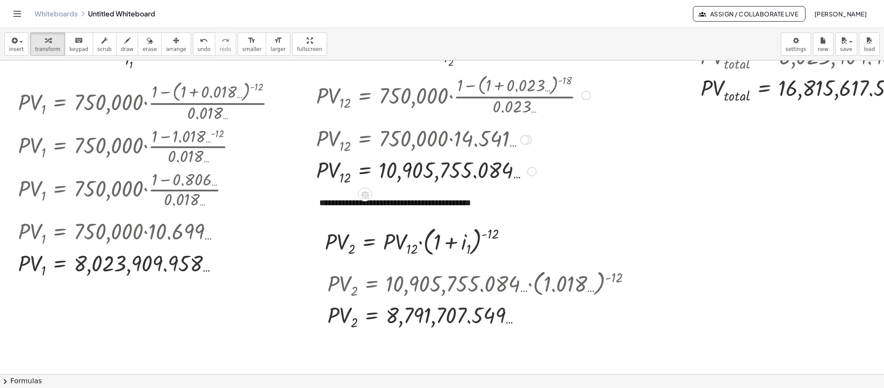
scroll to position [0, 0]
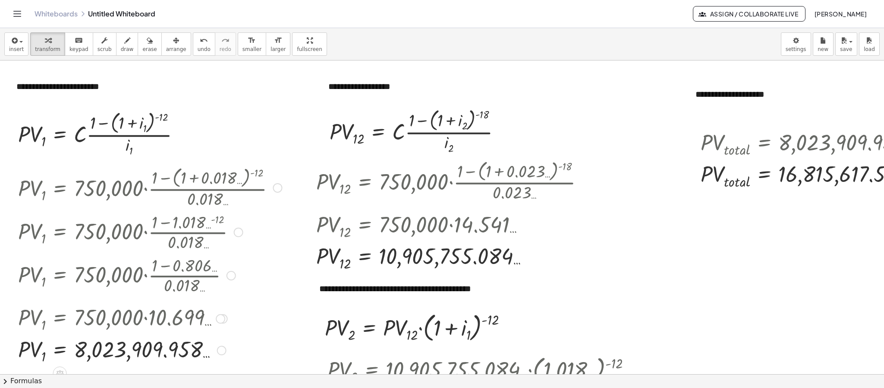
click at [276, 188] on div at bounding box center [277, 187] width 9 height 9
click at [302, 180] on li "Go back to this line" at bounding box center [330, 174] width 73 height 13
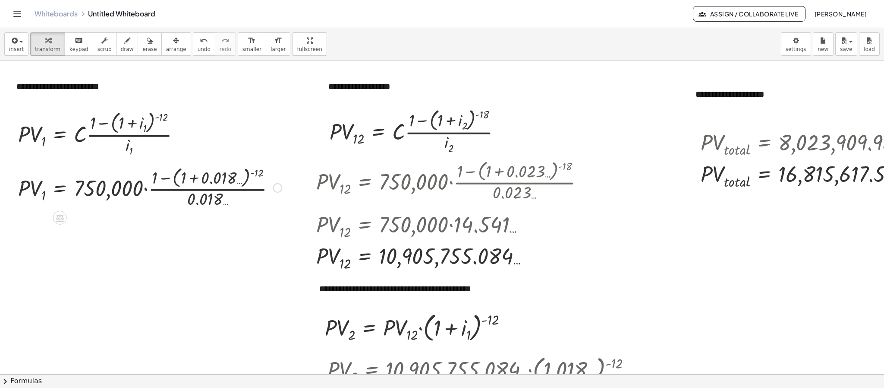
click at [275, 188] on div "Go back to this line Copy line as LaTeX Copy derivation as LaTeX" at bounding box center [277, 187] width 9 height 9
click at [328, 167] on li "Fix a mistake" at bounding box center [330, 161] width 73 height 13
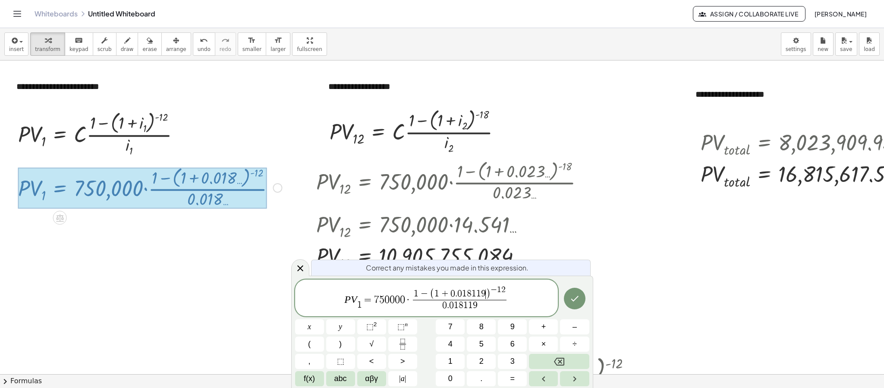
click at [486, 293] on span "( 1 + 0 . 0 1 8 1 1 9 ​ )" at bounding box center [460, 293] width 61 height 11
click at [479, 306] on span "0 . 0 1 8 1 1 9" at bounding box center [459, 306] width 79 height 12
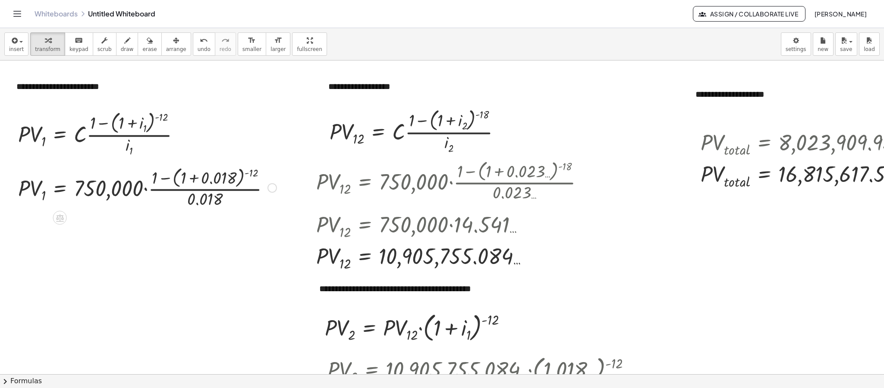
click at [245, 177] on div at bounding box center [147, 187] width 267 height 46
click at [241, 174] on div at bounding box center [147, 187] width 267 height 46
click at [230, 180] on div at bounding box center [147, 187] width 267 height 46
click at [230, 180] on div at bounding box center [128, 186] width 228 height 43
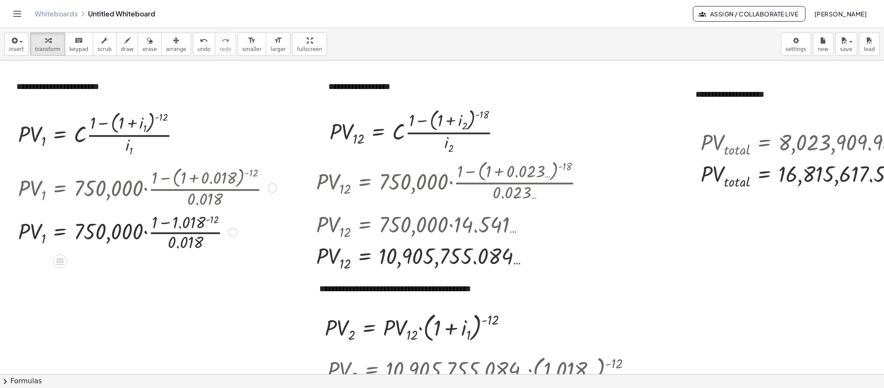
click at [208, 224] on div at bounding box center [147, 231] width 267 height 43
click at [207, 224] on div at bounding box center [147, 231] width 267 height 43
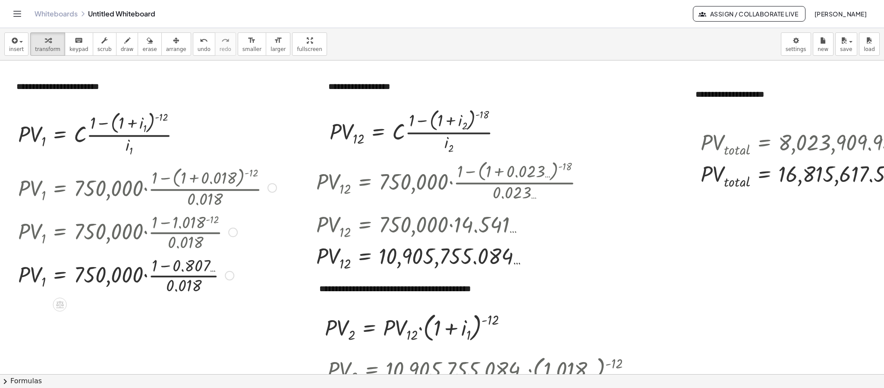
click at [169, 269] on div at bounding box center [147, 274] width 267 height 43
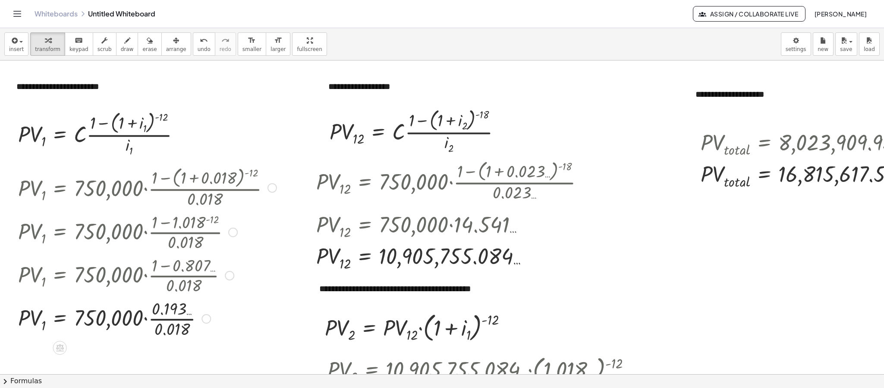
click at [169, 319] on div at bounding box center [147, 317] width 267 height 43
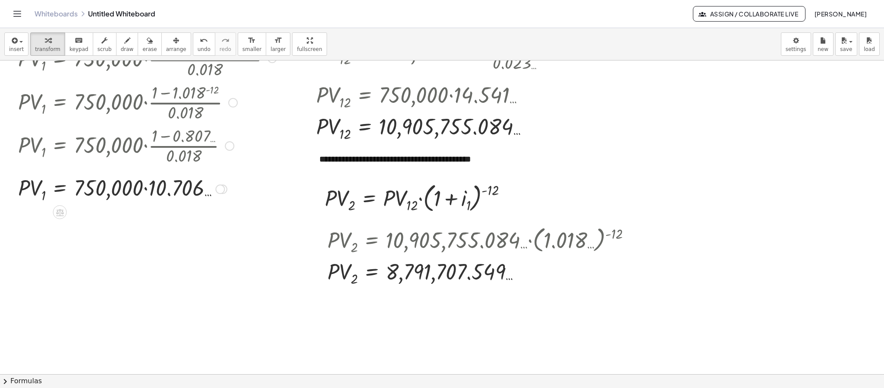
click at [142, 188] on div at bounding box center [147, 189] width 267 height 32
click at [145, 192] on div at bounding box center [147, 189] width 267 height 32
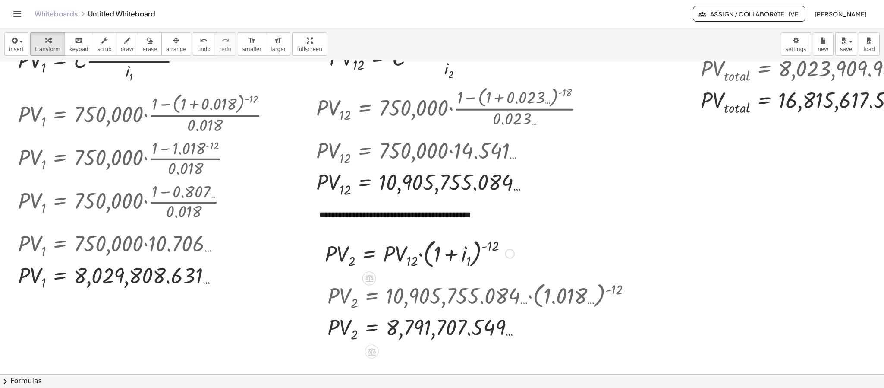
scroll to position [0, 0]
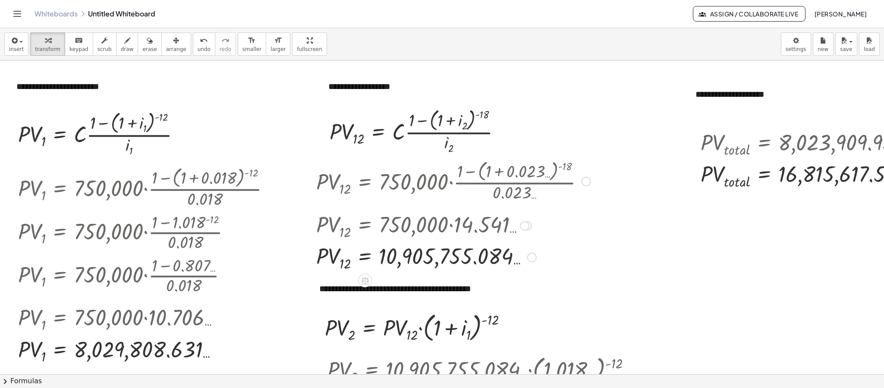
click at [519, 175] on div at bounding box center [453, 181] width 283 height 46
click at [588, 184] on div at bounding box center [586, 181] width 9 height 9
click at [622, 164] on li "Go back to this line" at bounding box center [639, 168] width 73 height 13
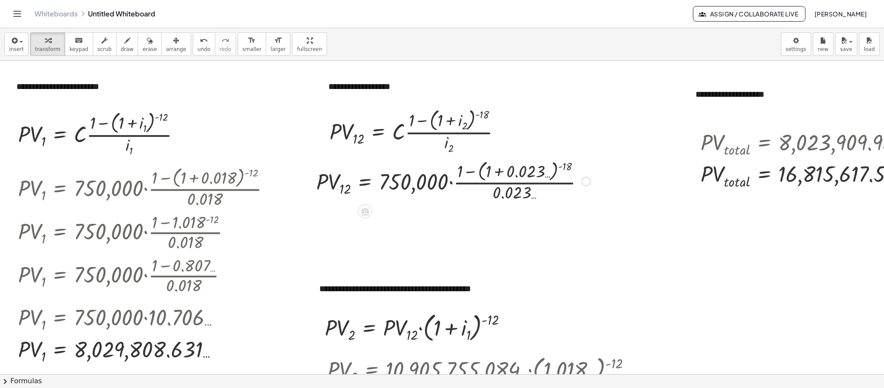
click at [584, 180] on div "Go back to this line Copy line as LaTeX Copy derivation as LaTeX" at bounding box center [586, 181] width 9 height 9
click at [633, 157] on span "Fix a mistake" at bounding box center [622, 155] width 35 height 7
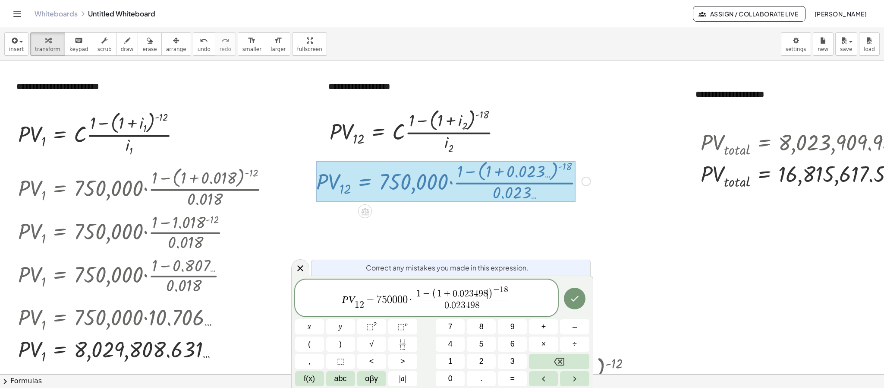
click at [489, 295] on span ")" at bounding box center [490, 293] width 5 height 11
click at [480, 311] on span "0 . 0 2 3 4 9 8 ​" at bounding box center [462, 306] width 79 height 12
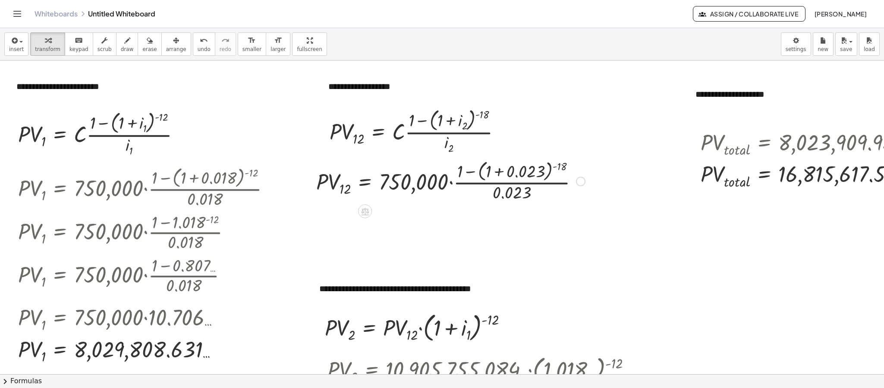
click at [498, 176] on div at bounding box center [451, 181] width 278 height 46
click at [498, 176] on div at bounding box center [431, 180] width 238 height 43
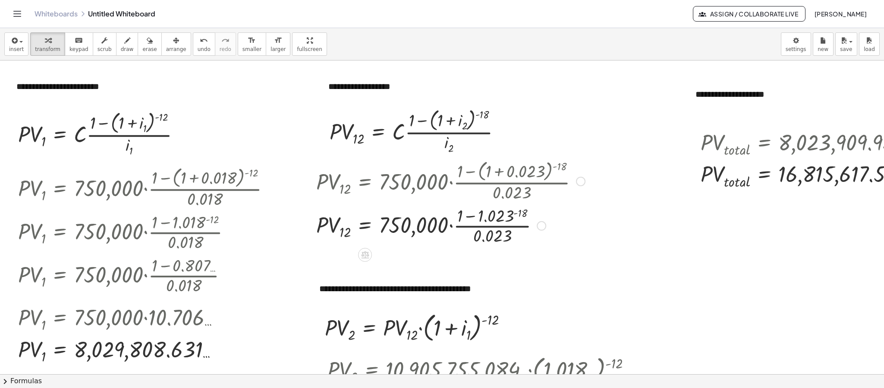
click at [517, 216] on div at bounding box center [451, 224] width 278 height 43
click at [477, 212] on div at bounding box center [451, 224] width 278 height 43
click at [469, 230] on div at bounding box center [451, 224] width 278 height 43
click at [469, 230] on div at bounding box center [451, 225] width 278 height 32
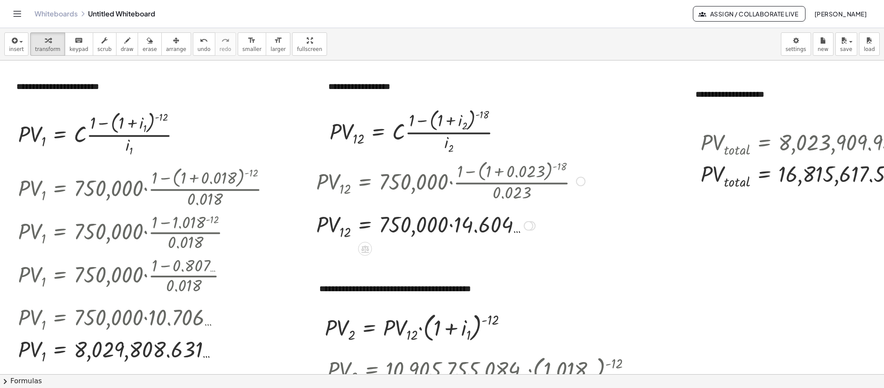
click at [451, 227] on div at bounding box center [451, 225] width 278 height 32
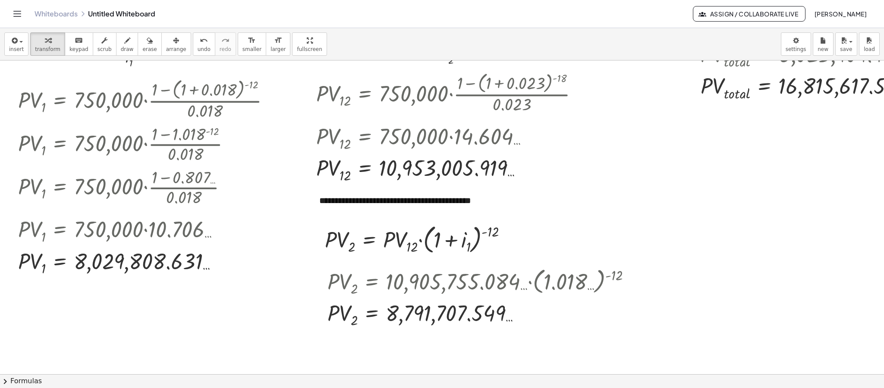
scroll to position [65, 0]
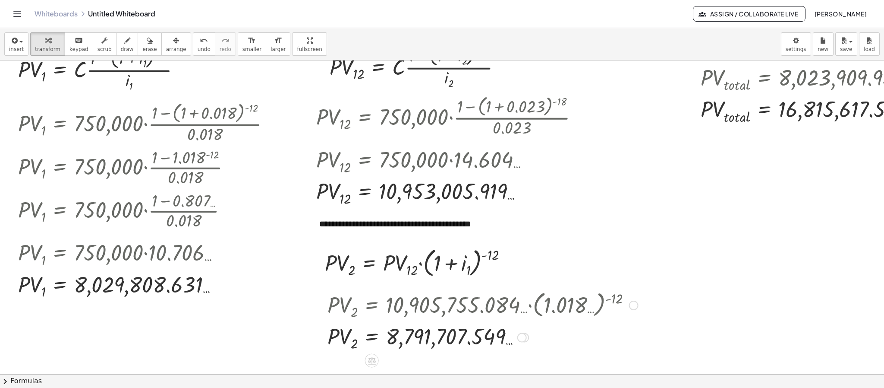
click at [513, 302] on div at bounding box center [482, 304] width 319 height 33
click at [438, 265] on div at bounding box center [420, 261] width 198 height 35
click at [631, 302] on div at bounding box center [633, 304] width 9 height 9
click at [663, 290] on span "Go back to this line" at bounding box center [677, 291] width 51 height 7
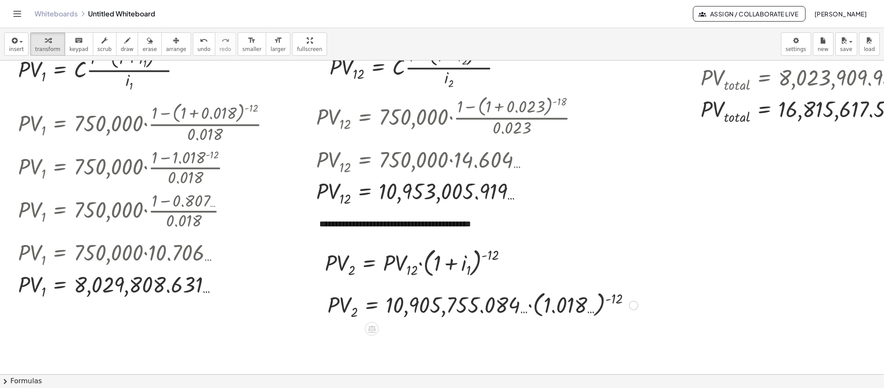
click at [634, 309] on div "Go back to this line Copy line as LaTeX Copy derivation as LaTeX" at bounding box center [633, 304] width 9 height 9
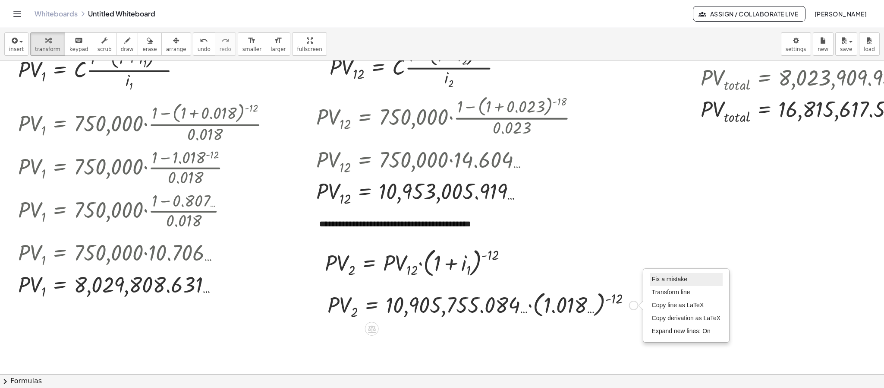
click at [657, 281] on span "Fix a mistake" at bounding box center [669, 278] width 35 height 7
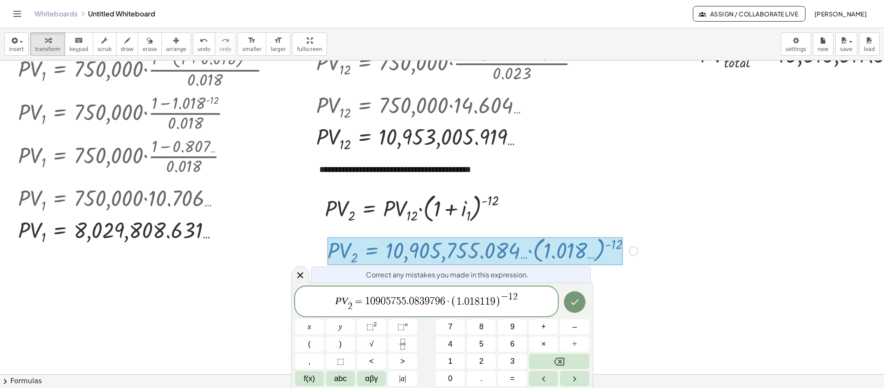
scroll to position [120, 0]
click at [445, 306] on span "P V 2 ​ = 1 0 9 0 5 7 5 5 . 0 8 3 9 7 9 6 · ( 1 . 0 1 8 1 1 9 ) − 1 2 ​" at bounding box center [426, 301] width 263 height 21
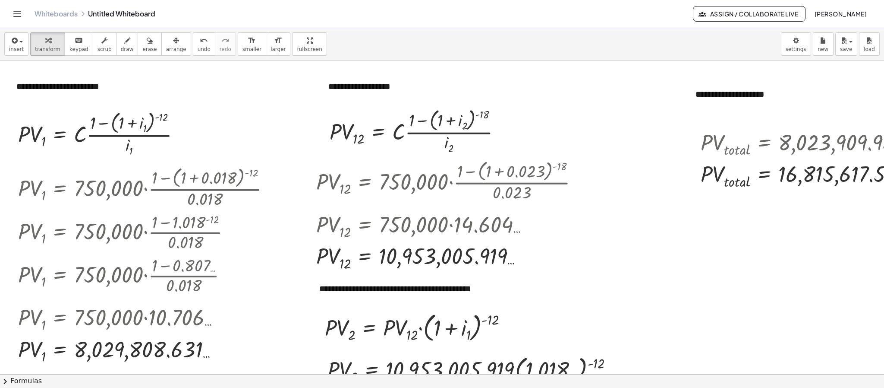
scroll to position [129, 0]
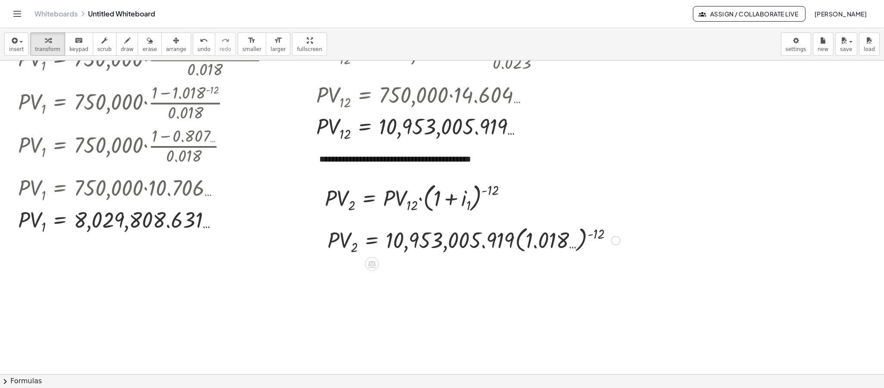
click at [540, 239] on div at bounding box center [473, 239] width 301 height 33
click at [540, 239] on div at bounding box center [465, 240] width 285 height 32
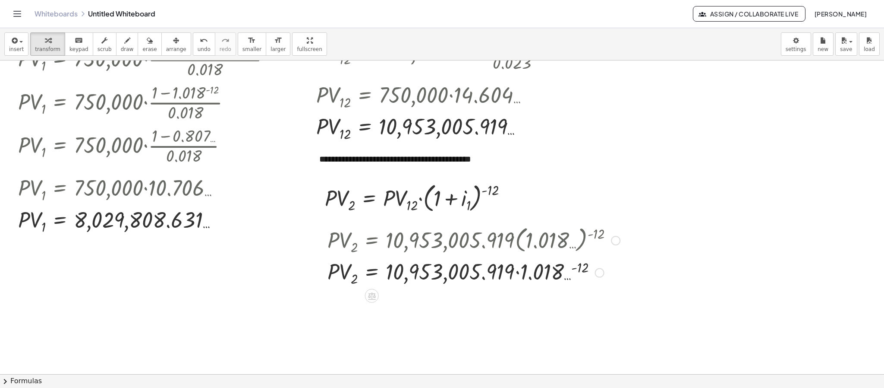
click at [574, 270] on div at bounding box center [473, 272] width 301 height 32
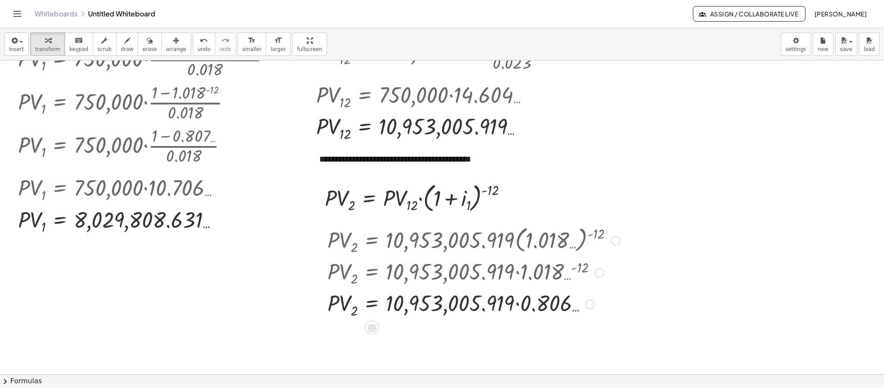
click at [514, 300] on div at bounding box center [473, 304] width 301 height 32
click at [521, 303] on div at bounding box center [473, 304] width 301 height 32
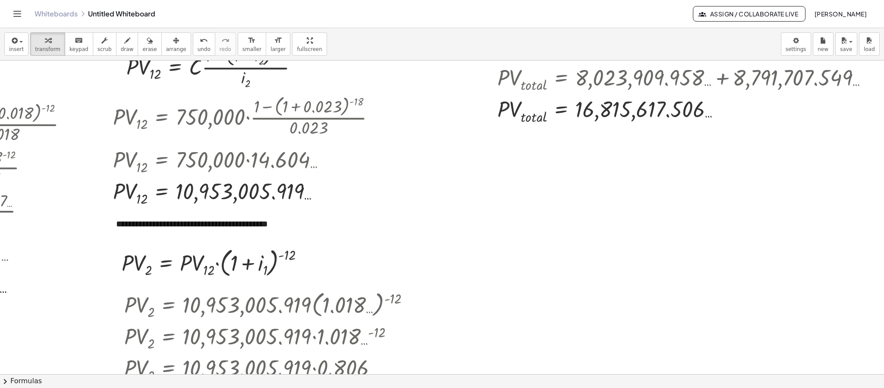
scroll to position [129, 213]
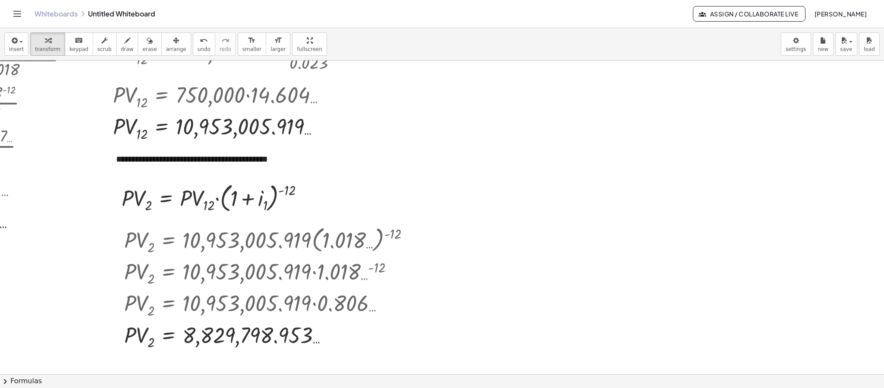
click at [540, 198] on div at bounding box center [341, 272] width 1088 height 682
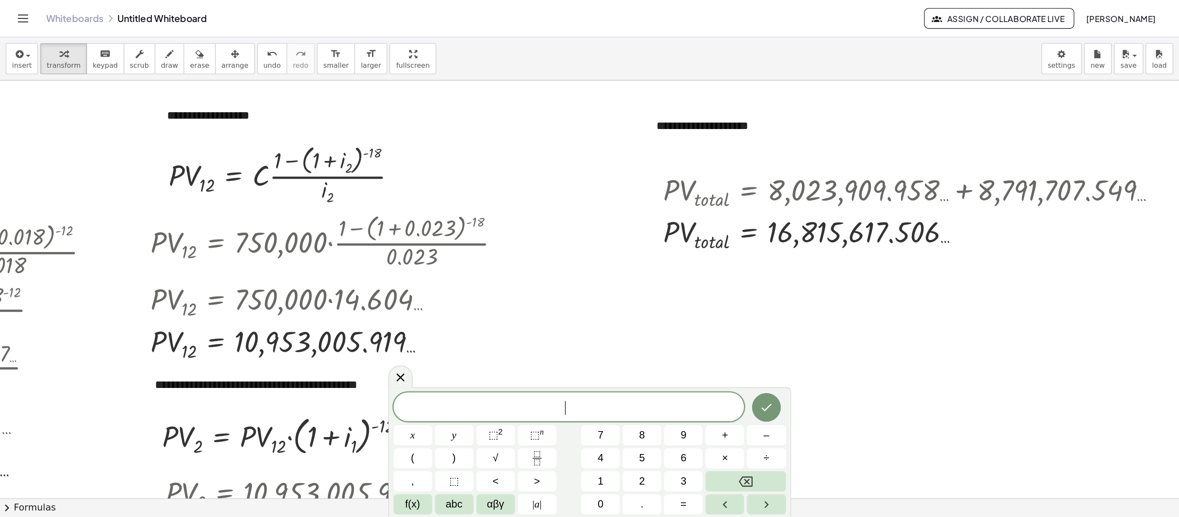
scroll to position [0, 0]
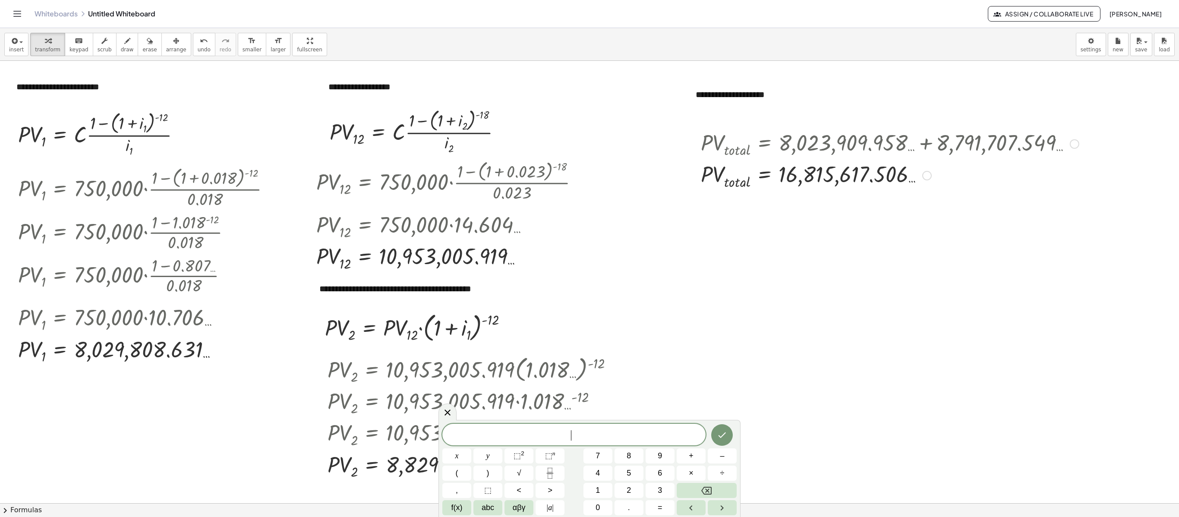
click at [884, 137] on div at bounding box center [890, 143] width 387 height 32
click at [884, 157] on div at bounding box center [890, 143] width 387 height 32
click at [884, 275] on div at bounding box center [589, 503] width 1179 height 885
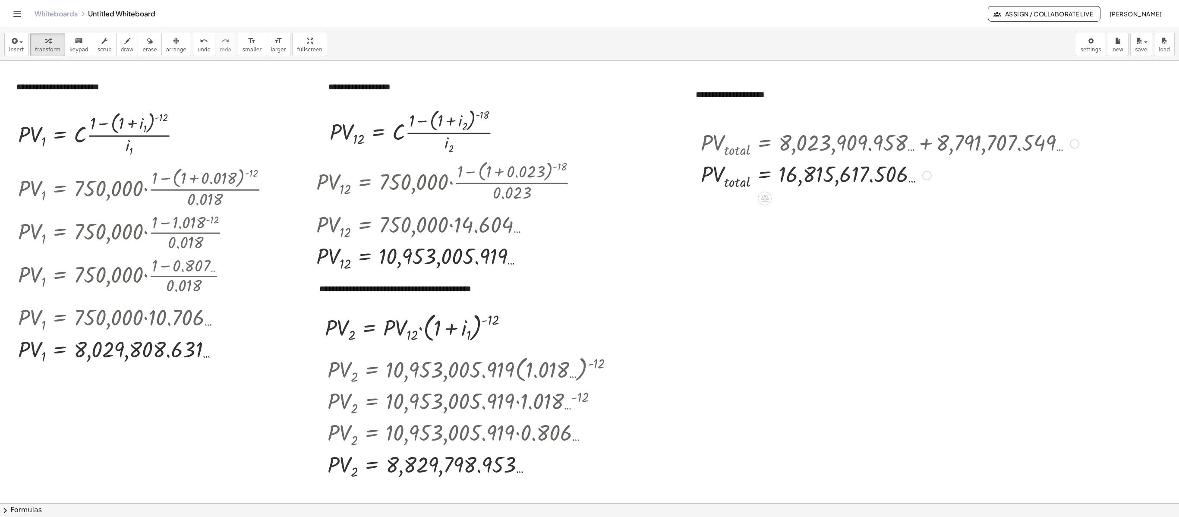
click at [884, 143] on div at bounding box center [1074, 143] width 9 height 9
click at [884, 129] on span "Go back to this line" at bounding box center [1118, 130] width 51 height 7
click at [884, 143] on div "Go back to this line Copy line as LaTeX Copy derivation as LaTeX" at bounding box center [1074, 143] width 9 height 9
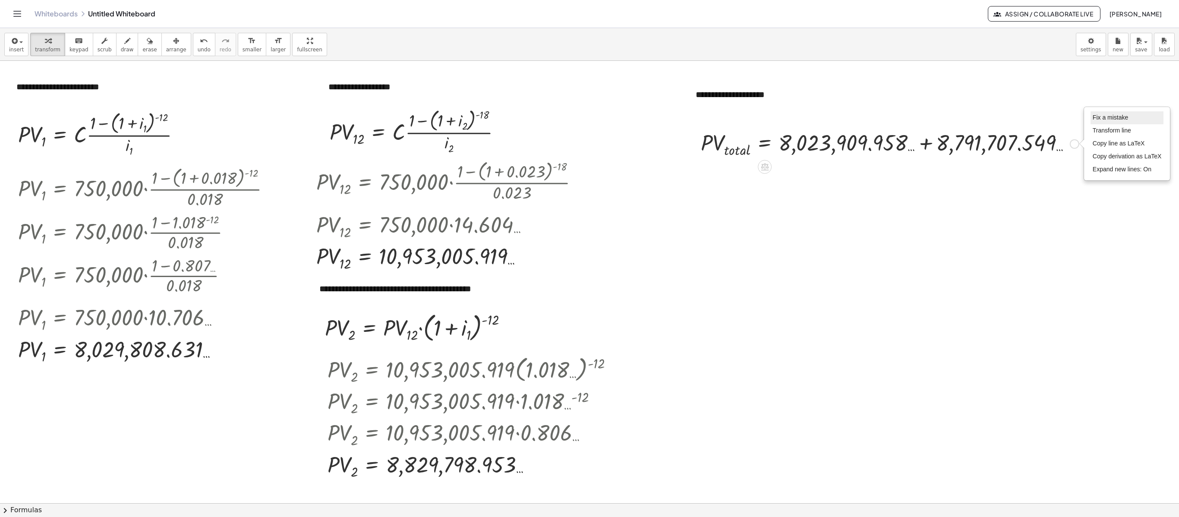
click at [884, 115] on li "Fix a mistake" at bounding box center [1127, 117] width 73 height 13
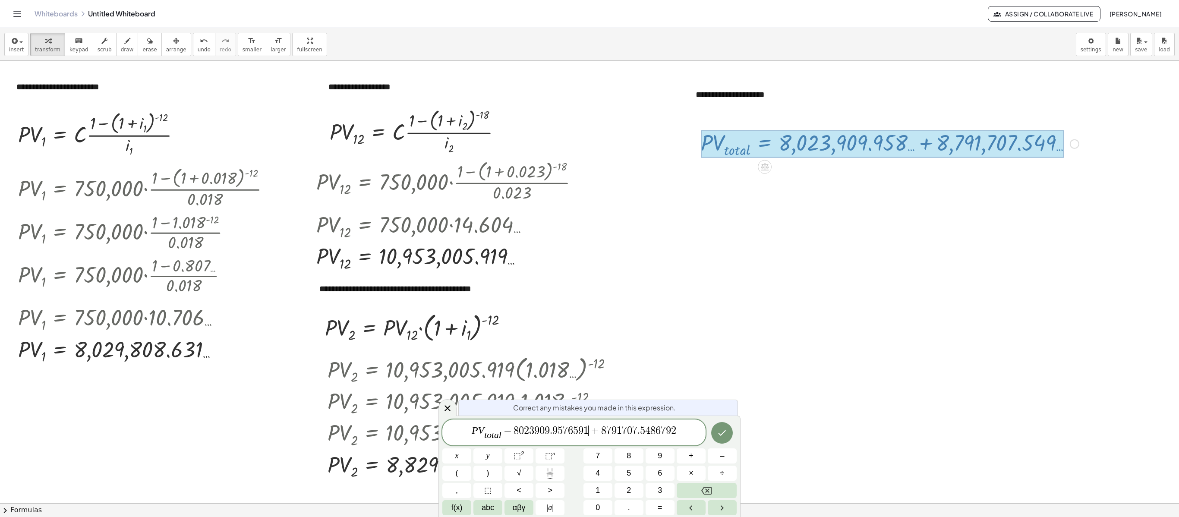
click at [591, 387] on span "+" at bounding box center [595, 431] width 13 height 10
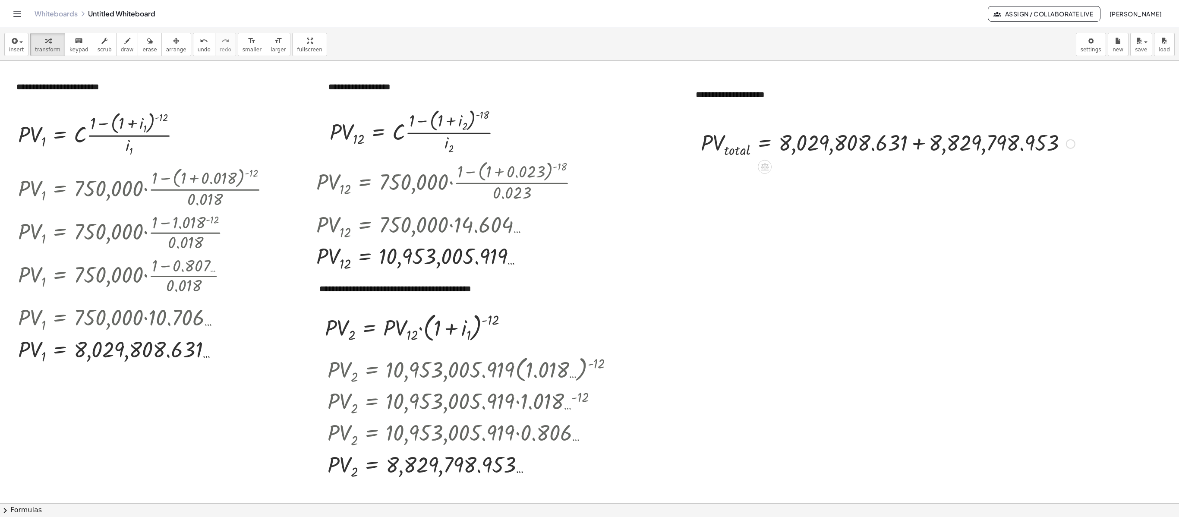
click at [884, 140] on div at bounding box center [888, 143] width 383 height 32
click at [884, 140] on div at bounding box center [817, 143] width 240 height 32
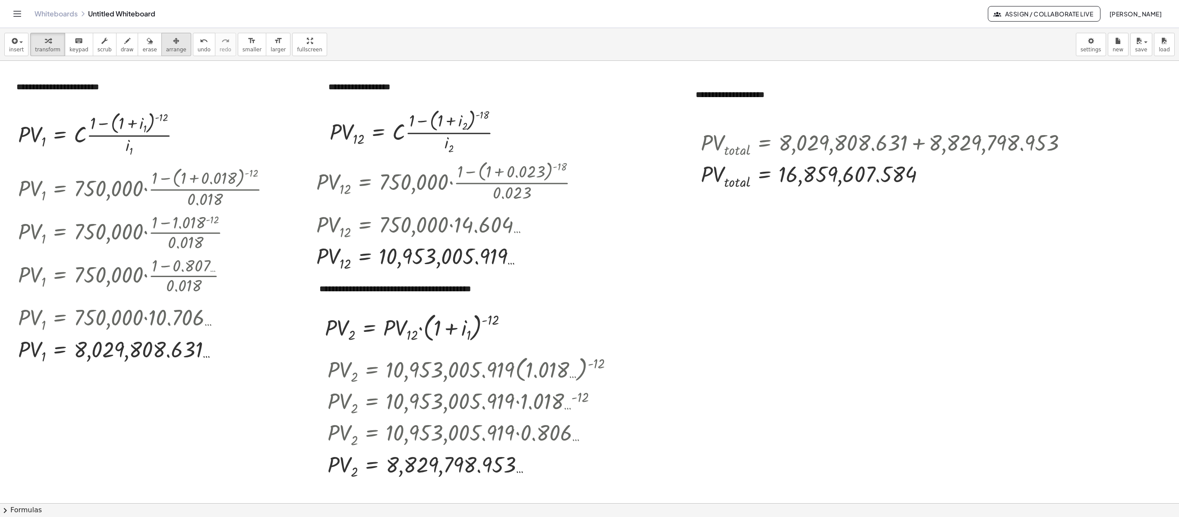
click at [173, 44] on div "button" at bounding box center [176, 40] width 20 height 10
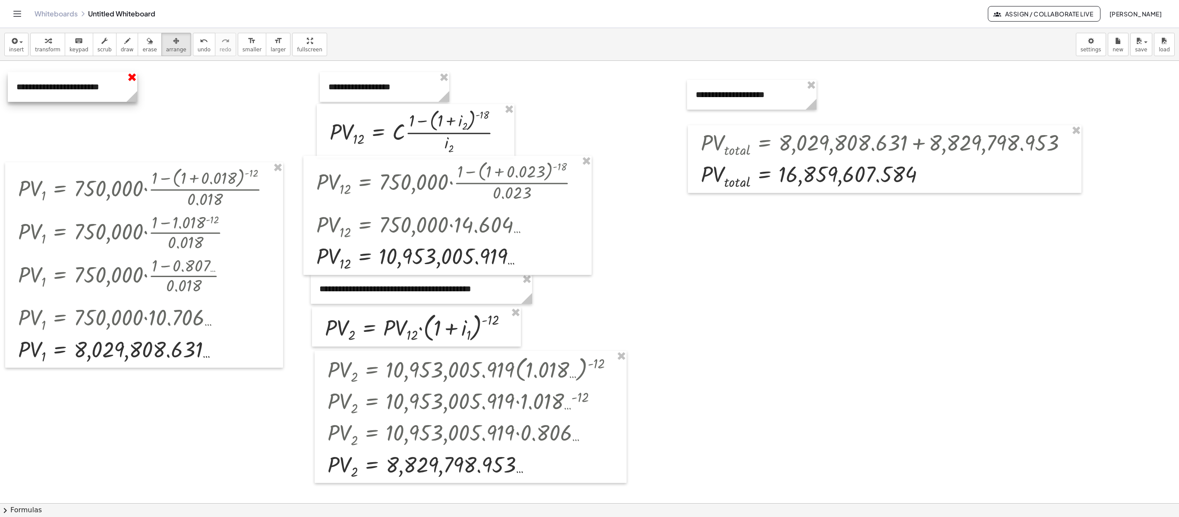
drag, startPoint x: 131, startPoint y: 74, endPoint x: 183, endPoint y: 108, distance: 61.8
click at [277, 176] on div at bounding box center [144, 264] width 278 height 205
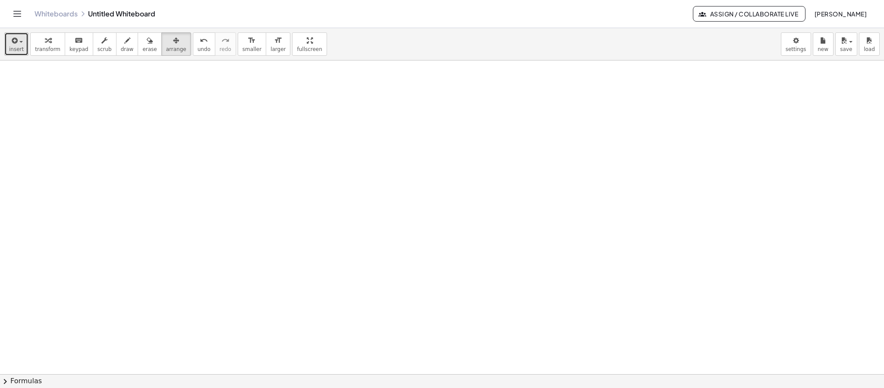
click at [16, 36] on icon "button" at bounding box center [14, 40] width 8 height 10
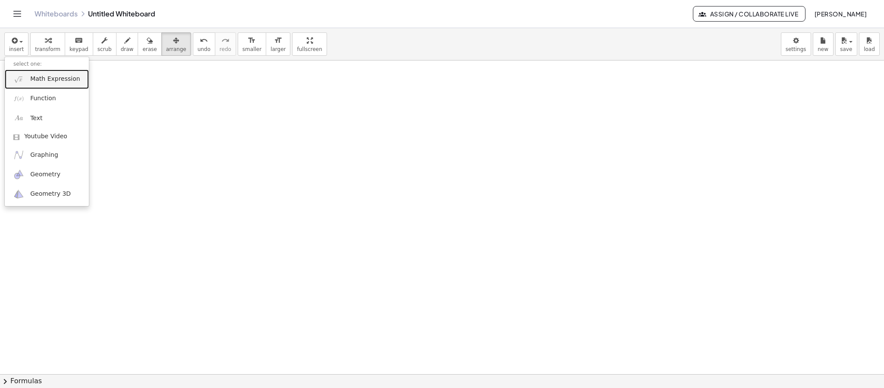
click at [28, 74] on link "Math Expression" at bounding box center [47, 78] width 84 height 19
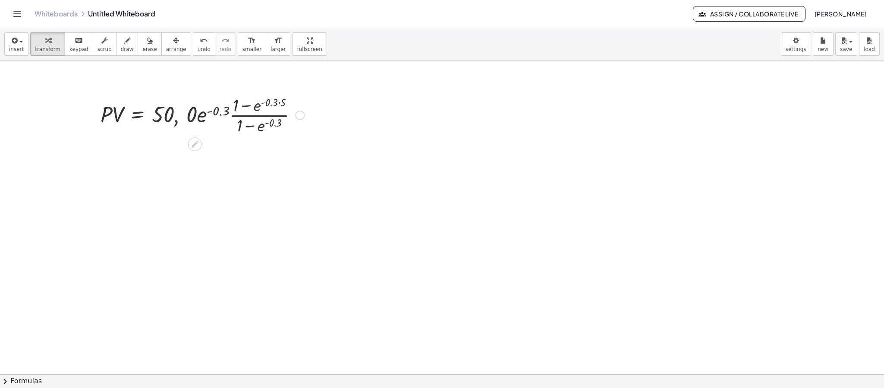
click at [144, 126] on div at bounding box center [202, 114] width 212 height 43
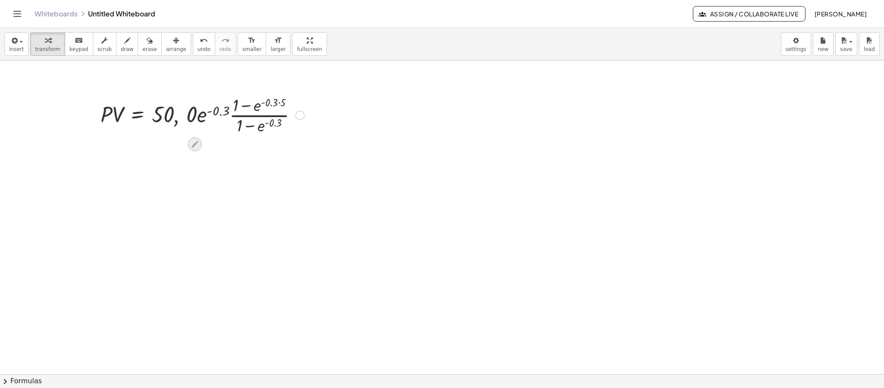
click at [196, 140] on icon at bounding box center [194, 143] width 9 height 9
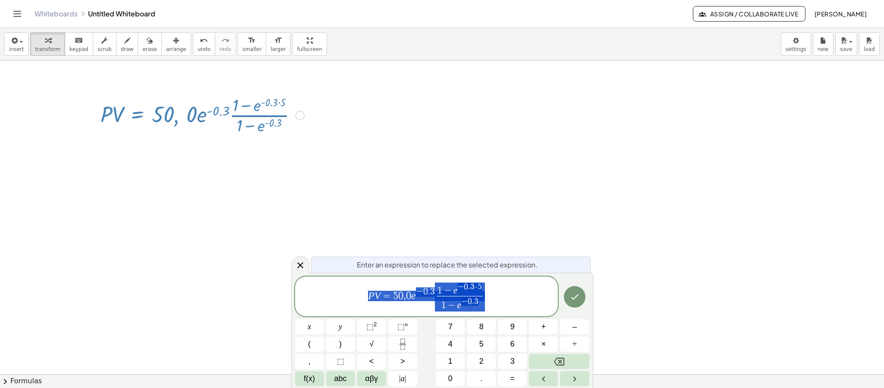
click at [399, 307] on span "P V = 5 0 , 0 e − 0 . 3 1 − e − 0 . 3 · 5 1 − e − 0 . 3 ​" at bounding box center [426, 296] width 263 height 31
click at [412, 299] on var "e" at bounding box center [413, 295] width 5 height 11
click at [406, 299] on span "P V = 5 0 , ​ 0 e − 0 . 3 1 − e − 0 . 3 · 5 1 − e − 0 . 3 ​" at bounding box center [426, 296] width 263 height 31
click at [411, 300] on span "P V = 5 0 , ​ 0 e − 0 . 3 1 − e − 0 . 3 · 5 1 − e − 0 . 3 ​" at bounding box center [426, 296] width 263 height 31
click at [540, 342] on button "×" at bounding box center [543, 343] width 29 height 15
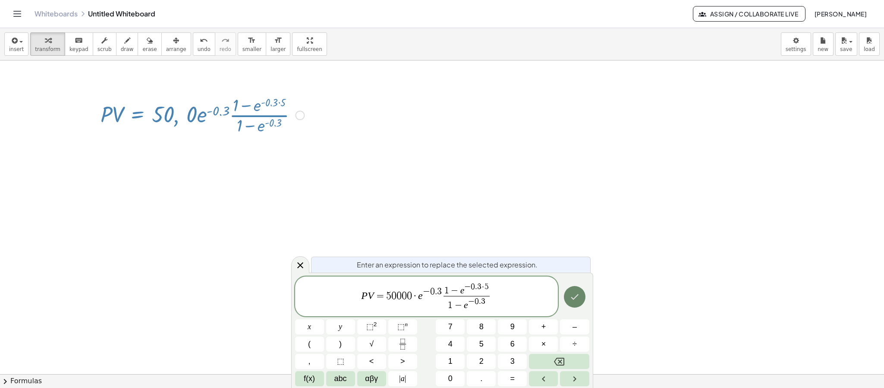
click at [574, 298] on icon "Done" at bounding box center [575, 296] width 10 height 10
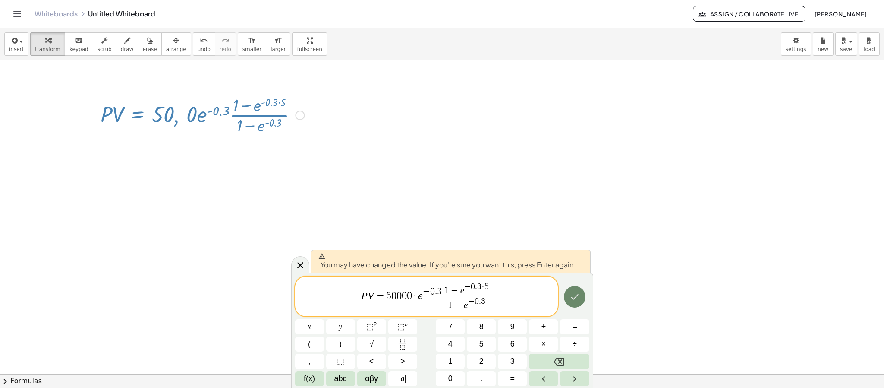
click at [567, 293] on button "Done" at bounding box center [575, 297] width 22 height 22
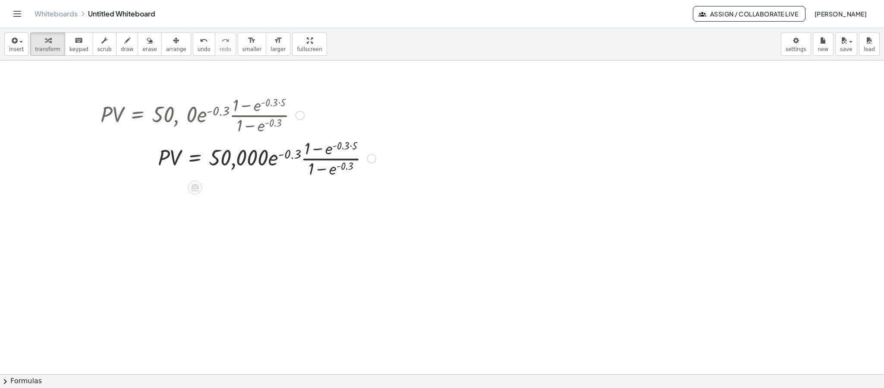
click at [375, 161] on div at bounding box center [371, 158] width 9 height 9
click at [417, 153] on span "Copy line as LaTeX" at bounding box center [416, 151] width 52 height 7
click at [166, 44] on div "button" at bounding box center [176, 40] width 20 height 10
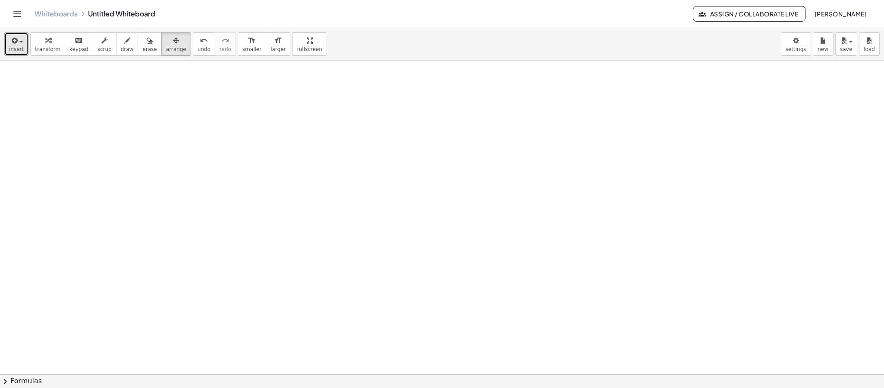
click at [20, 43] on div "button" at bounding box center [16, 40] width 15 height 10
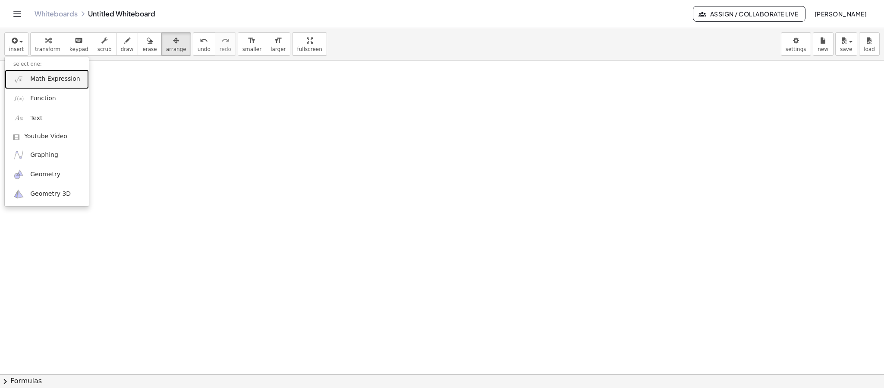
click at [71, 83] on span "Math Expression" at bounding box center [55, 79] width 50 height 9
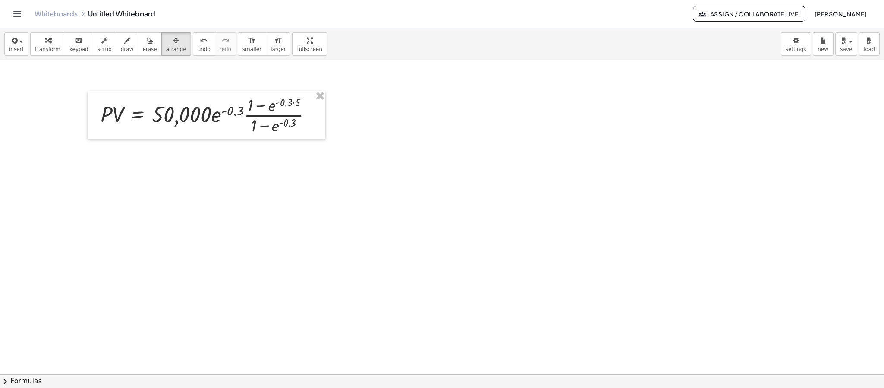
drag, startPoint x: 153, startPoint y: 41, endPoint x: 212, endPoint y: 79, distance: 70.9
click at [161, 41] on button "arrange" at bounding box center [176, 43] width 30 height 23
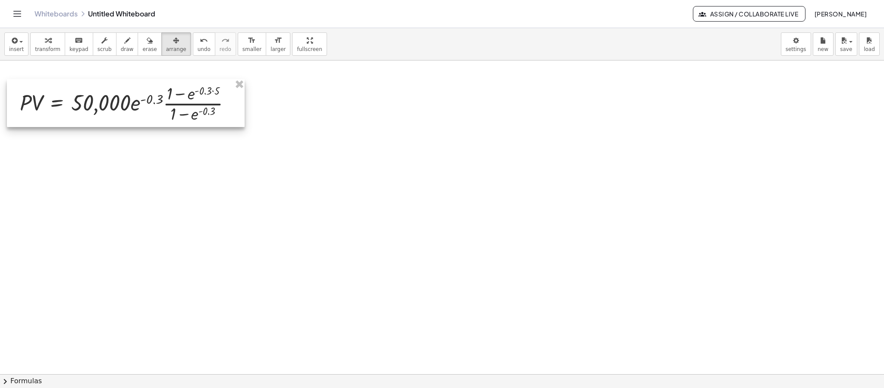
drag, startPoint x: 248, startPoint y: 109, endPoint x: 167, endPoint y: 97, distance: 81.6
click at [167, 97] on div at bounding box center [126, 102] width 238 height 47
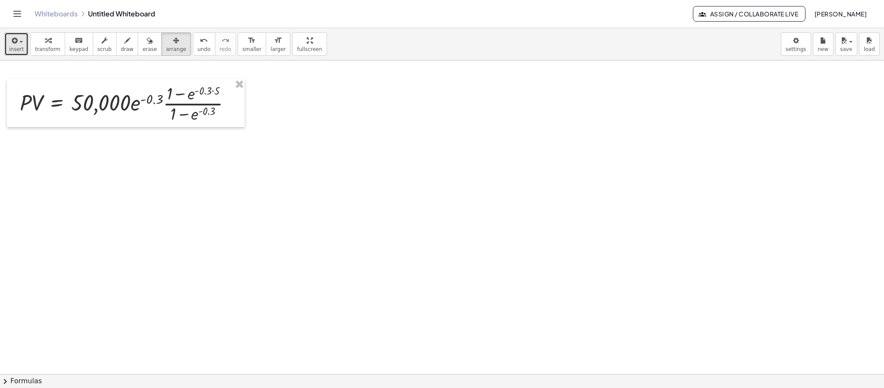
click at [12, 48] on span "insert" at bounding box center [16, 49] width 15 height 6
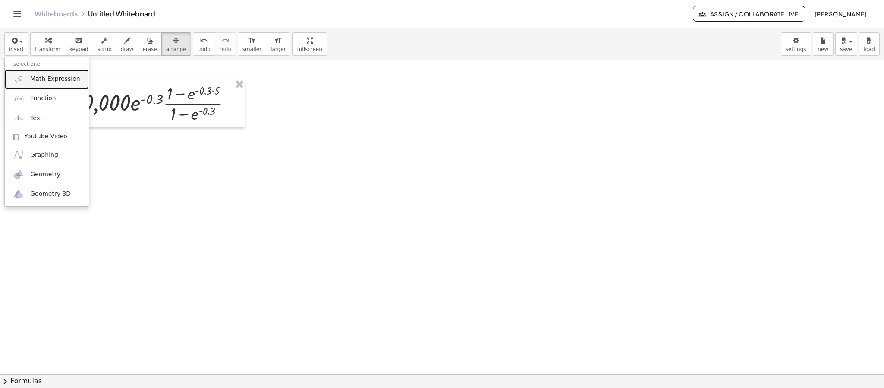
click at [31, 82] on span "Math Expression" at bounding box center [55, 79] width 50 height 9
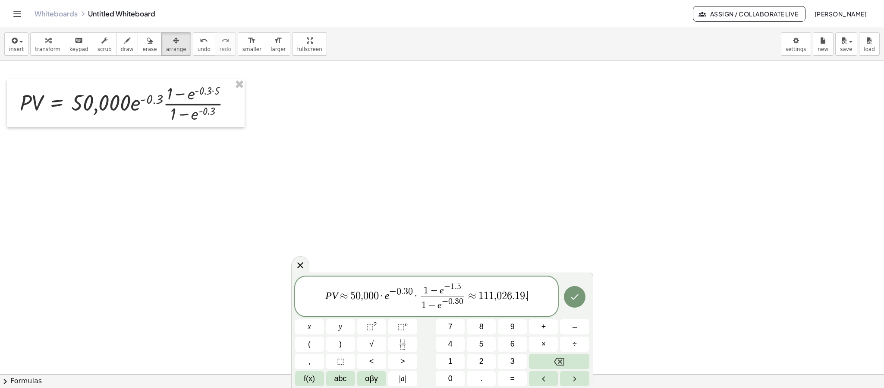
click at [350, 298] on span "P V ≈ 5 0 , 0 0 0 · e − 0 . 3 0 · 1 − e − 1 . 5 1 − e − 0 . 3 0 ​ ≈ 1 1 1 , 0 2…" at bounding box center [426, 296] width 263 height 31
click at [303, 266] on icon at bounding box center [300, 265] width 10 height 10
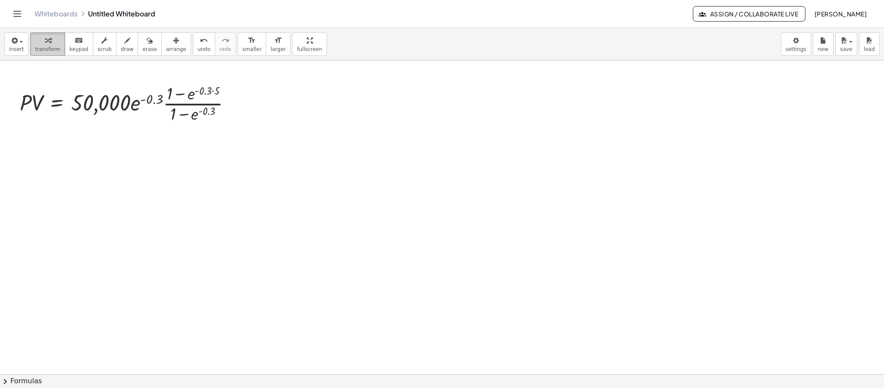
click at [56, 39] on button "transform" at bounding box center [47, 43] width 35 height 23
click at [191, 95] on div at bounding box center [129, 102] width 227 height 43
click at [183, 98] on div at bounding box center [129, 102] width 227 height 43
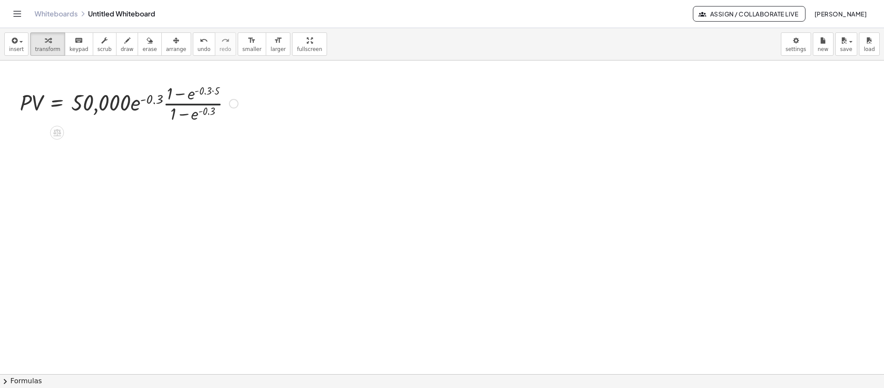
click at [184, 104] on div at bounding box center [129, 102] width 227 height 43
click at [137, 107] on div at bounding box center [129, 102] width 227 height 43
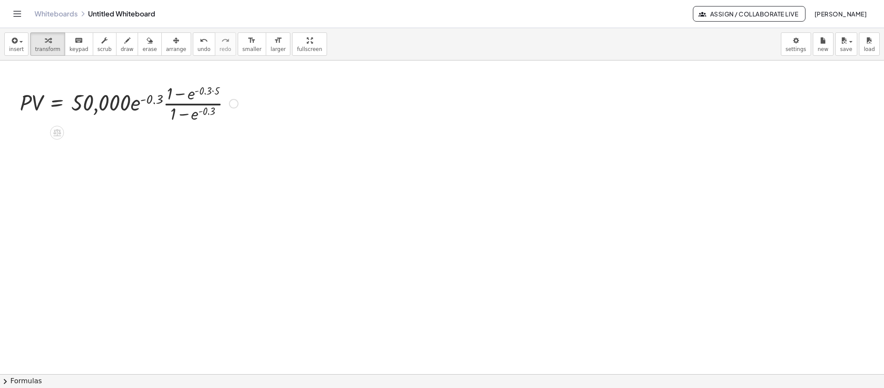
click at [234, 106] on div at bounding box center [233, 103] width 9 height 9
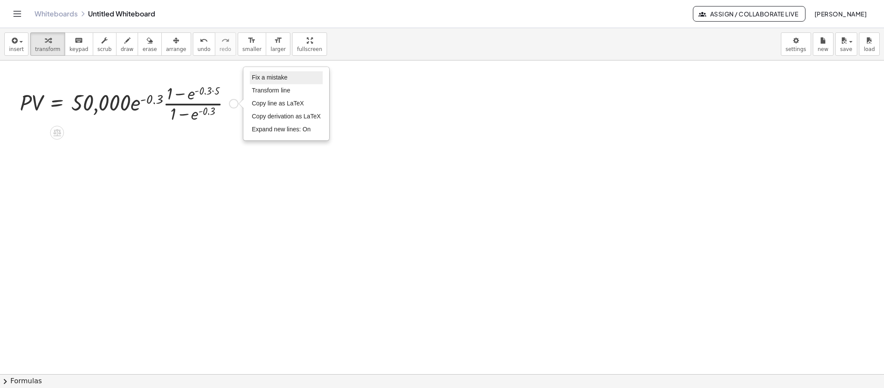
click at [300, 83] on li "Fix a mistake" at bounding box center [286, 77] width 73 height 13
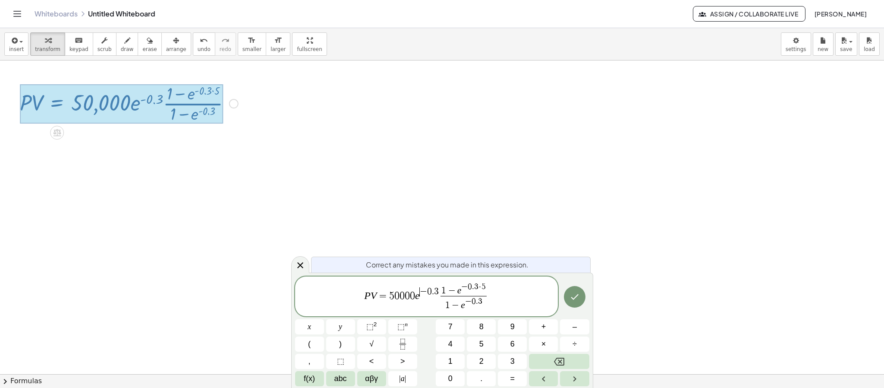
click at [420, 294] on span "​ − 0 . 3" at bounding box center [429, 291] width 19 height 9
click at [421, 299] on span "P V = 5 0 0 0 0 e ​ − 0 . 3 1 − e − 0 . 3 · 5 1 − e − 0 . 3 ​" at bounding box center [426, 296] width 263 height 31
click at [419, 299] on var "e" at bounding box center [417, 295] width 5 height 11
click at [310, 375] on span "f(x)" at bounding box center [309, 378] width 11 height 12
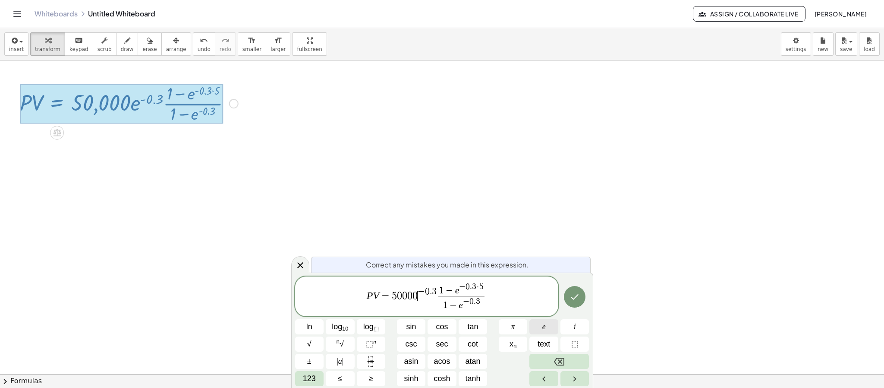
click at [548, 323] on button "e" at bounding box center [544, 326] width 29 height 15
click at [461, 292] on span "1 − e − 0 . 3 · 5" at bounding box center [464, 288] width 46 height 13
click at [541, 328] on button "e" at bounding box center [544, 326] width 29 height 15
click at [464, 306] on var "e" at bounding box center [463, 305] width 4 height 10
click at [466, 306] on span "​ − 0 . 3" at bounding box center [473, 301] width 17 height 9
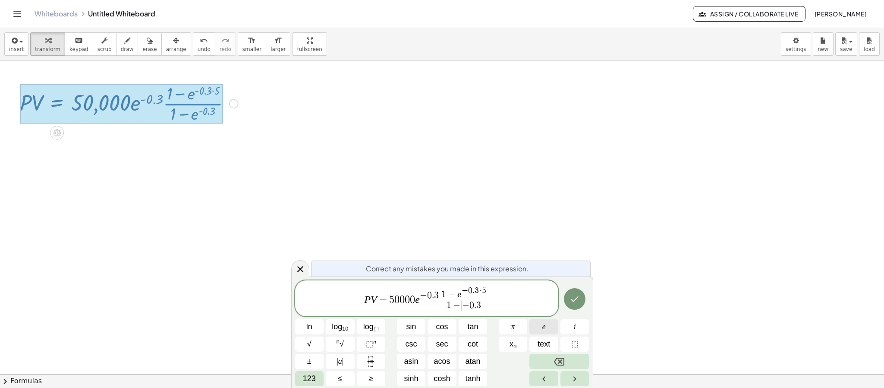
click at [550, 324] on button "e" at bounding box center [544, 326] width 29 height 15
click at [366, 343] on span "⬚" at bounding box center [369, 343] width 7 height 9
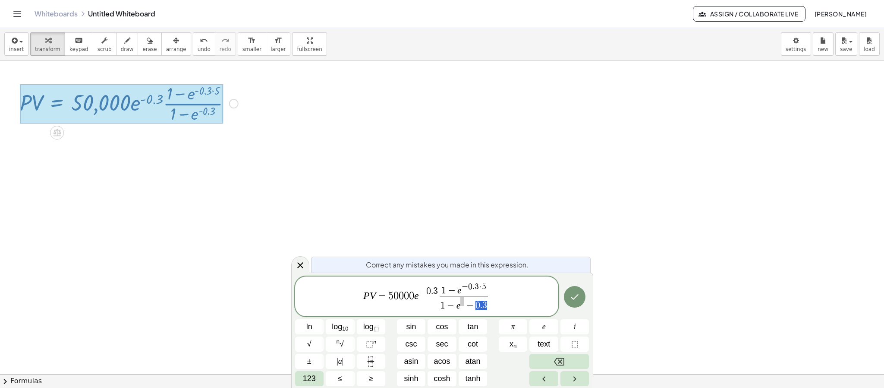
drag, startPoint x: 487, startPoint y: 309, endPoint x: 472, endPoint y: 311, distance: 15.3
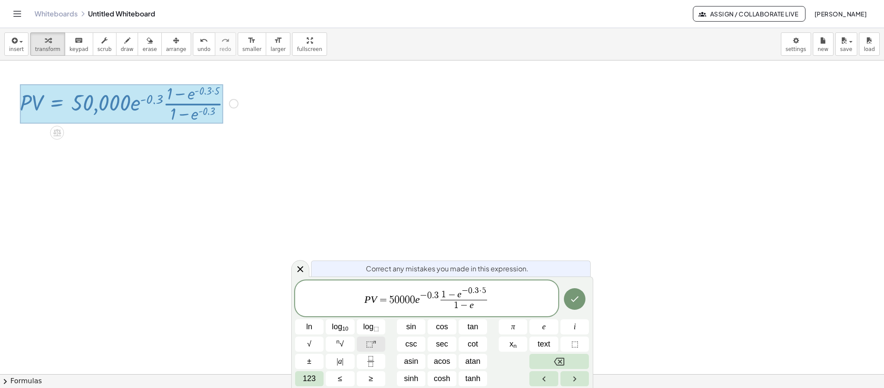
click at [370, 342] on span "⬚" at bounding box center [369, 343] width 7 height 9
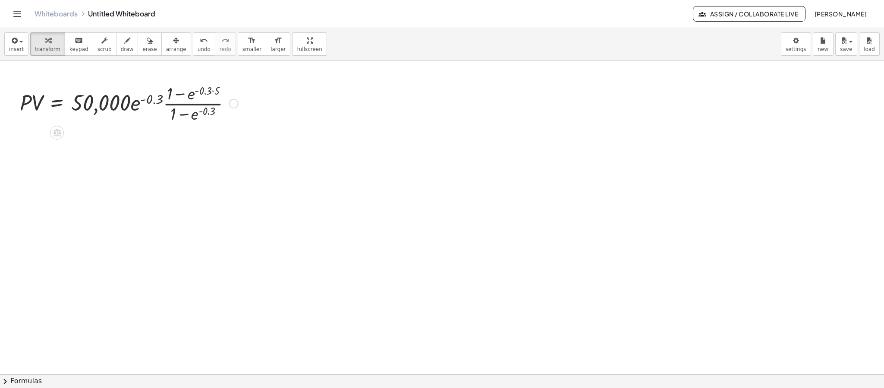
click at [189, 97] on div at bounding box center [129, 102] width 227 height 43
click at [178, 96] on div at bounding box center [129, 102] width 227 height 43
click at [198, 94] on div at bounding box center [129, 102] width 227 height 43
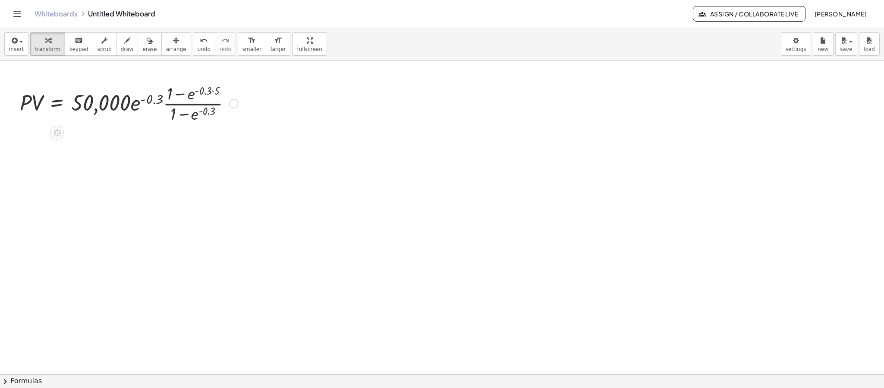
click at [198, 94] on div at bounding box center [129, 102] width 227 height 43
click at [197, 92] on div at bounding box center [129, 102] width 227 height 43
click at [208, 90] on div at bounding box center [129, 102] width 227 height 43
click at [213, 91] on div at bounding box center [129, 102] width 227 height 43
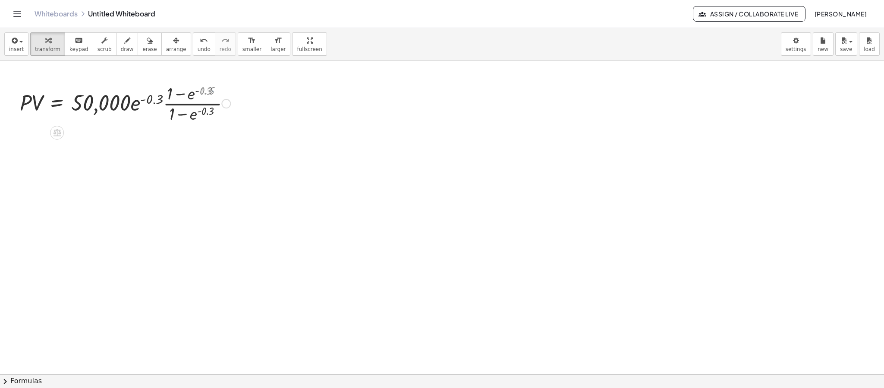
click at [214, 92] on div at bounding box center [125, 102] width 219 height 43
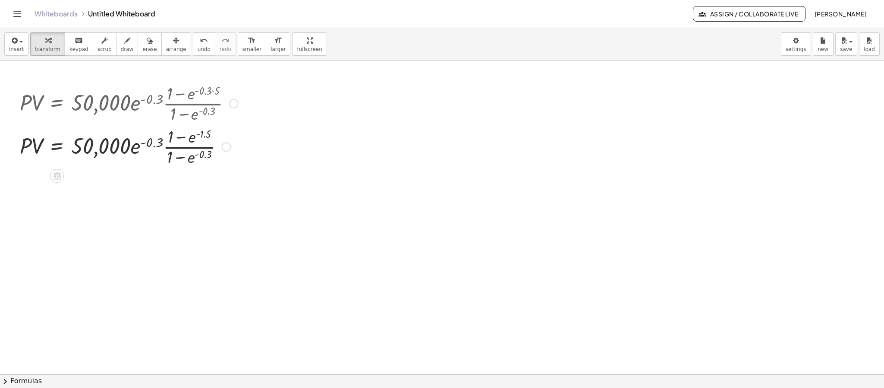
click at [187, 140] on div at bounding box center [129, 146] width 227 height 43
click at [188, 140] on div at bounding box center [129, 146] width 227 height 43
click at [178, 137] on div at bounding box center [129, 146] width 227 height 43
click at [190, 148] on div at bounding box center [129, 146] width 227 height 43
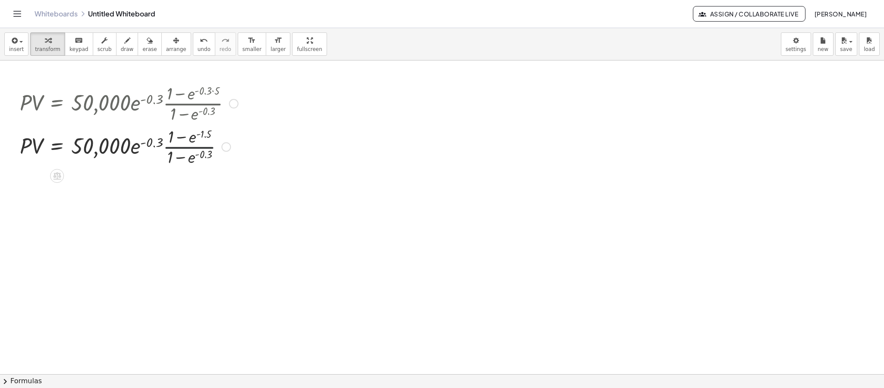
click at [190, 148] on div at bounding box center [129, 146] width 227 height 43
click at [206, 154] on div at bounding box center [129, 146] width 227 height 43
click at [199, 155] on div at bounding box center [129, 146] width 227 height 43
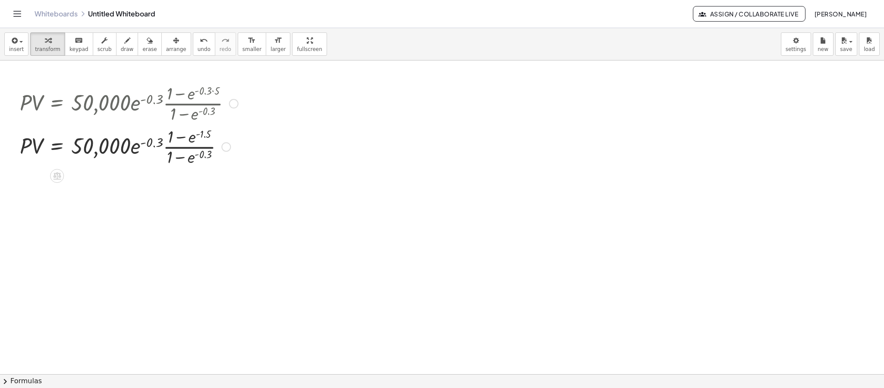
click at [193, 153] on div at bounding box center [129, 146] width 227 height 43
click at [142, 145] on div at bounding box center [129, 146] width 227 height 43
drag, startPoint x: 142, startPoint y: 145, endPoint x: 129, endPoint y: 145, distance: 12.9
click at [136, 145] on div at bounding box center [129, 146] width 227 height 43
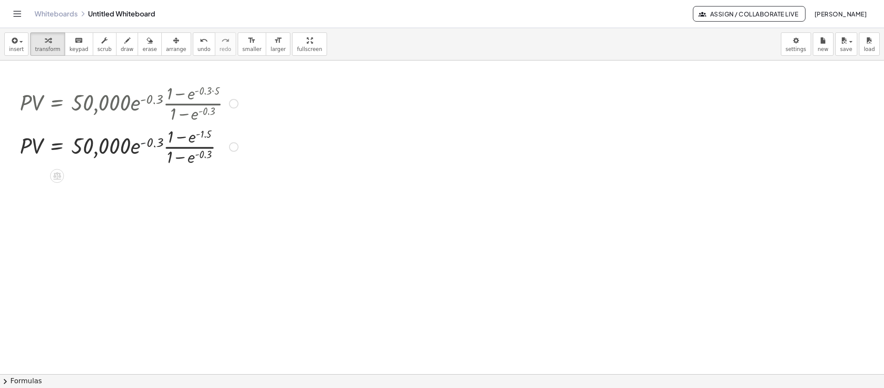
click at [125, 145] on div at bounding box center [129, 146] width 227 height 43
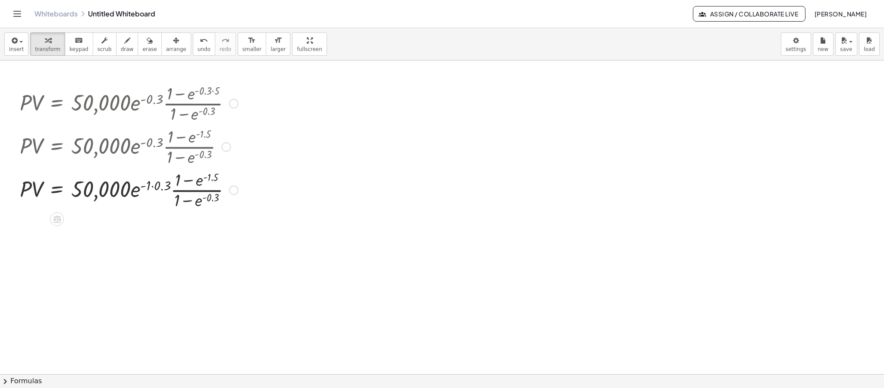
click at [226, 142] on div at bounding box center [225, 146] width 9 height 9
click at [262, 140] on li "Go back to this line" at bounding box center [278, 133] width 73 height 13
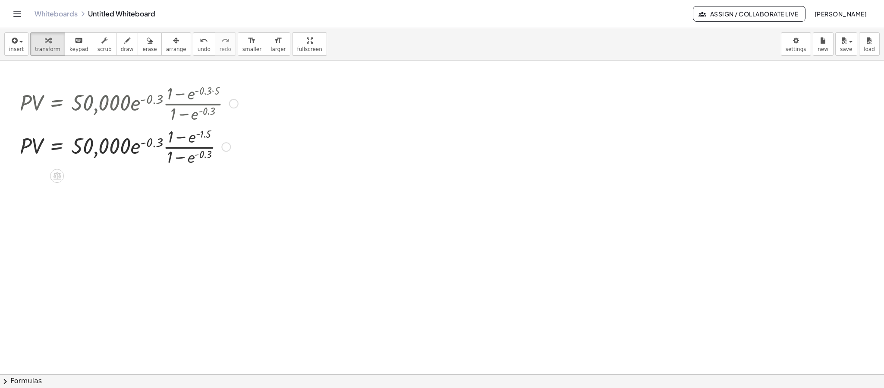
click at [134, 153] on div at bounding box center [129, 146] width 227 height 43
click at [126, 150] on div at bounding box center [129, 146] width 227 height 43
click at [127, 150] on div at bounding box center [129, 146] width 227 height 43
click at [10, 39] on icon "button" at bounding box center [14, 40] width 8 height 10
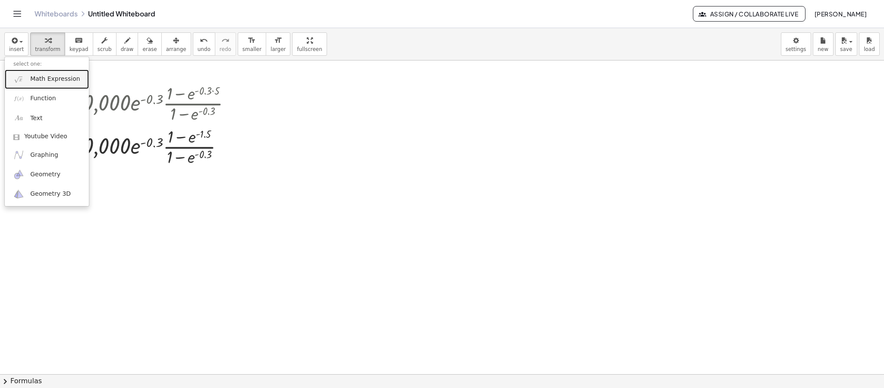
click at [40, 81] on span "Math Expression" at bounding box center [55, 79] width 50 height 9
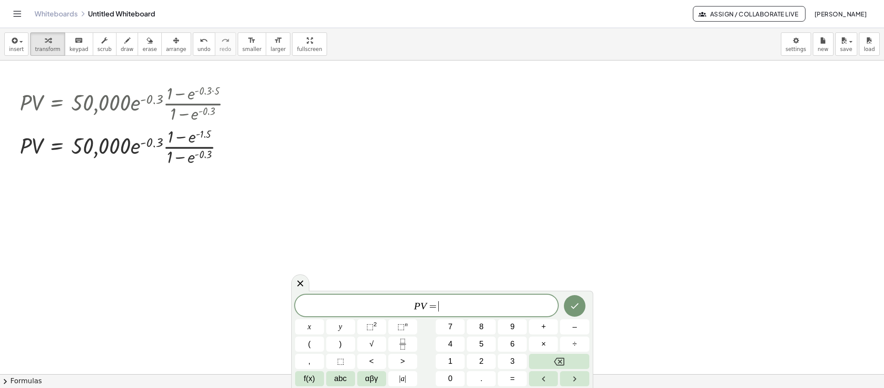
click at [467, 311] on span "P V = ​" at bounding box center [426, 306] width 263 height 12
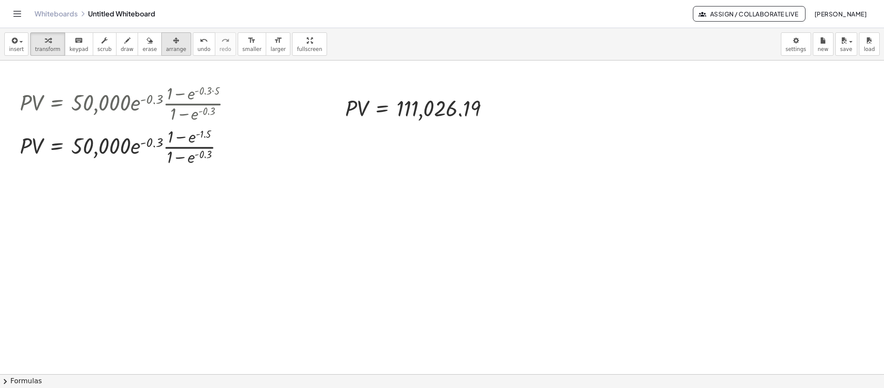
drag, startPoint x: 158, startPoint y: 46, endPoint x: 168, endPoint y: 51, distance: 11.2
click at [166, 48] on span "arrange" at bounding box center [176, 49] width 20 height 6
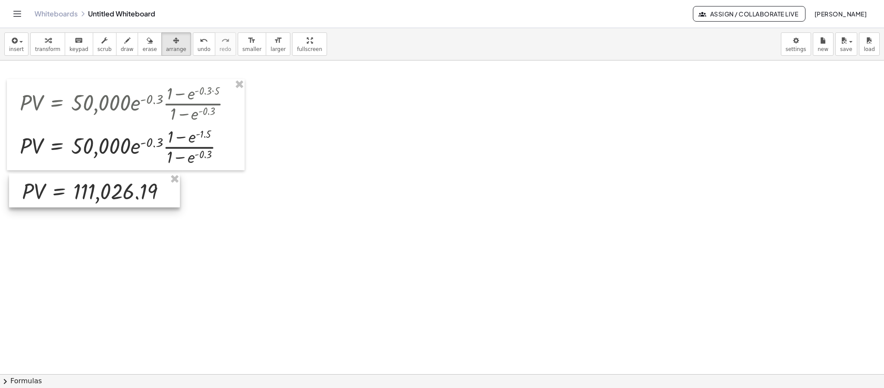
drag, startPoint x: 421, startPoint y: 107, endPoint x: 98, endPoint y: 190, distance: 333.7
click at [98, 190] on div at bounding box center [94, 191] width 171 height 34
click at [45, 44] on icon "button" at bounding box center [48, 40] width 6 height 10
